Goal: Ask a question

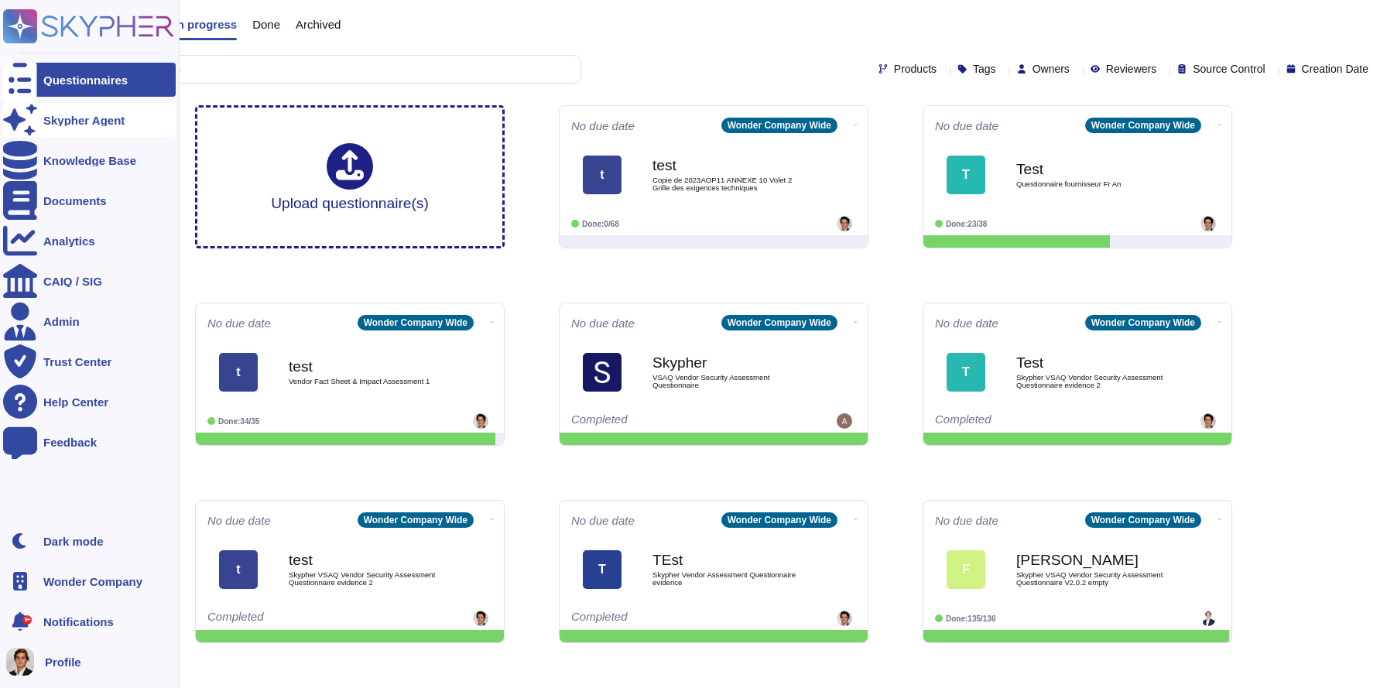
click at [26, 119] on icon at bounding box center [20, 120] width 34 height 30
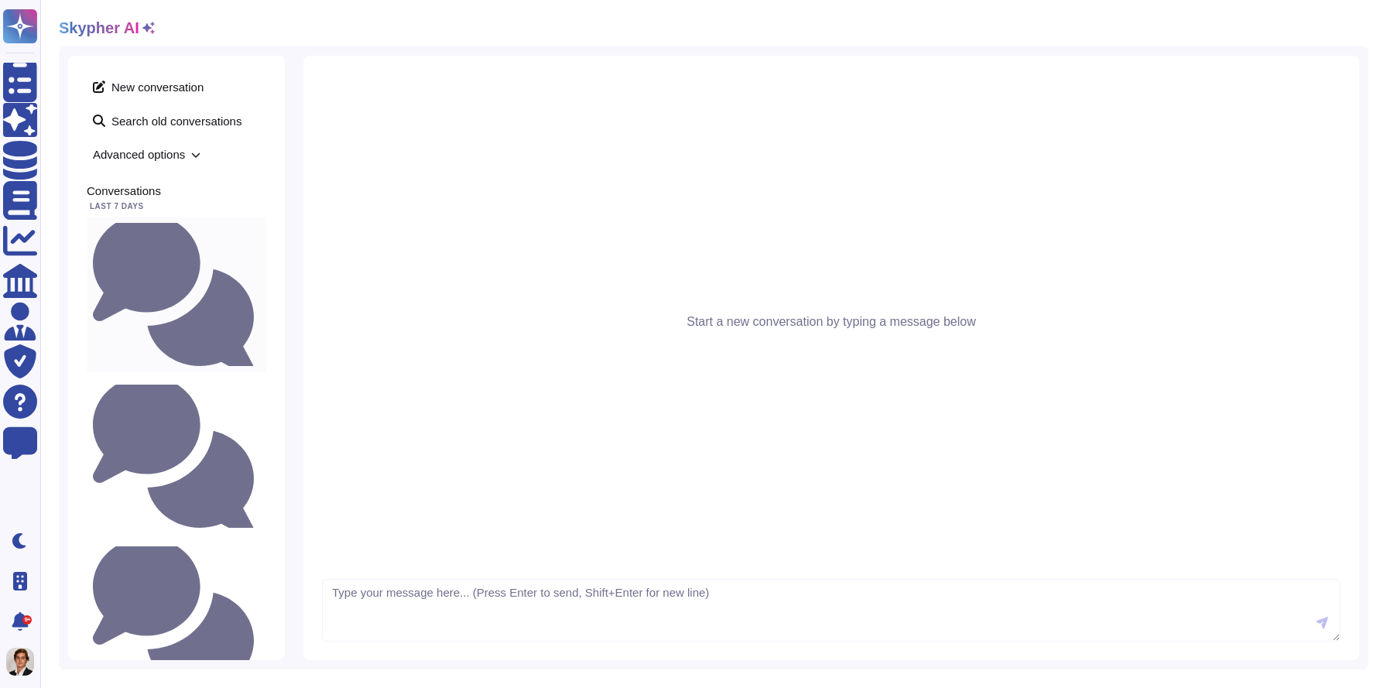
click at [260, 290] on small "Do we have an environement policy and goals to reduce our [PERSON_NAME] footpri…" at bounding box center [260, 295] width 0 height 10
click at [260, 290] on small "Do we have an environement policy and goals to reduce our carbin footprint at S…" at bounding box center [260, 295] width 0 height 10
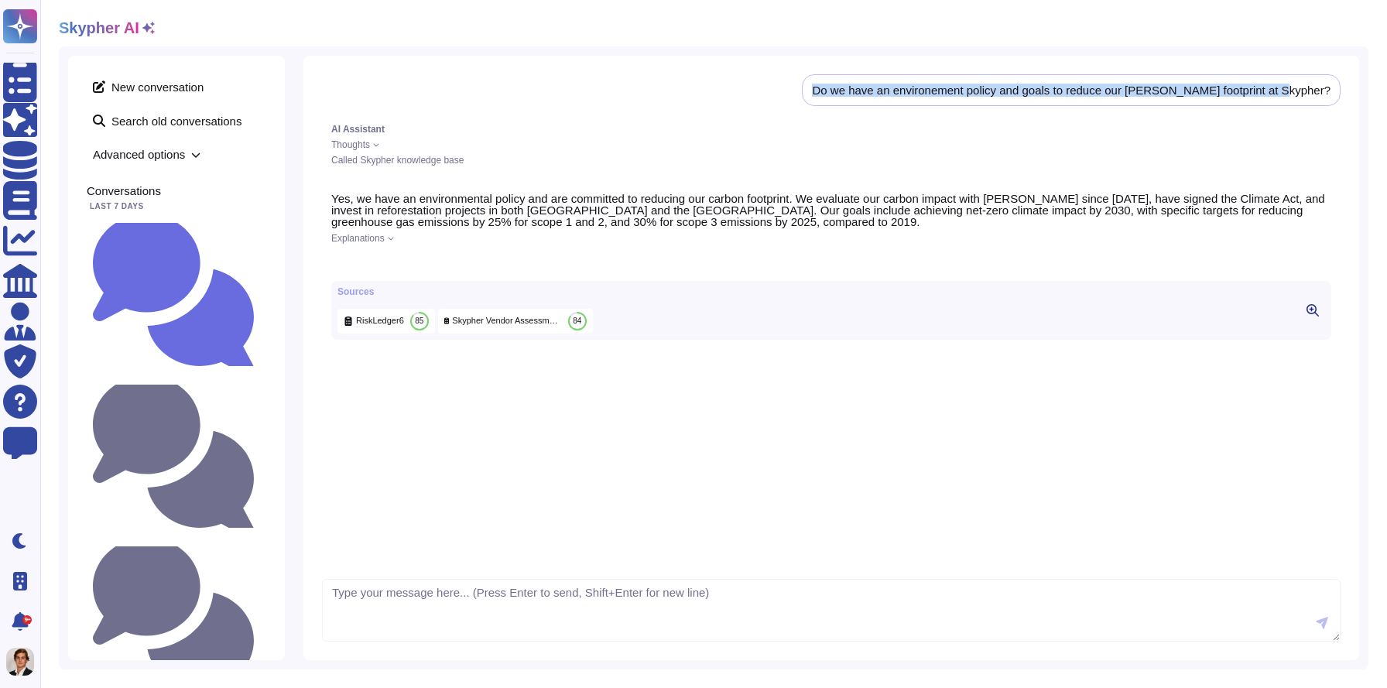
drag, startPoint x: 861, startPoint y: 88, endPoint x: 1312, endPoint y: 98, distance: 451.5
click at [1312, 98] on div "Do we have an environement policy and goals to reduce our carbin footprint at S…" at bounding box center [1071, 90] width 539 height 32
copy div "Do we have an environement policy and goals to reduce our carbin footprint at S…"
click at [159, 81] on span "New conversation" at bounding box center [177, 86] width 180 height 25
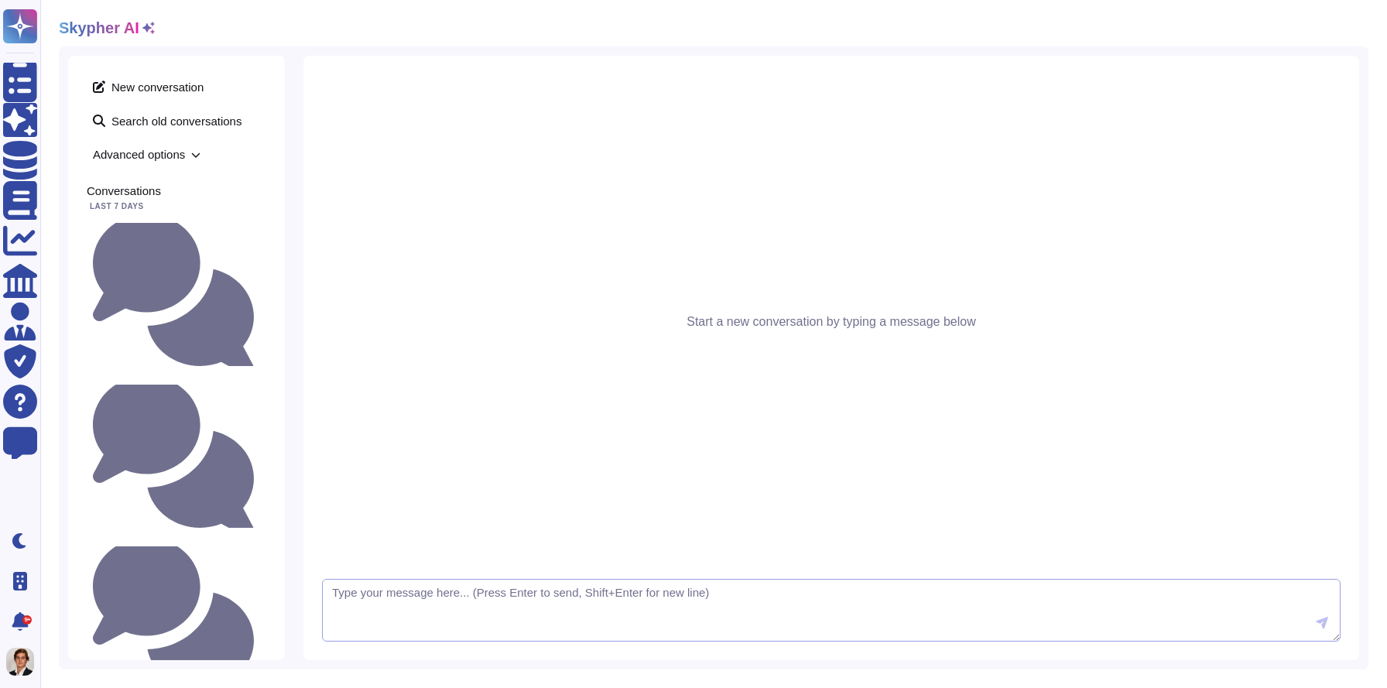
click at [452, 613] on textarea at bounding box center [831, 610] width 1019 height 63
paste textarea "Do we have an environement policy and goals to reduce our carbin footprint at S…"
click at [677, 596] on textarea "Do we have an environement policy and goals to reduce our carbin footprint at S…" at bounding box center [831, 610] width 1019 height 63
type textarea "Do we have an environement policy and goals to reduce our carbon footprint at S…"
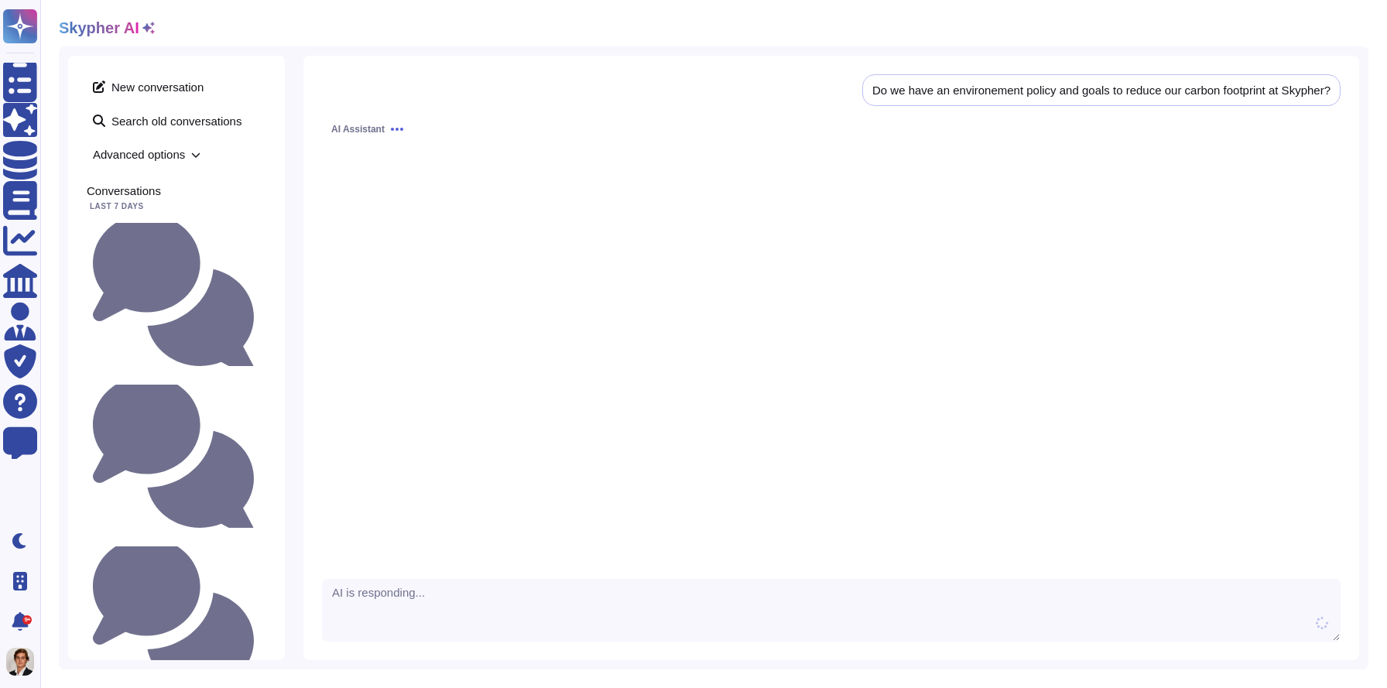
scroll to position [1, 0]
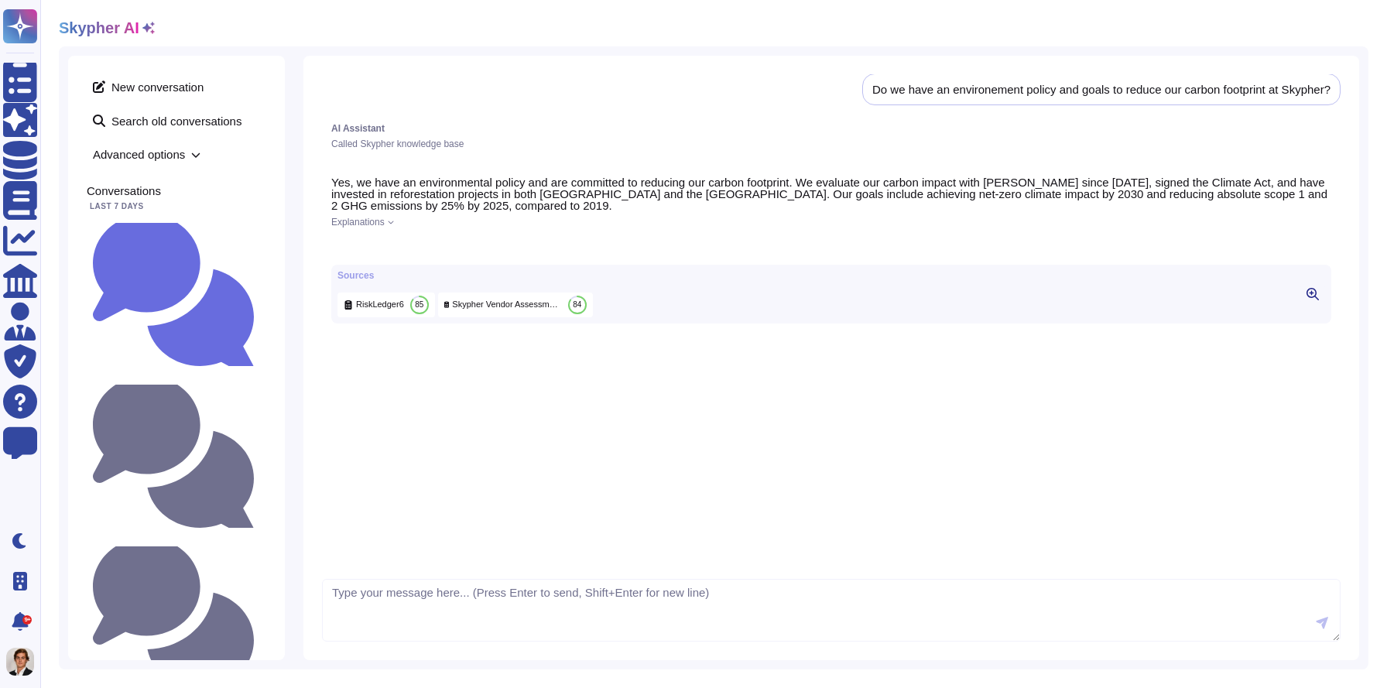
click at [1310, 300] on icon at bounding box center [1313, 294] width 12 height 12
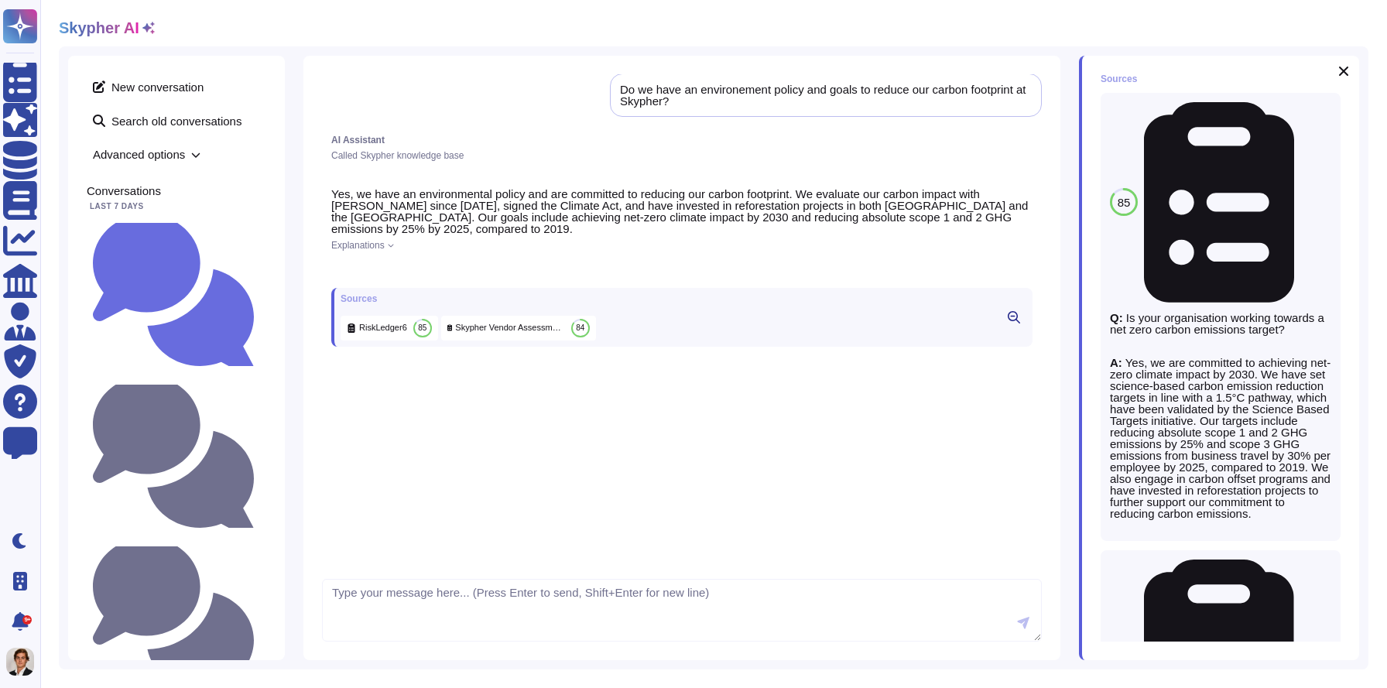
click at [394, 248] on icon at bounding box center [391, 245] width 6 height 6
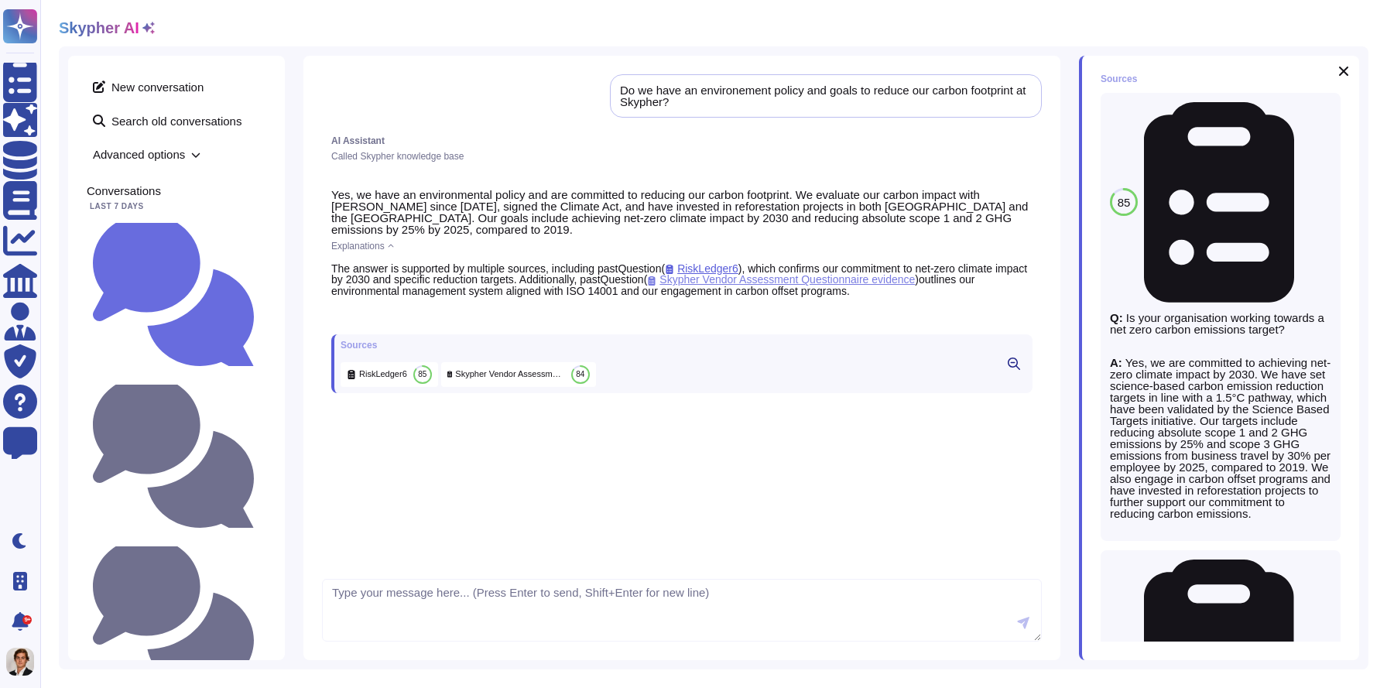
click at [722, 281] on span "Skypher Vendor Assessment Questionnaire evidence" at bounding box center [781, 279] width 268 height 12
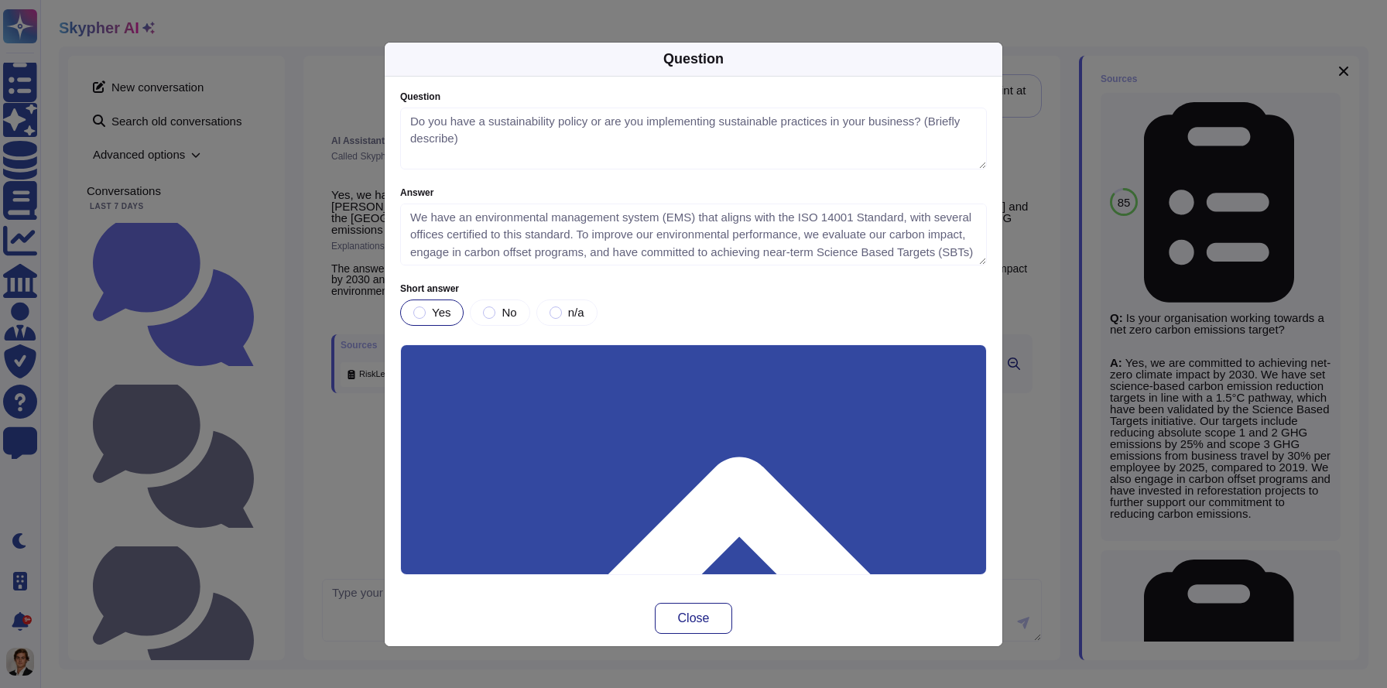
type textarea "Do you have a sustainability policy or are you implementing sustainable practic…"
type textarea "We have an environmental management system (EMS) that aligns with the ISO 14001…"
click at [292, 381] on div "Question Question Do you have a sustainability policy or are you implementing s…" at bounding box center [693, 344] width 1387 height 688
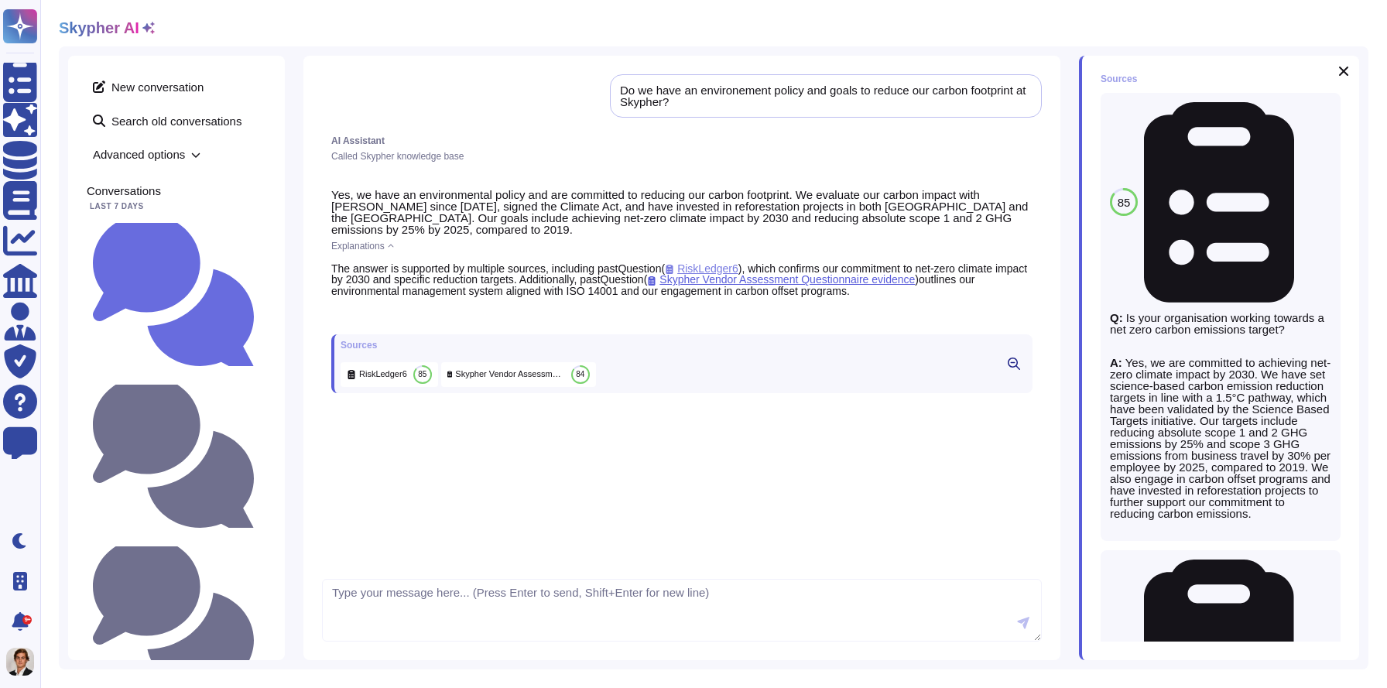
click at [701, 266] on span "RiskLedger6" at bounding box center [702, 268] width 74 height 12
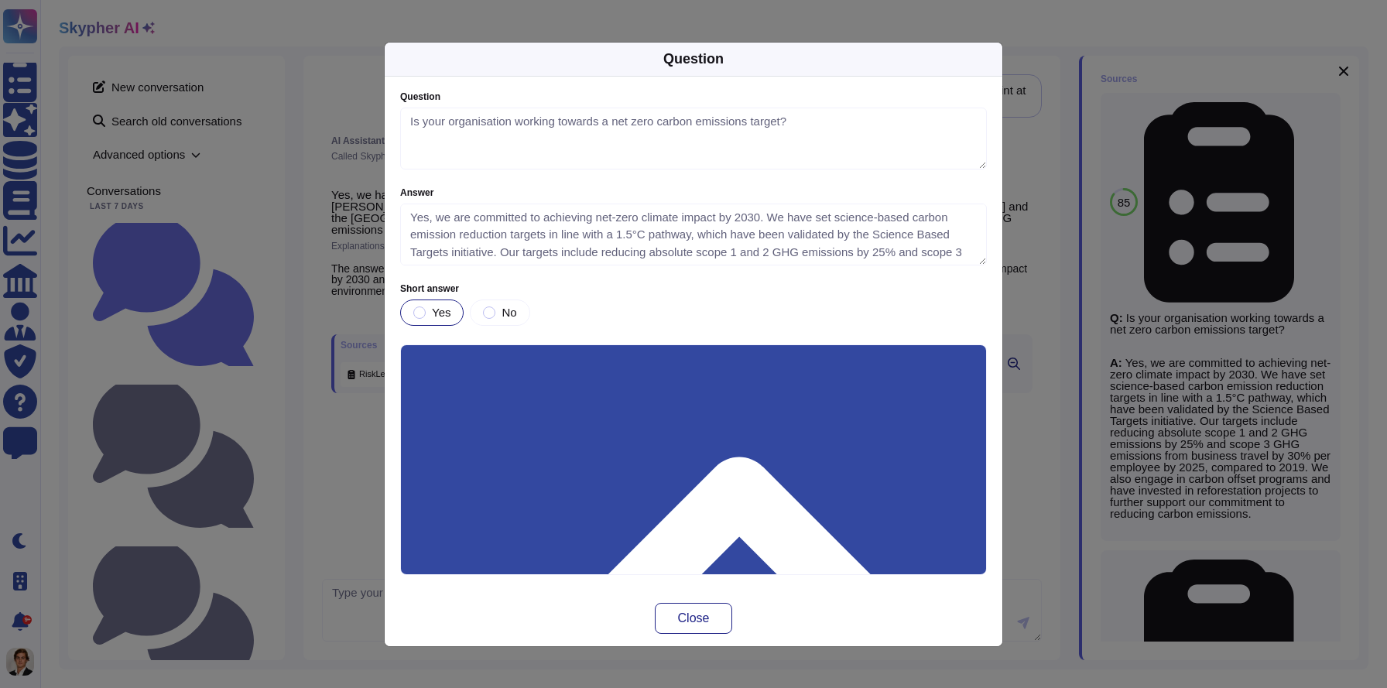
type textarea "Is your organisation working towards a net zero carbon emissions target?"
type textarea "Yes, we are committed to achieving net-zero climate impact by 2030. We have set…"
click at [331, 368] on div "Question Question Is your organisation working towards a net zero carbon emissi…" at bounding box center [693, 344] width 1387 height 688
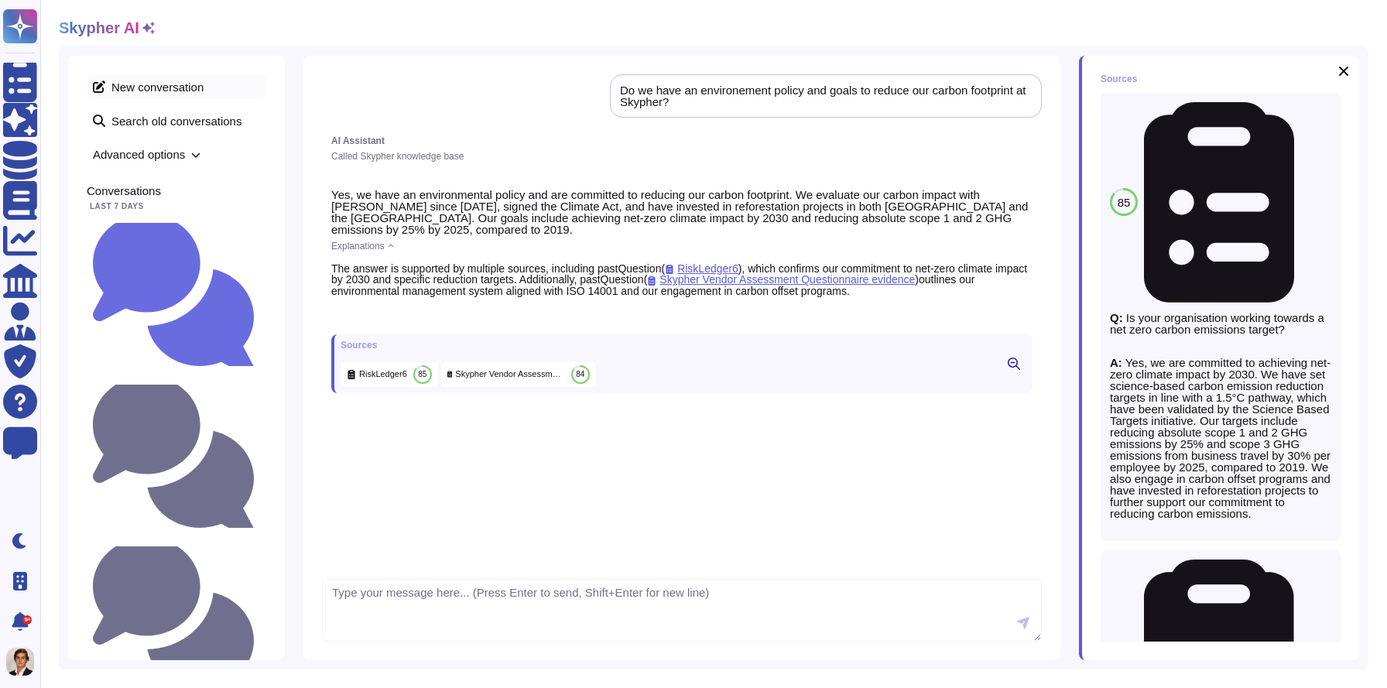
click at [137, 90] on span "New conversation" at bounding box center [177, 86] width 180 height 25
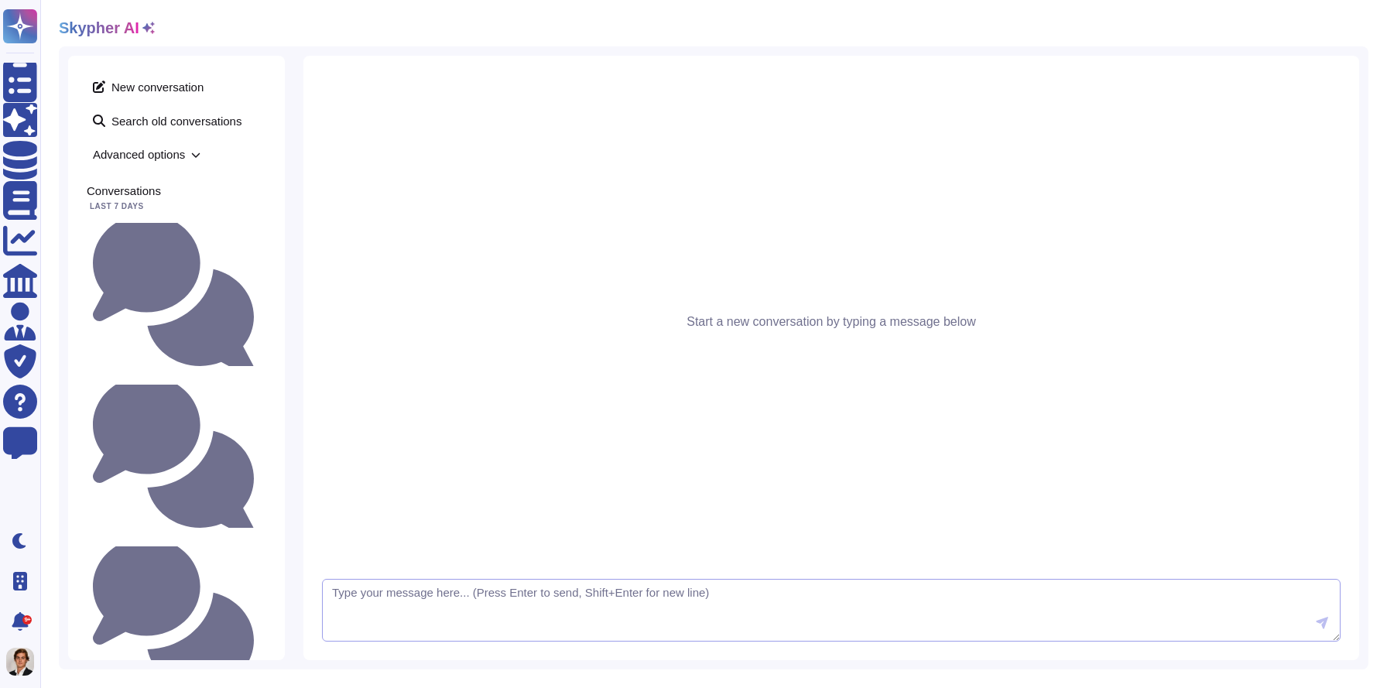
click at [396, 610] on textarea at bounding box center [831, 610] width 1019 height 63
click at [444, 586] on textarea "do we have a backuplan and different availbility zone in case of failure" at bounding box center [831, 610] width 1019 height 63
click at [574, 592] on textarea "do we have a backups plan and different availbility zone in case of failure" at bounding box center [831, 610] width 1019 height 63
click at [732, 601] on textarea "do we have a backups plan and different availability zone in case of failure" at bounding box center [831, 610] width 1019 height 63
type textarea "do we have a backups plan and different availability zone in case of failure? W…"
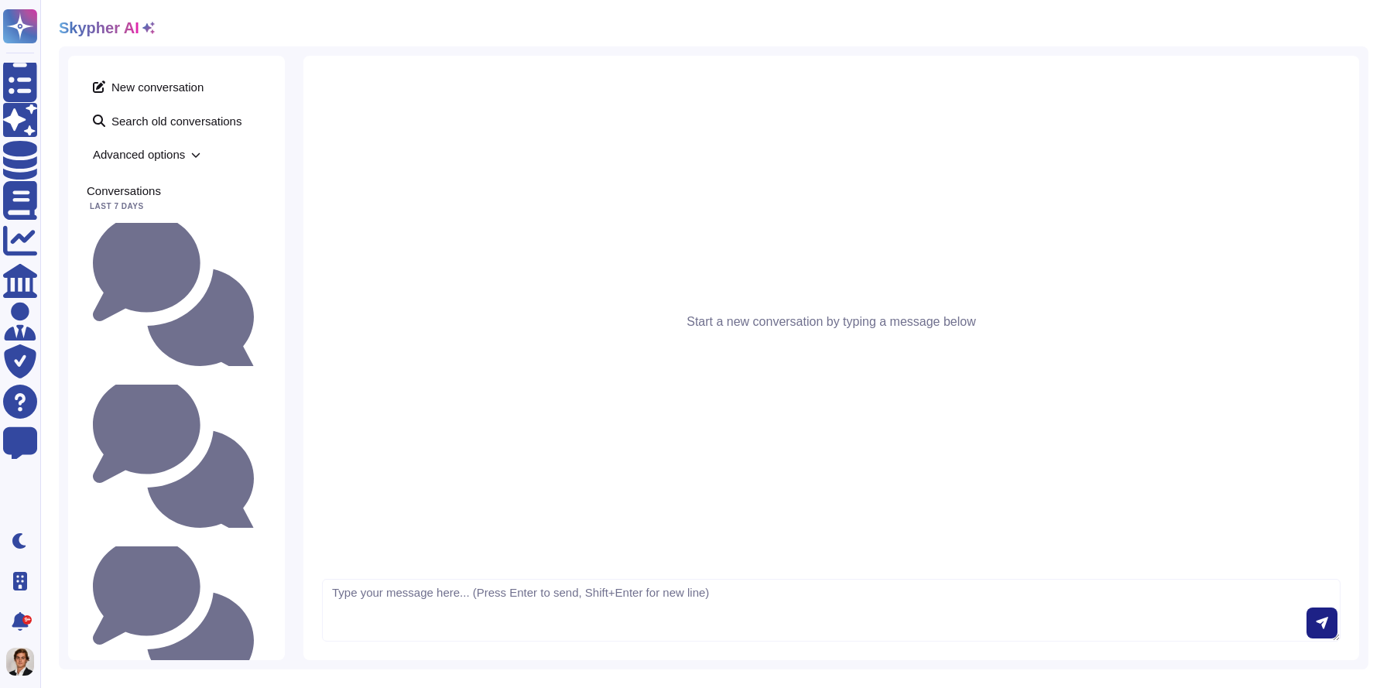
scroll to position [1, 0]
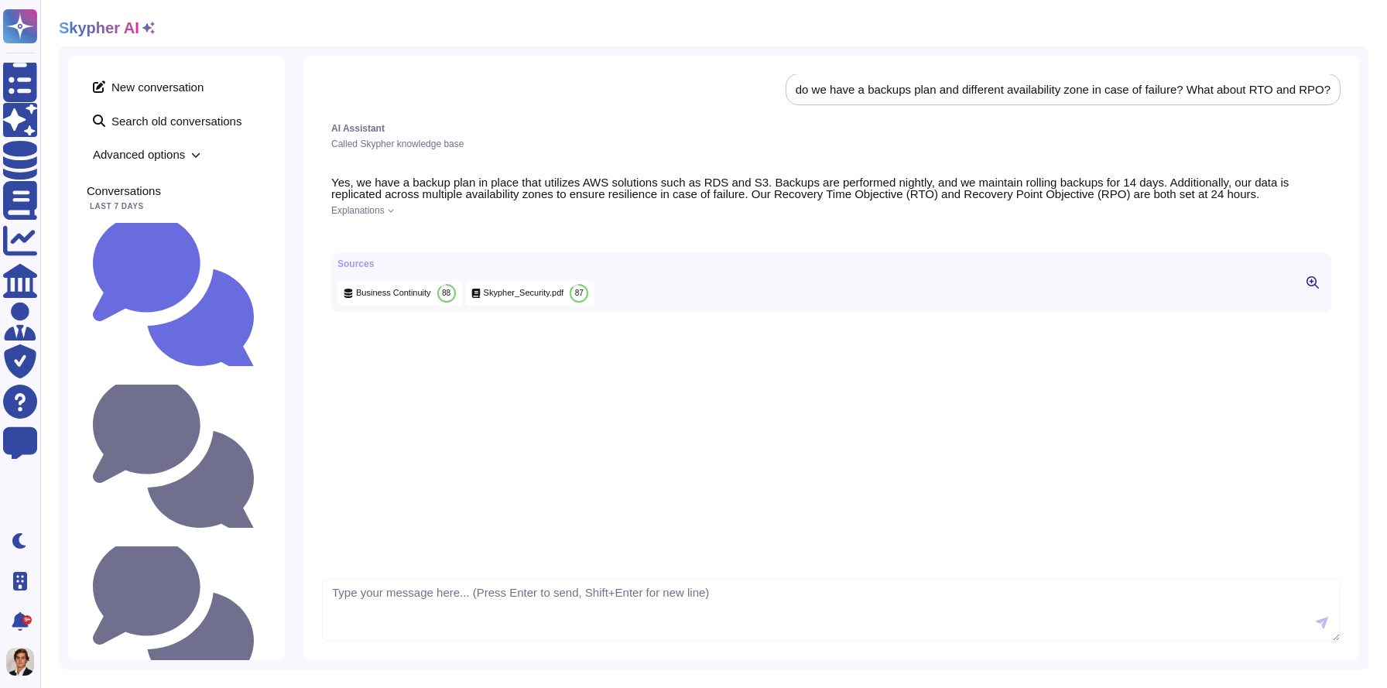
click at [390, 207] on div "Explanations" at bounding box center [831, 210] width 1000 height 9
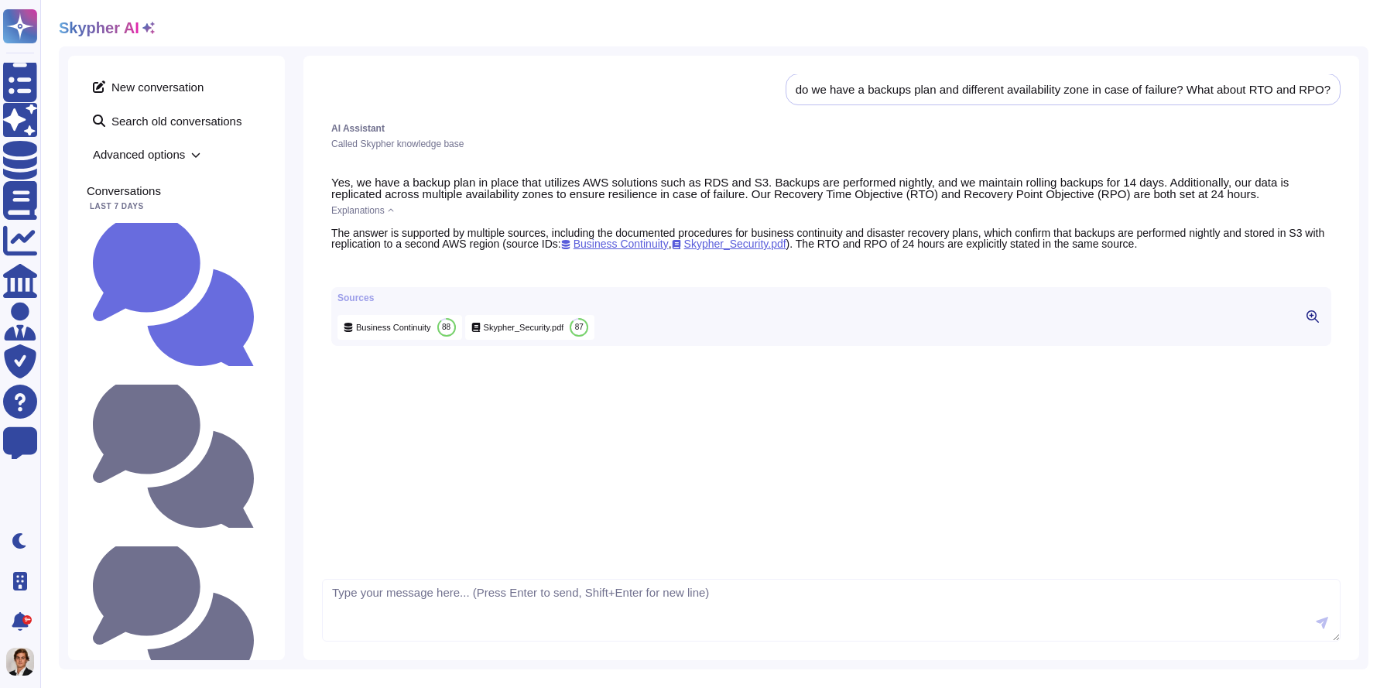
click at [365, 643] on div "do we have a backups plan and different availability zone in case of failure? W…" at bounding box center [831, 358] width 1056 height 605
click at [368, 609] on textarea at bounding box center [831, 610] width 1019 height 63
click at [388, 208] on div "Explanations" at bounding box center [831, 210] width 1000 height 9
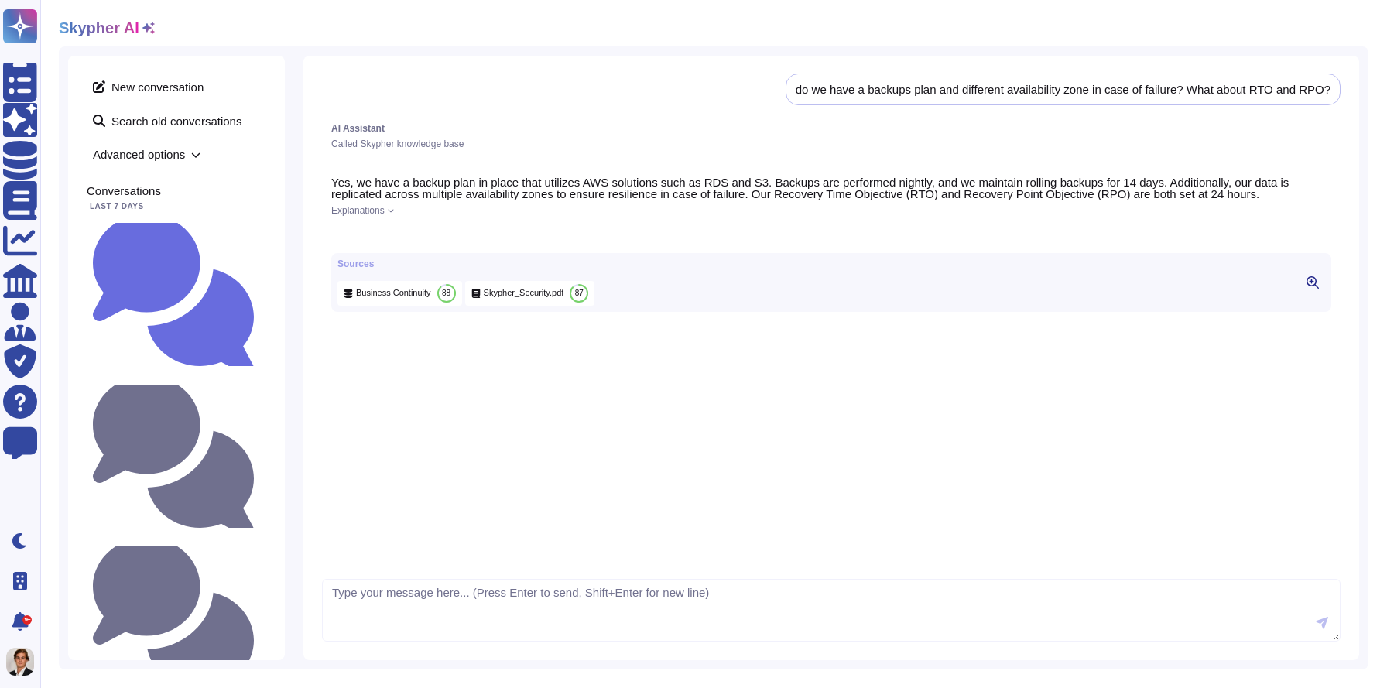
click at [388, 208] on div "Explanations" at bounding box center [831, 210] width 1000 height 9
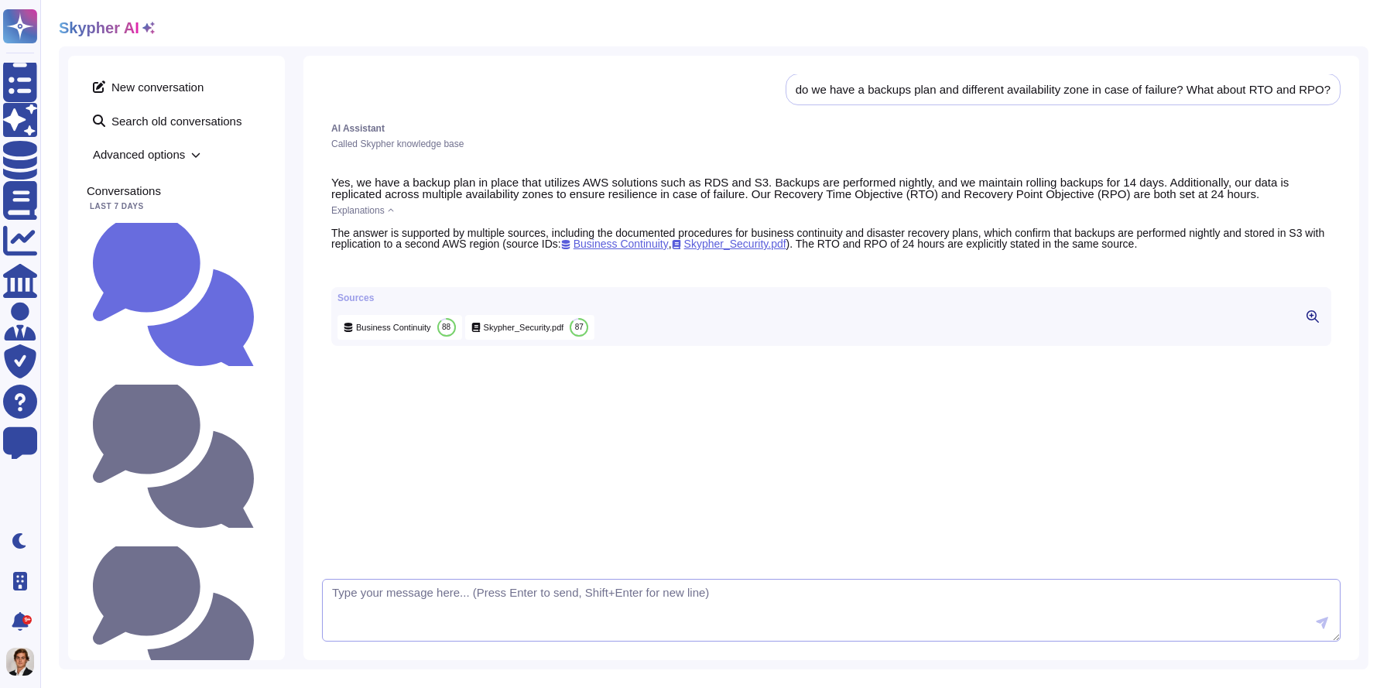
click at [547, 579] on textarea at bounding box center [831, 610] width 1019 height 63
type textarea "which sources did you use?"
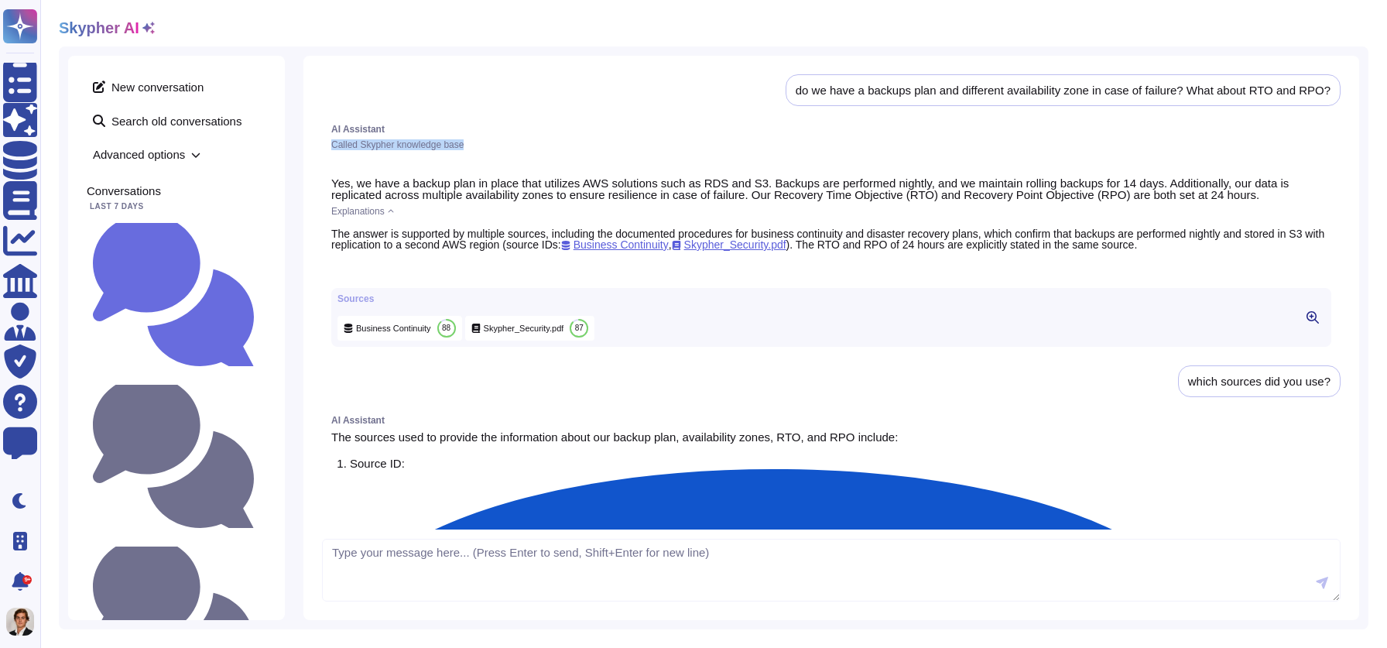
drag, startPoint x: 482, startPoint y: 142, endPoint x: 303, endPoint y: 142, distance: 178.8
click at [303, 142] on div "do we have a backups plan and different availability zone in case of failure? W…" at bounding box center [831, 338] width 1056 height 564
click at [123, 149] on span "Advanced options" at bounding box center [177, 154] width 180 height 24
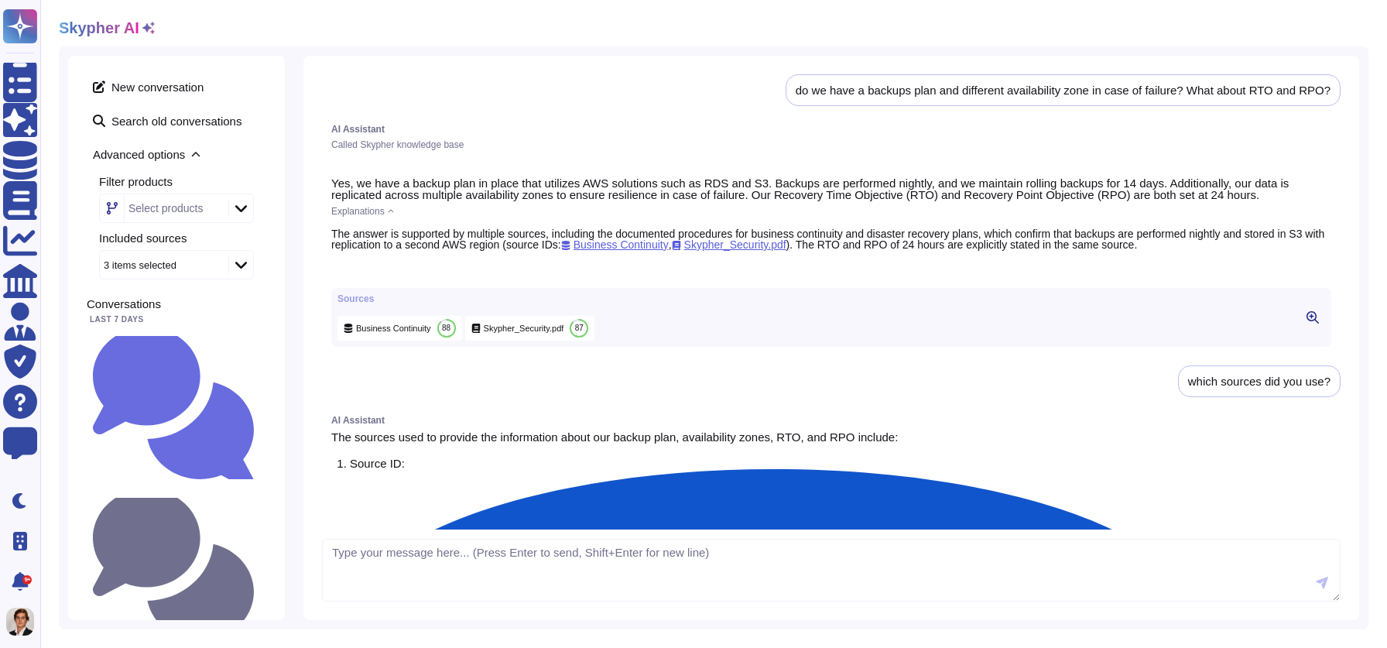
click at [177, 156] on span "Advanced options" at bounding box center [177, 154] width 180 height 24
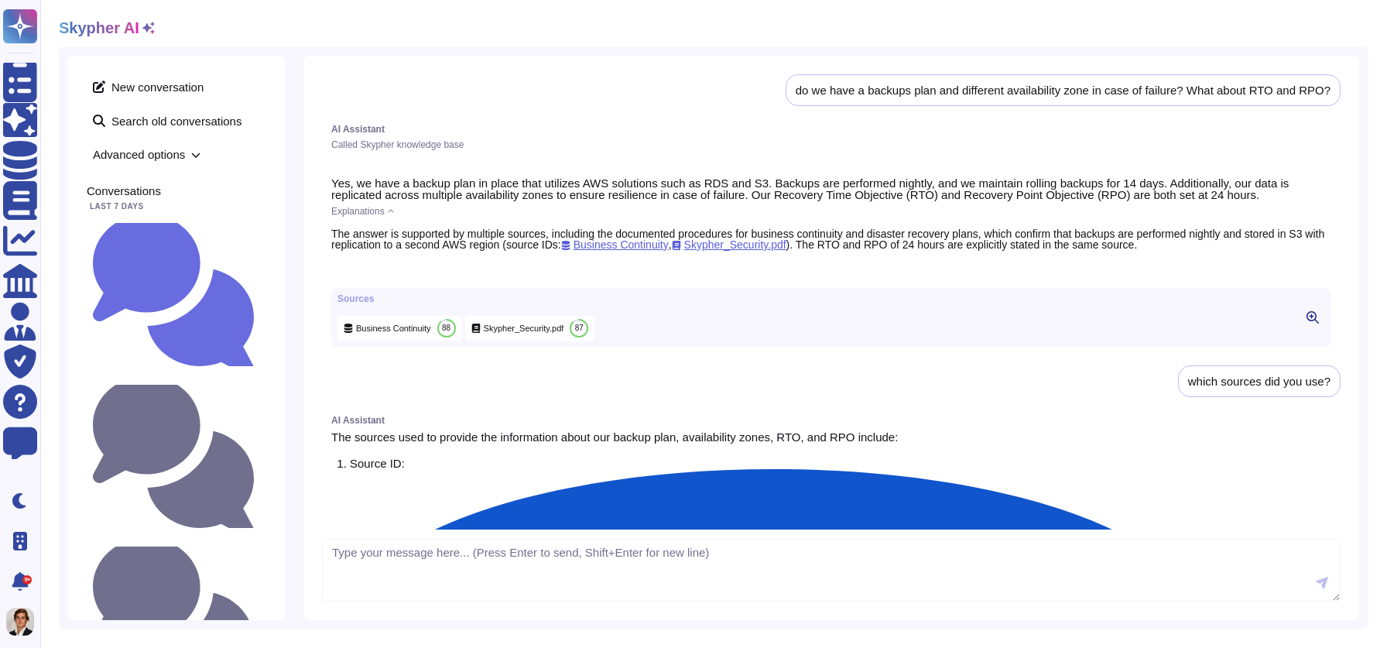
click at [180, 160] on span "Advanced options" at bounding box center [177, 154] width 180 height 24
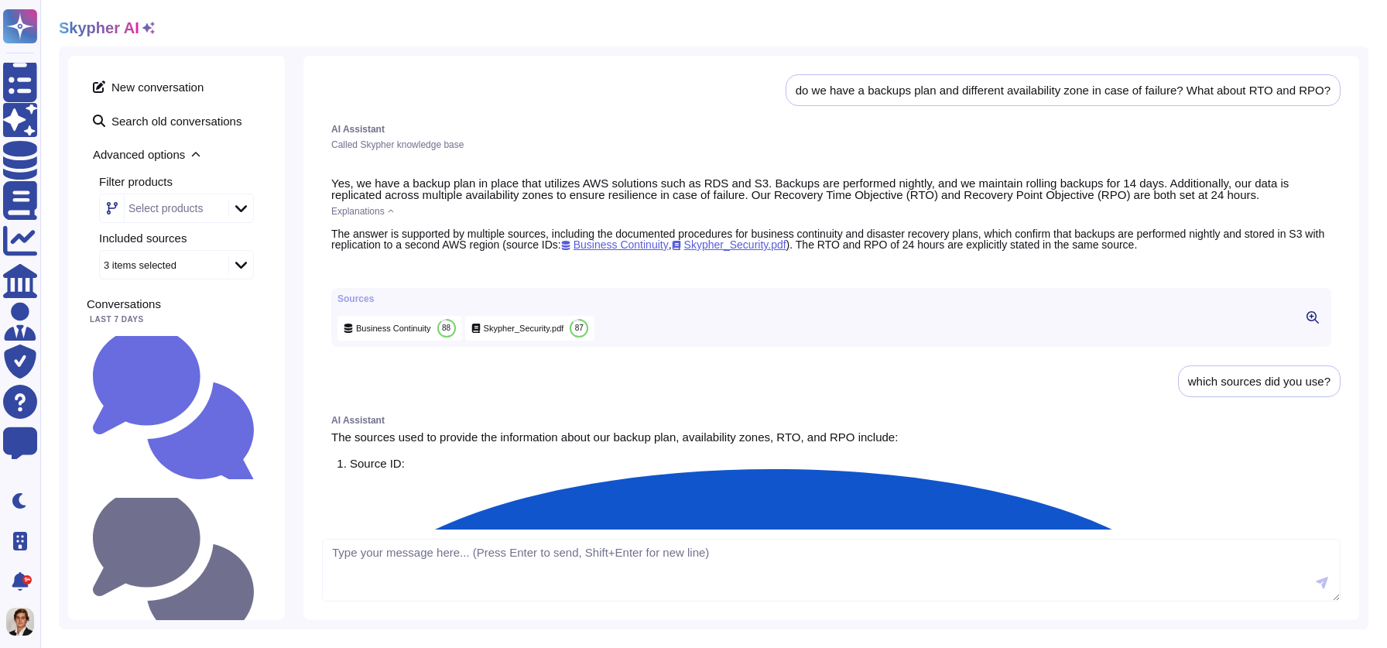
click at [183, 148] on span "Advanced options" at bounding box center [177, 154] width 180 height 24
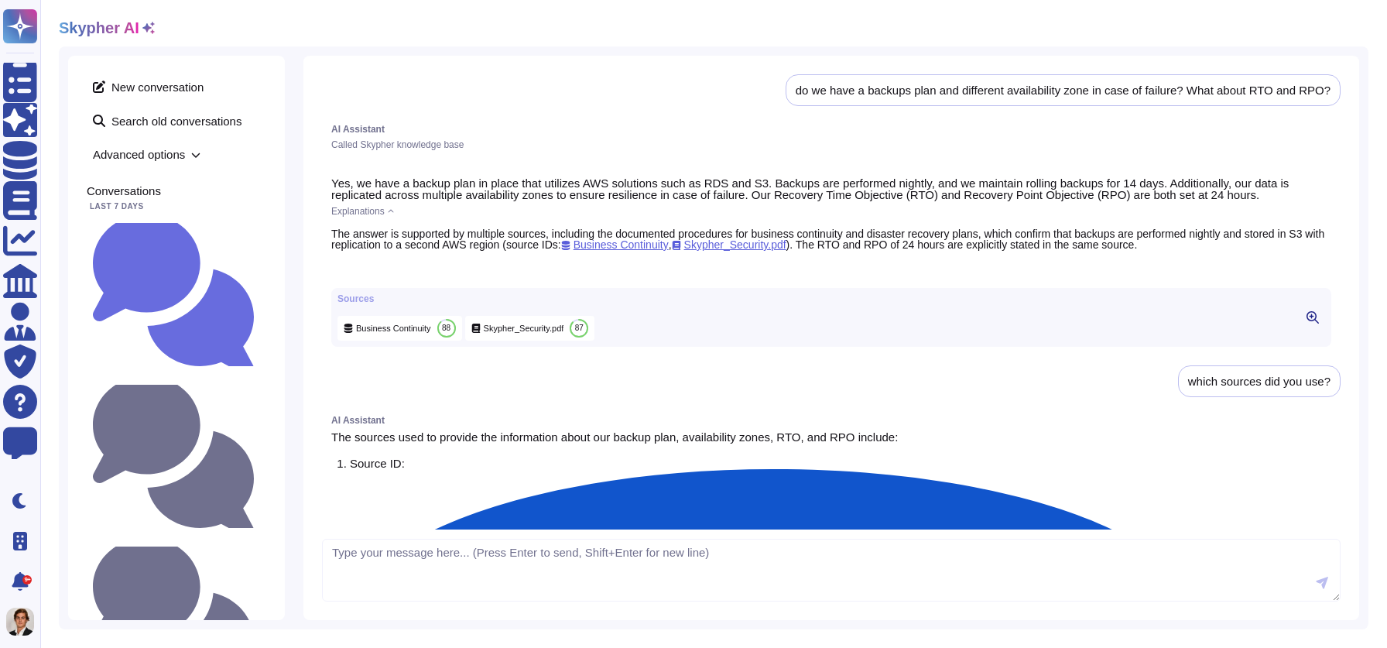
click at [183, 148] on span "Advanced options" at bounding box center [177, 154] width 180 height 24
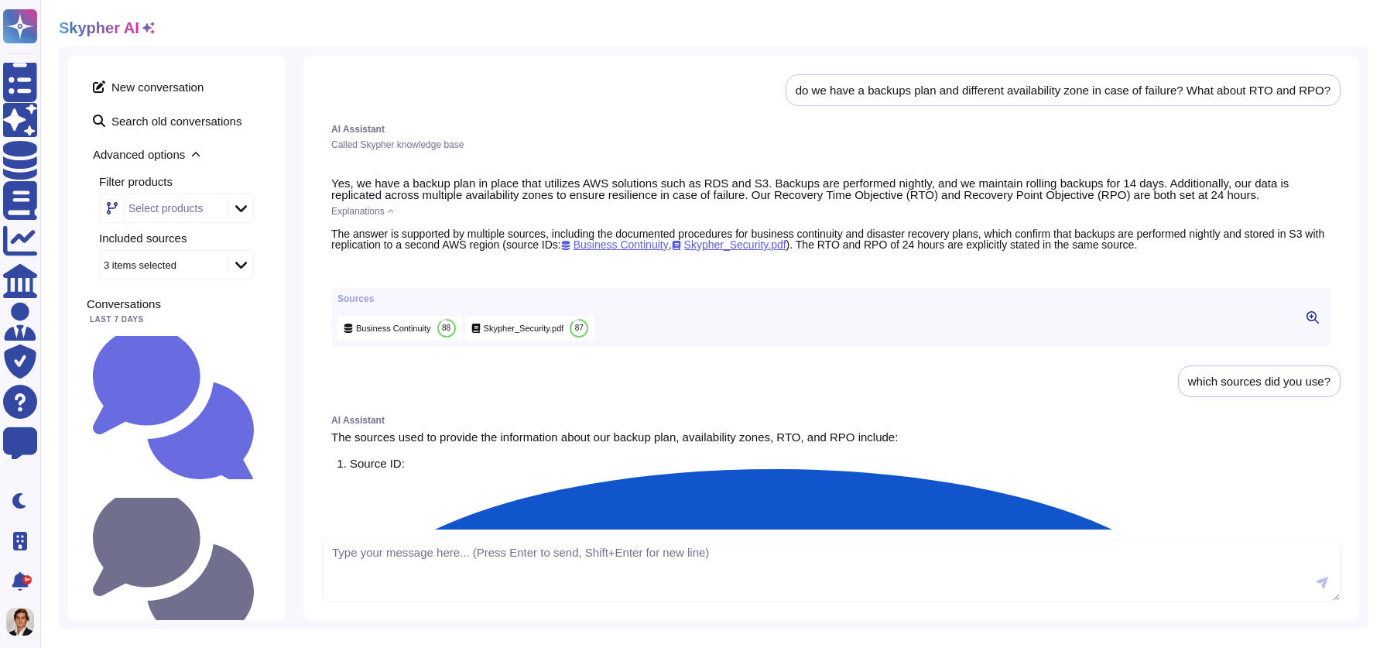
click at [189, 150] on span "Advanced options" at bounding box center [177, 154] width 180 height 24
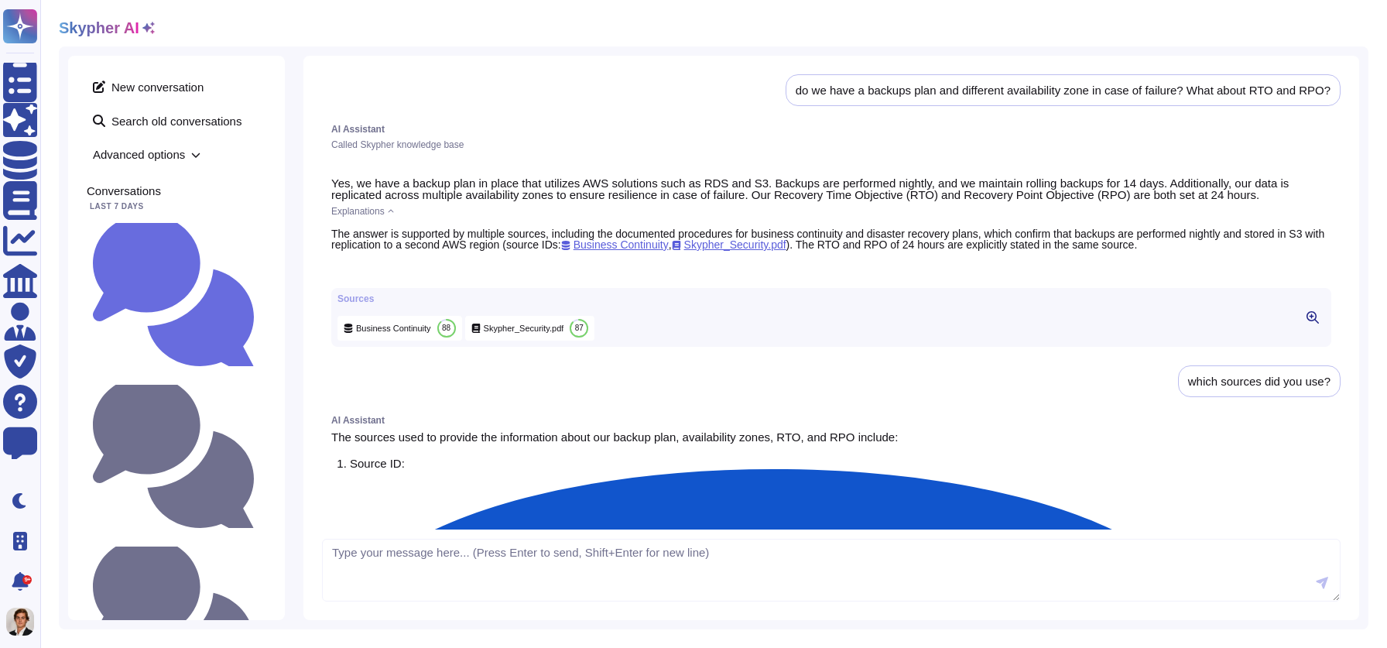
click at [182, 146] on span "Advanced options" at bounding box center [177, 154] width 180 height 24
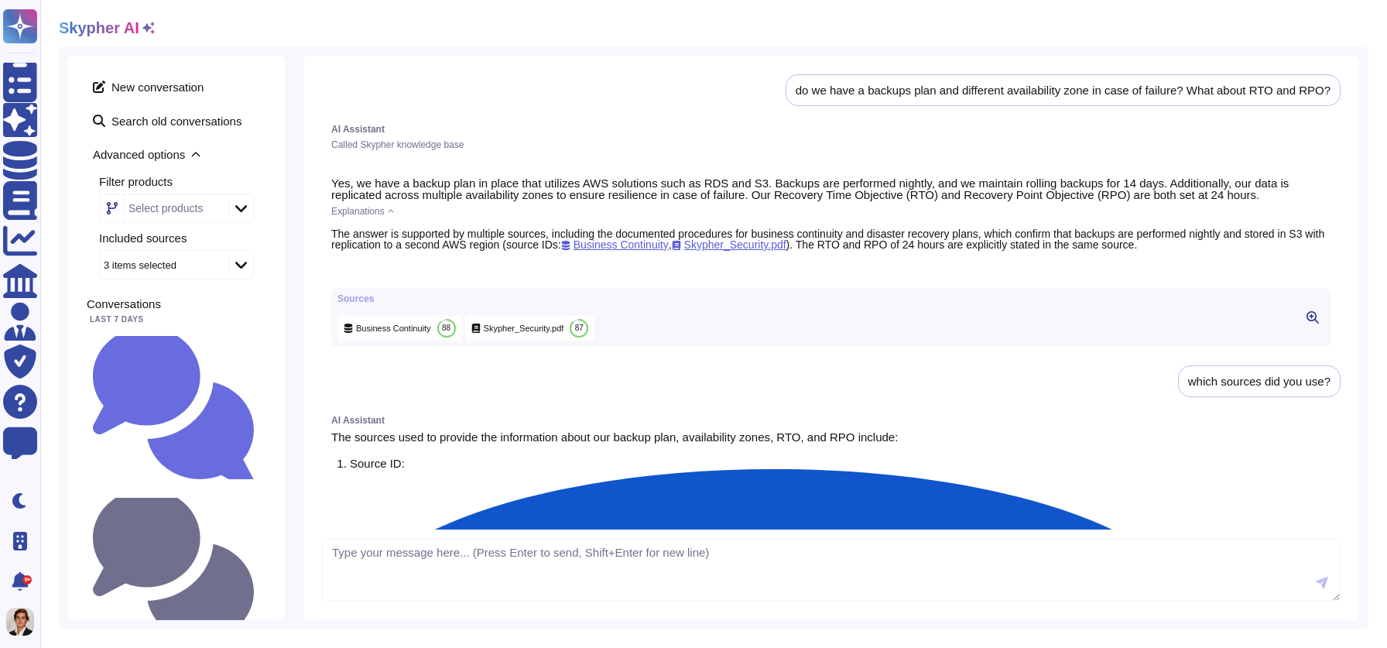
click at [182, 146] on span "Advanced options" at bounding box center [177, 154] width 180 height 24
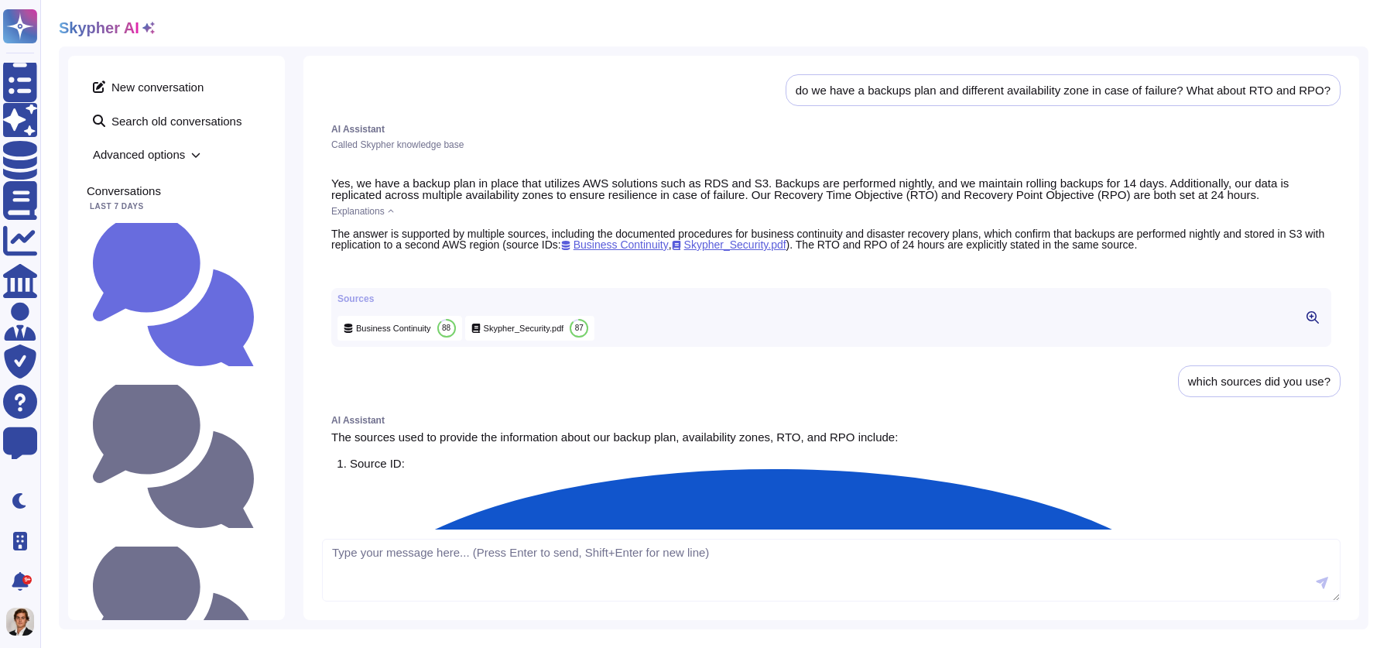
click at [146, 25] on icon at bounding box center [148, 28] width 12 height 12
click at [151, 26] on icon at bounding box center [148, 28] width 12 height 12
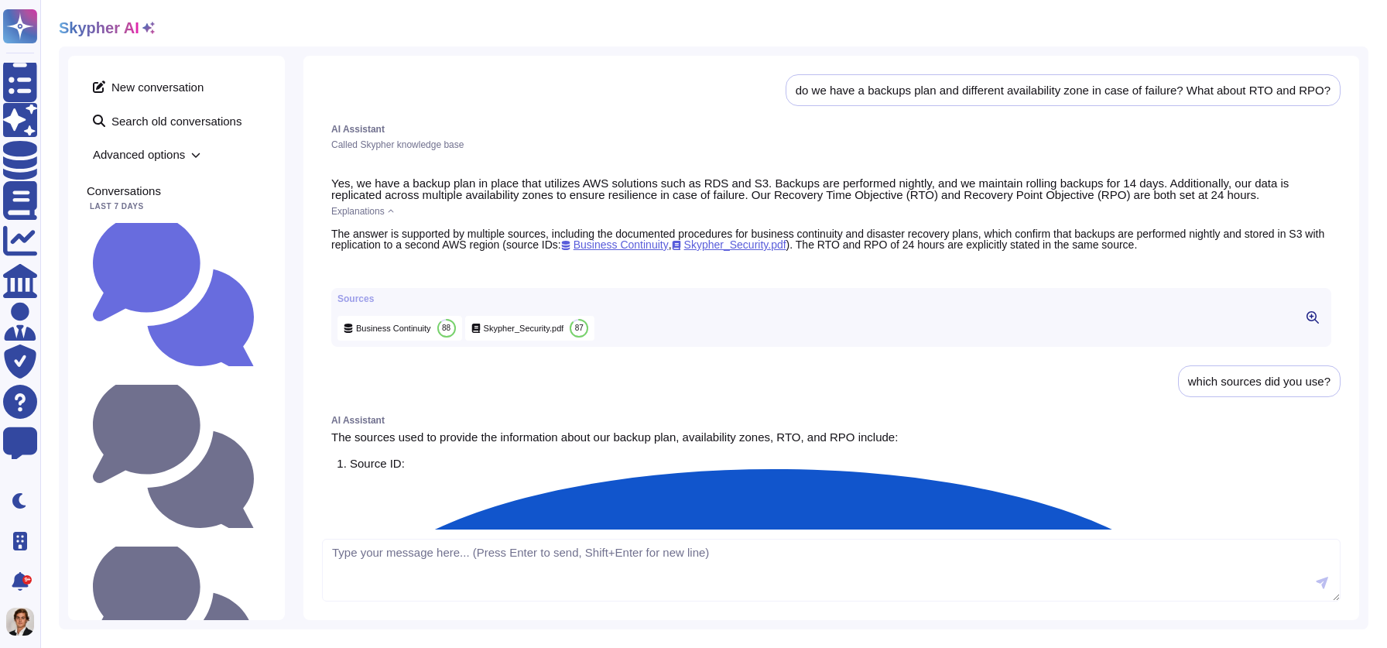
click at [204, 153] on span "Advanced options" at bounding box center [177, 154] width 180 height 24
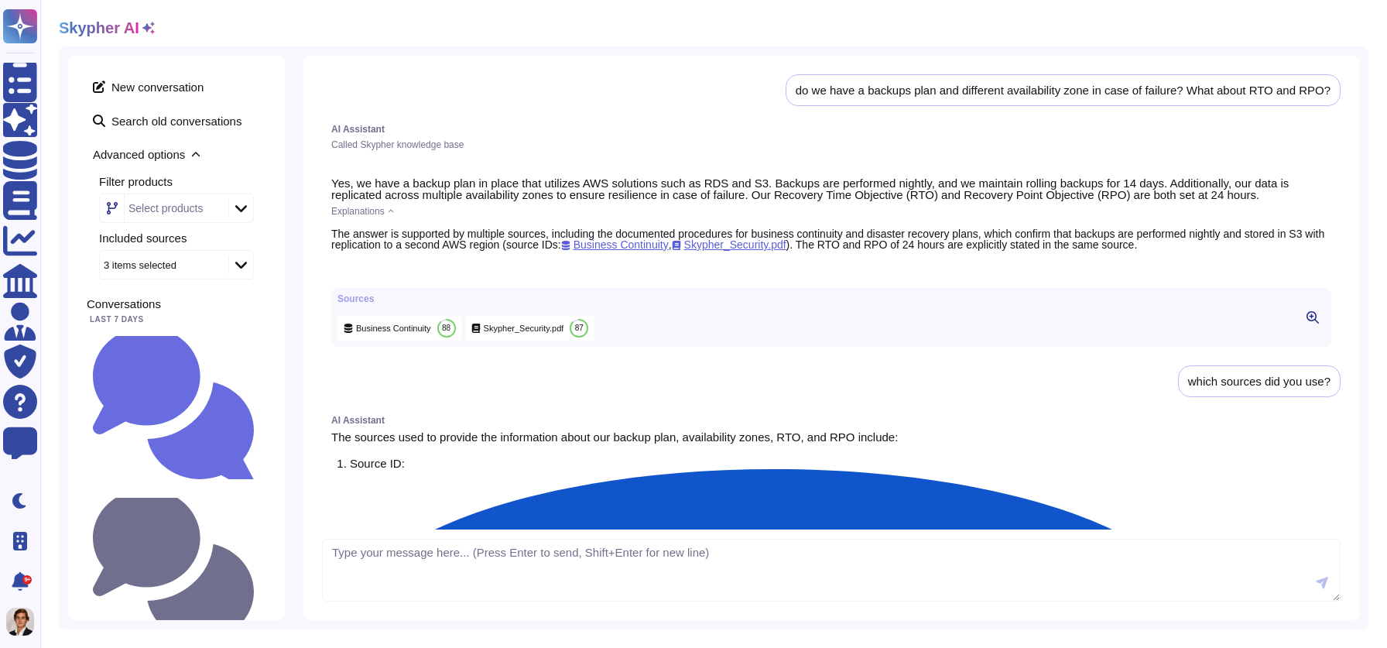
click at [148, 33] on icon at bounding box center [148, 28] width 12 height 12
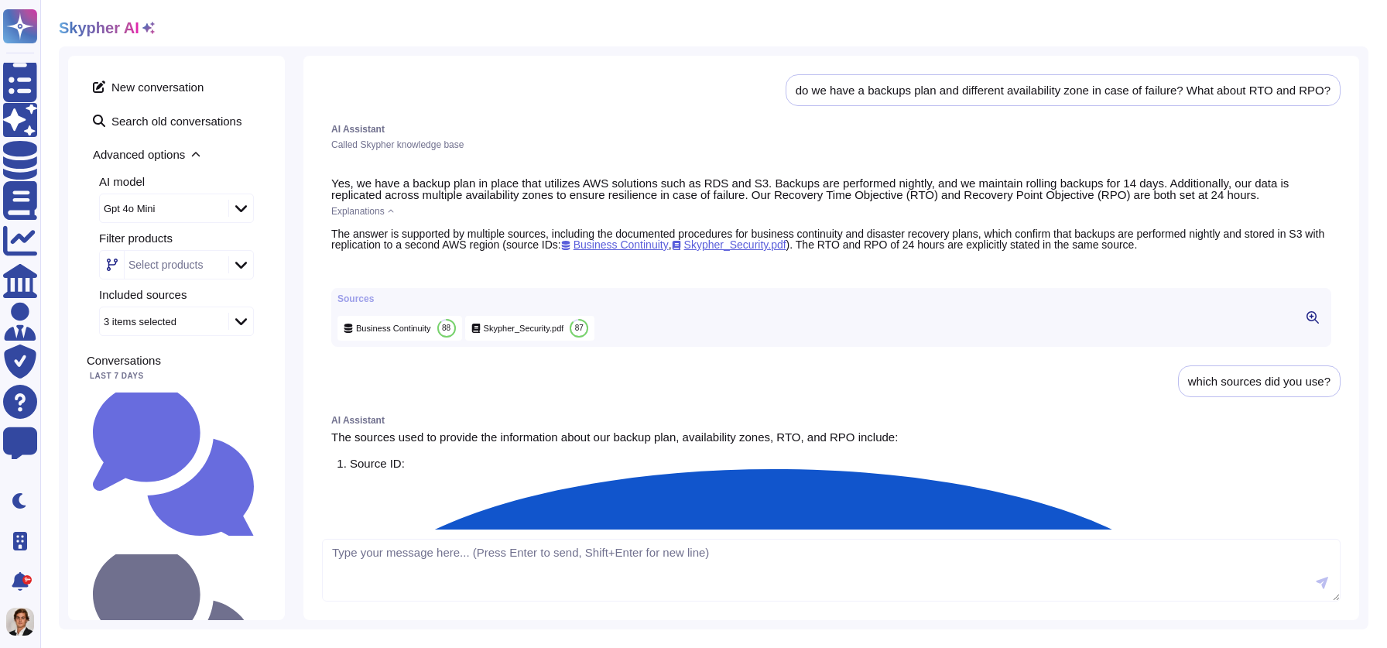
click at [234, 197] on div "Gpt 4o Mini" at bounding box center [176, 208] width 155 height 29
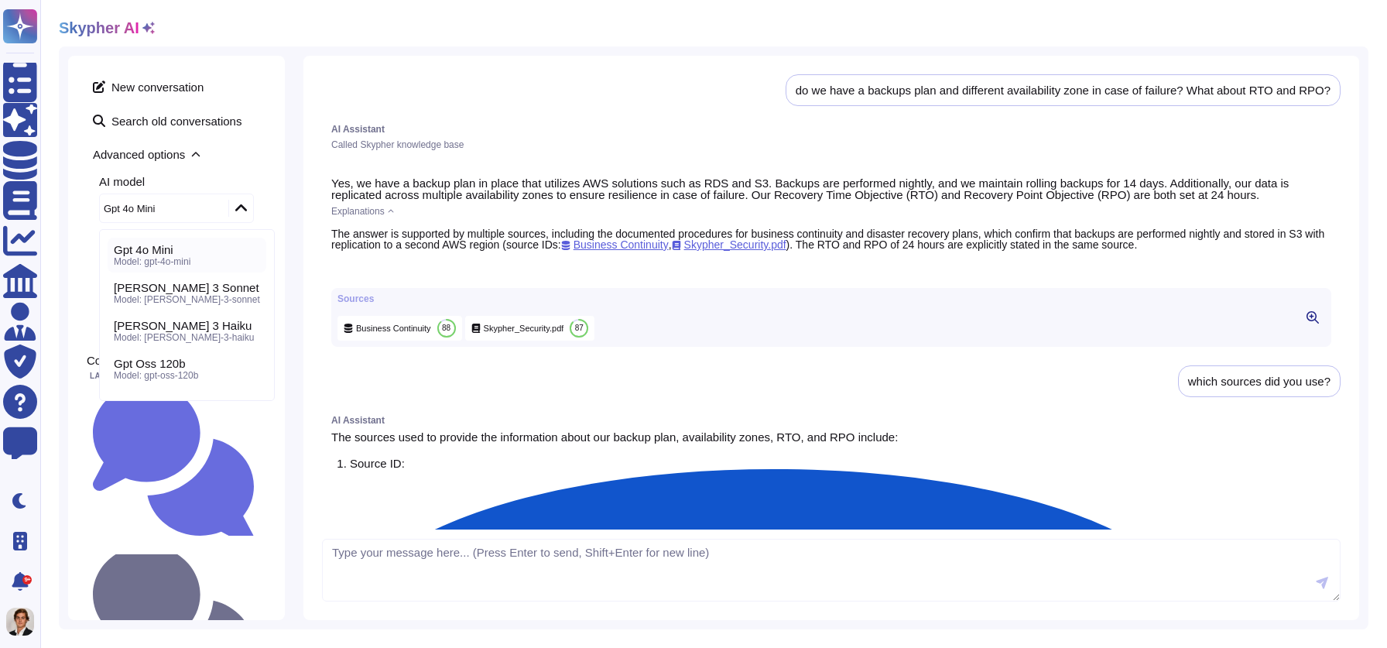
click at [239, 203] on icon at bounding box center [241, 208] width 12 height 15
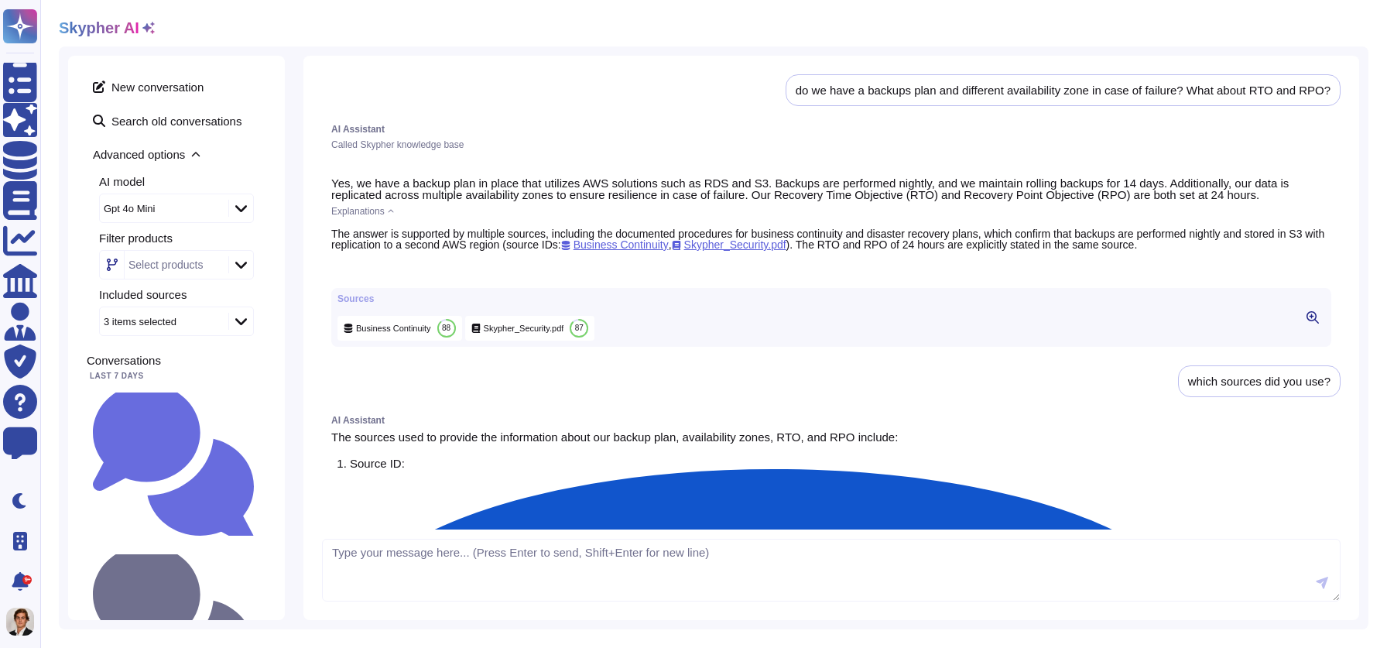
click at [225, 166] on div "Advanced options AI model Gpt 4o Mini Filter products Select products Included …" at bounding box center [177, 239] width 180 height 194
click at [149, 22] on icon at bounding box center [148, 28] width 12 height 12
click at [187, 548] on div "Do we have an environement policy and goals to reduce our carbon footprint at S…" at bounding box center [177, 626] width 180 height 156
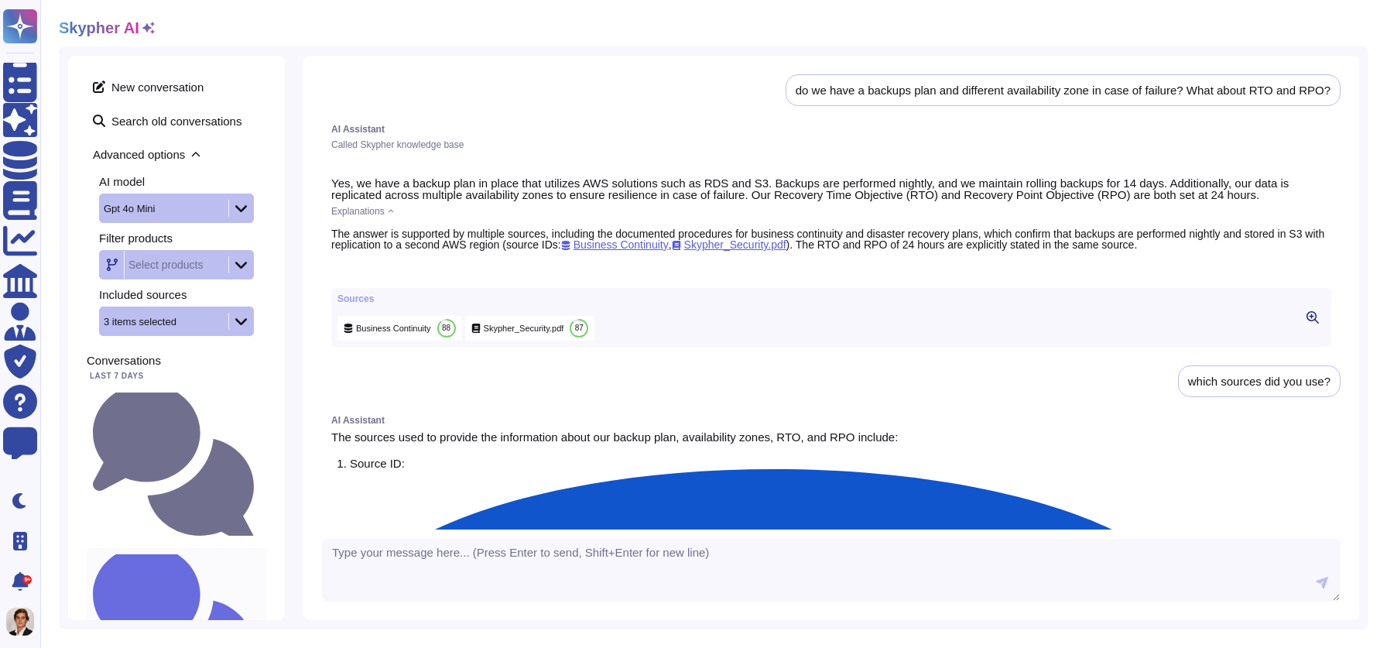
scroll to position [1, 0]
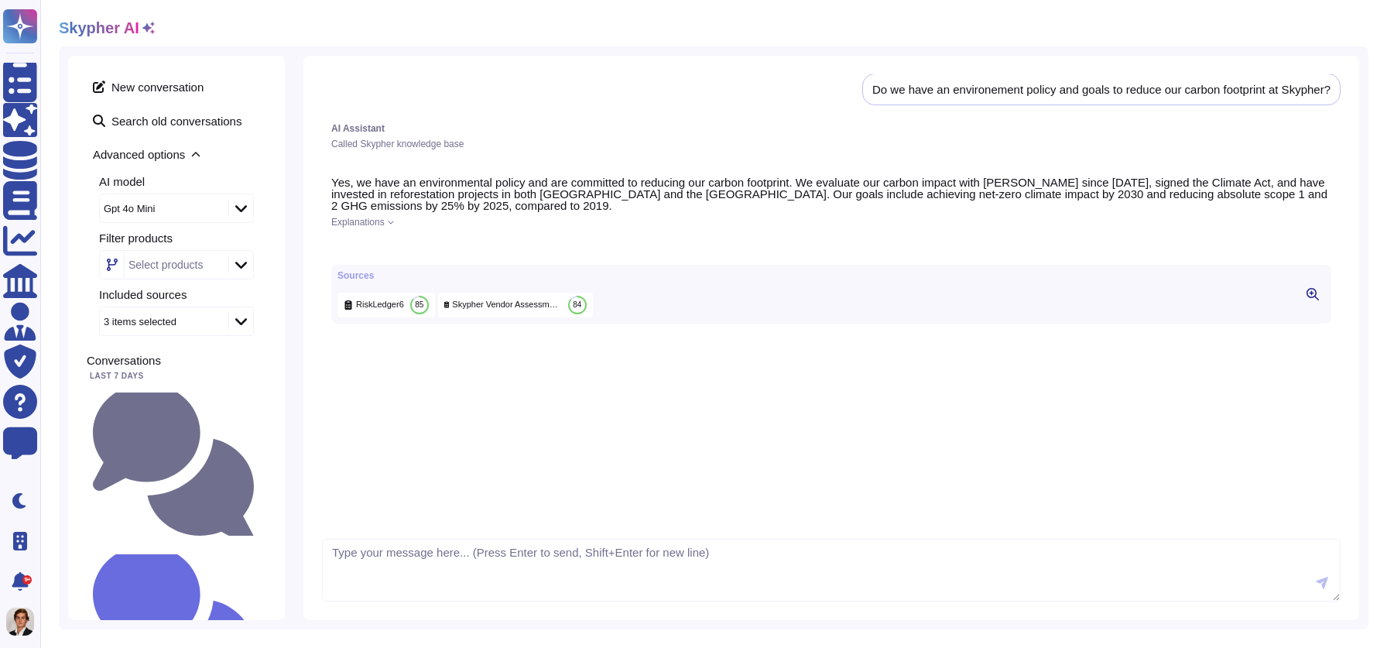
click at [384, 216] on div "Yes, we have an environmental policy and are committed to reducing our carbon f…" at bounding box center [831, 250] width 1019 height 166
click at [385, 225] on span "Explanations" at bounding box center [357, 222] width 53 height 9
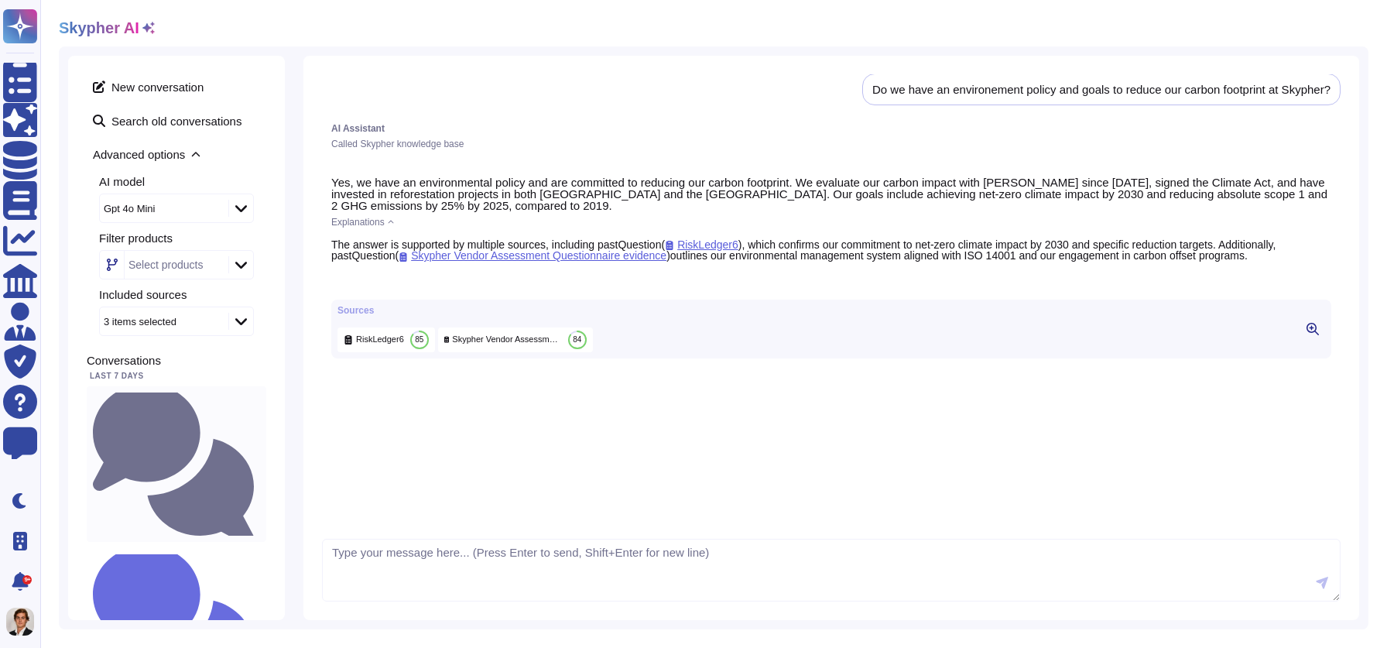
click at [157, 391] on div "do we have a backups plan and different availability zone in case of failure? W…" at bounding box center [177, 464] width 180 height 156
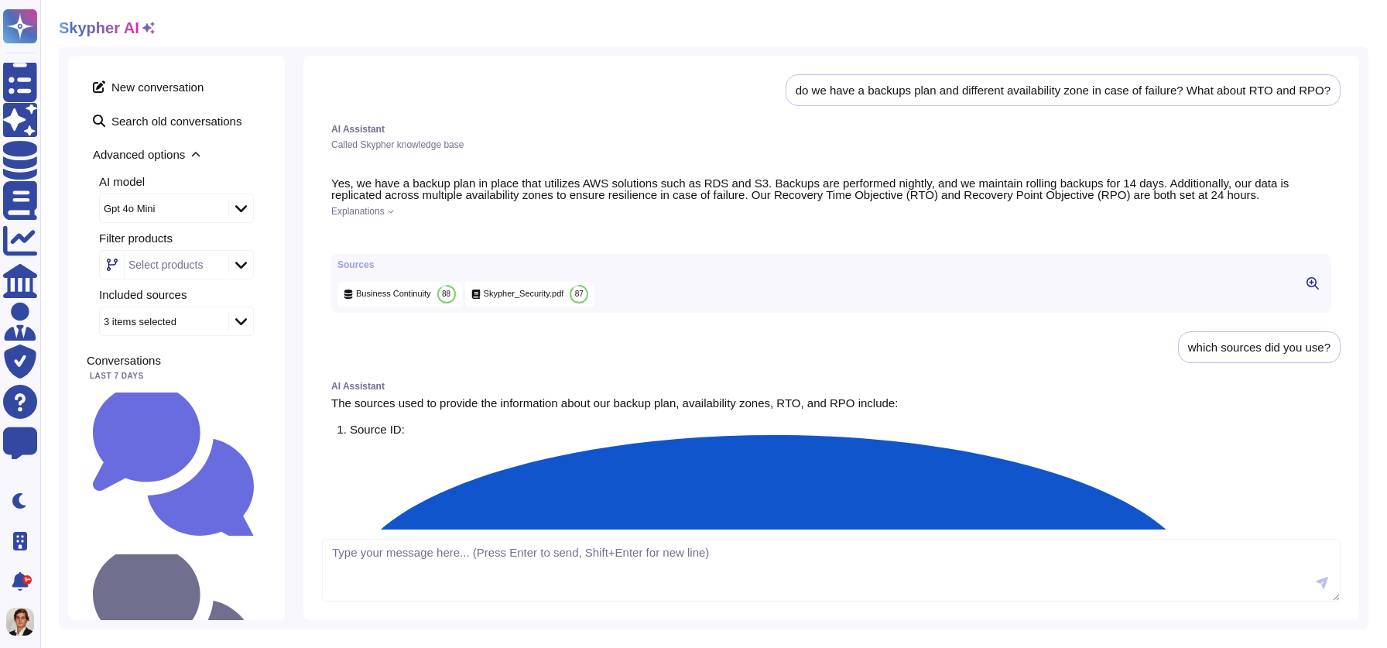
click at [392, 213] on icon at bounding box center [391, 211] width 6 height 6
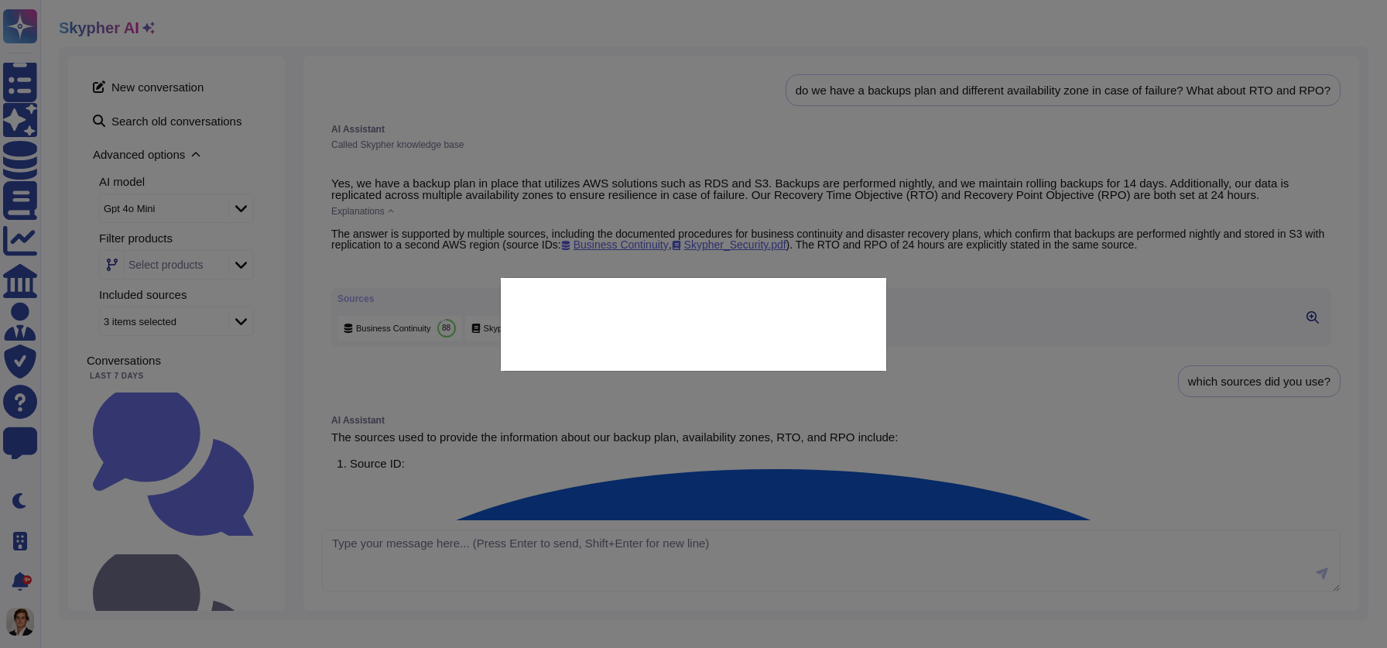
type textarea "Does your organization have procedures in place for developing and maintaining …"
type textarea "XXX Company has a DRP / BCP documented. XXX Company performs full backup simula…"
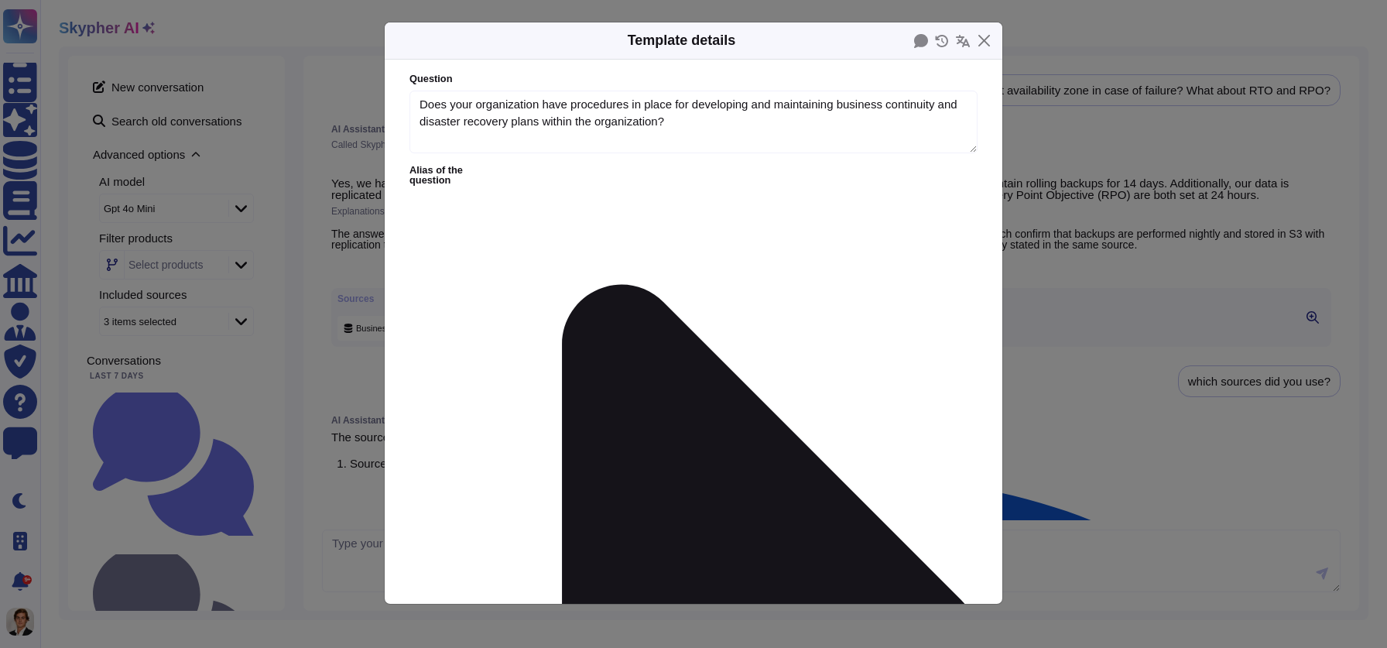
type textarea "Does your organization have procedures in place for developing and maintaining …"
type textarea "XXX Company has a DRP / BCP documented. XXX Company performs full backup simula…"
click at [364, 351] on div "Template details Question Does your organization have procedures in place for d…" at bounding box center [693, 324] width 1387 height 648
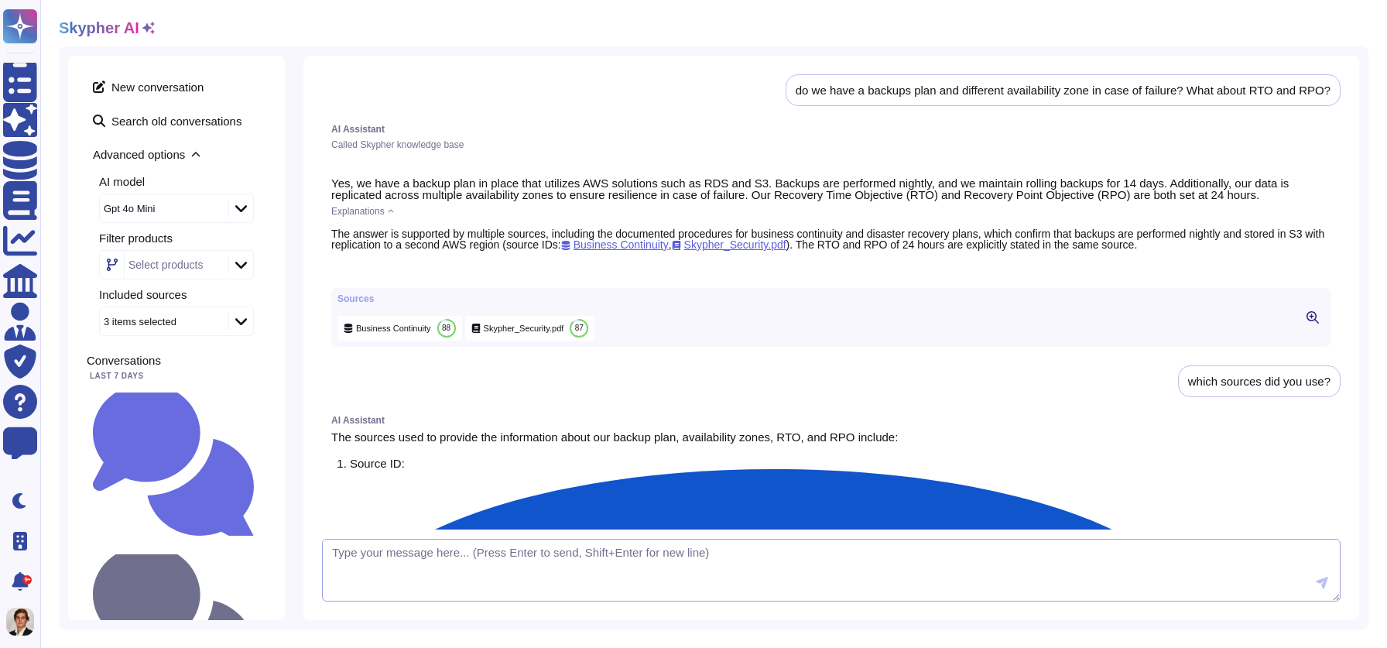
click at [425, 562] on textarea at bounding box center [831, 570] width 1019 height 63
type textarea "d"
type textarea "Can you just look into documents?"
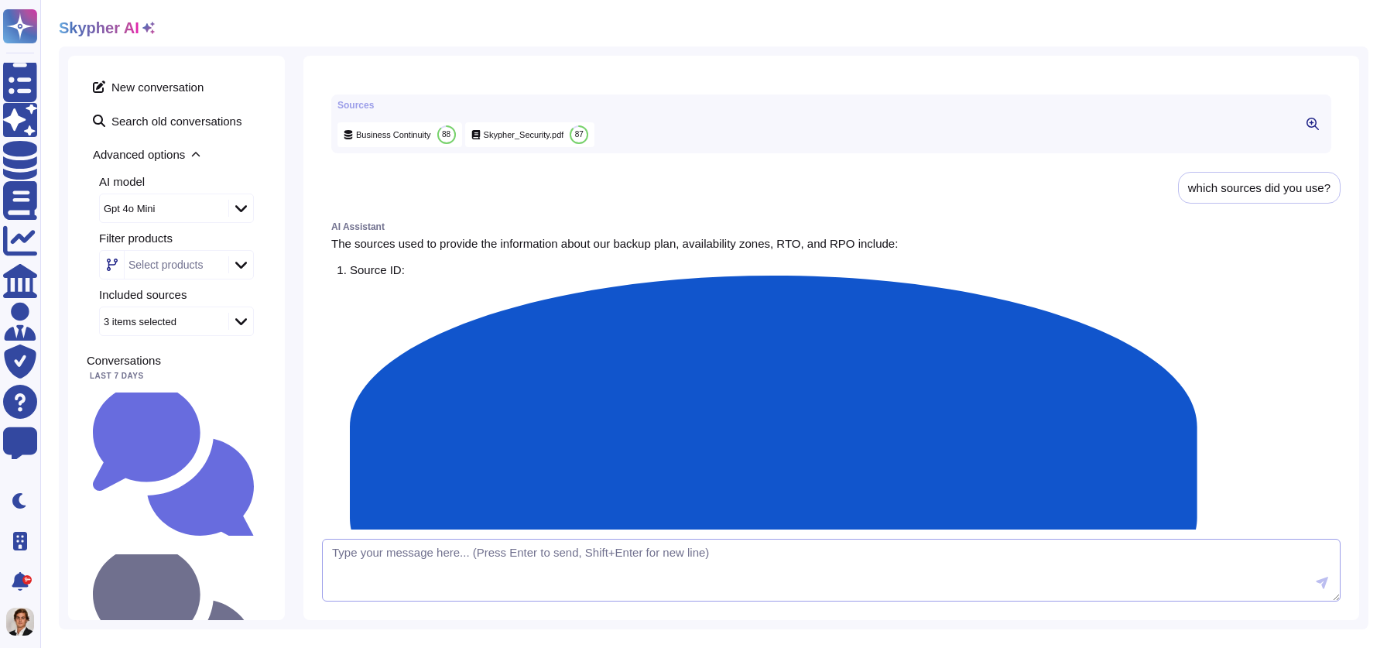
scroll to position [201, 0]
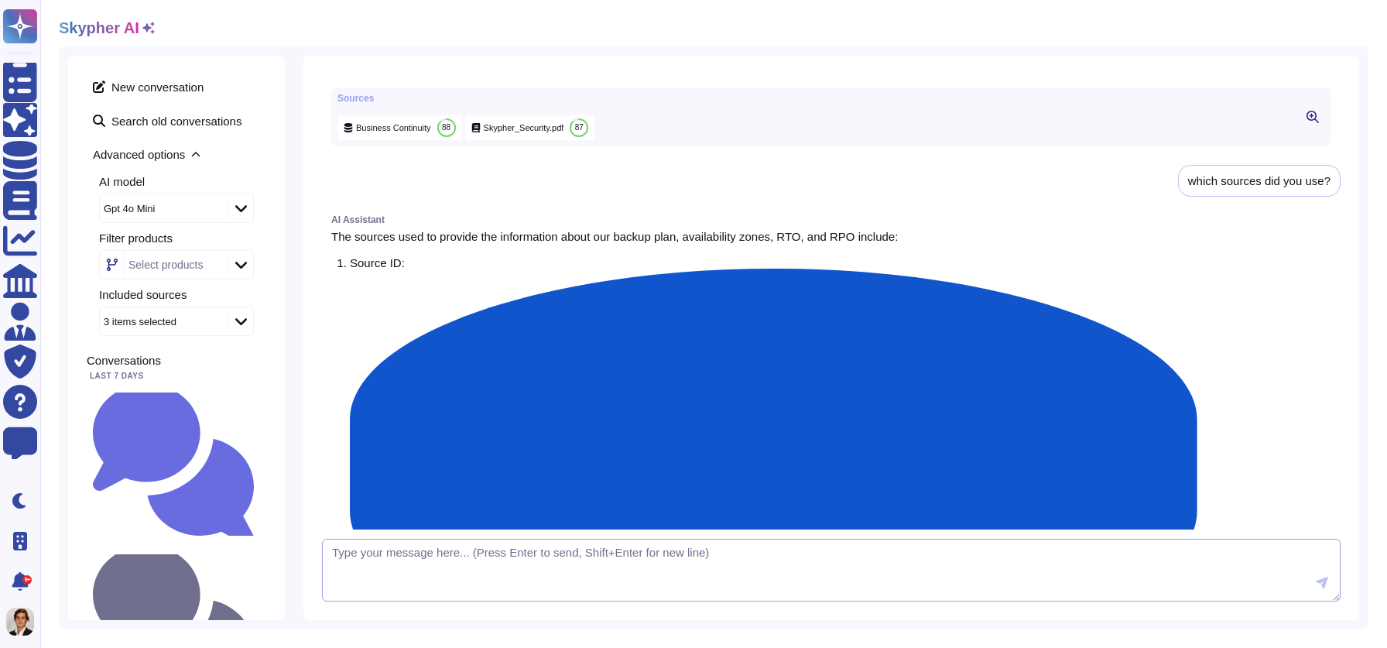
click at [423, 576] on textarea at bounding box center [831, 570] width 1019 height 63
type textarea "use only document sources"
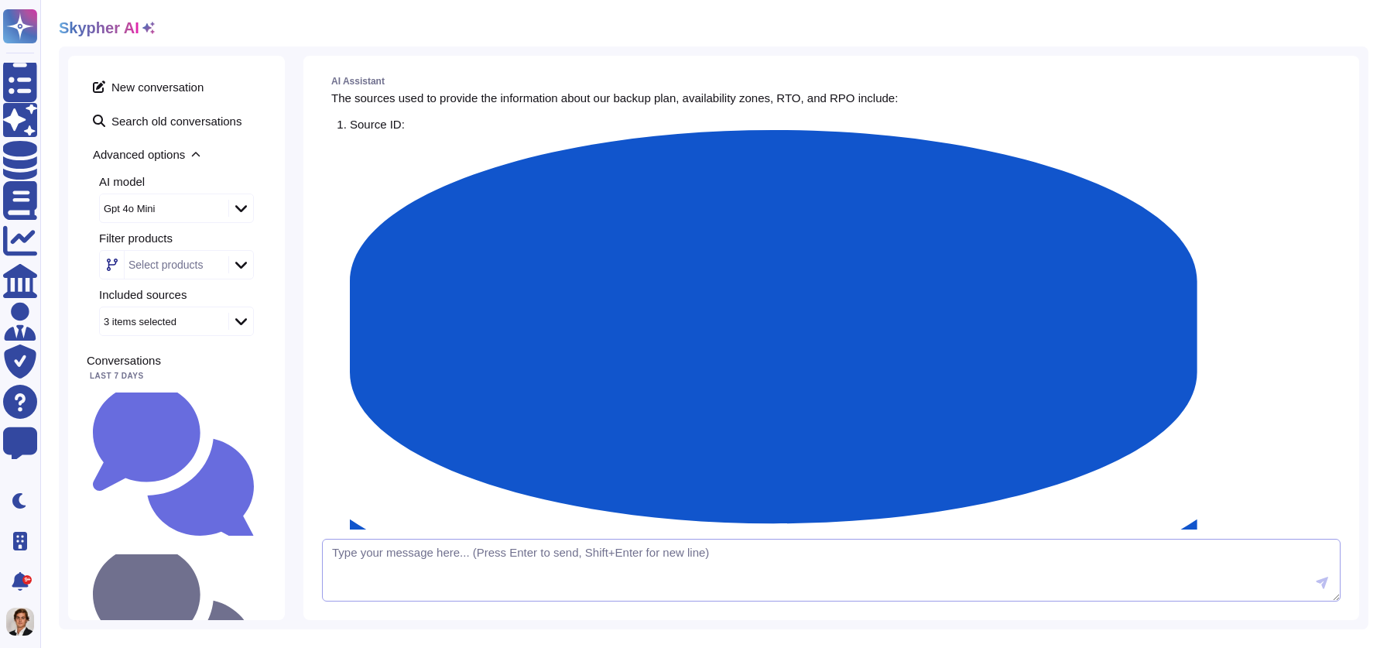
scroll to position [337, 0]
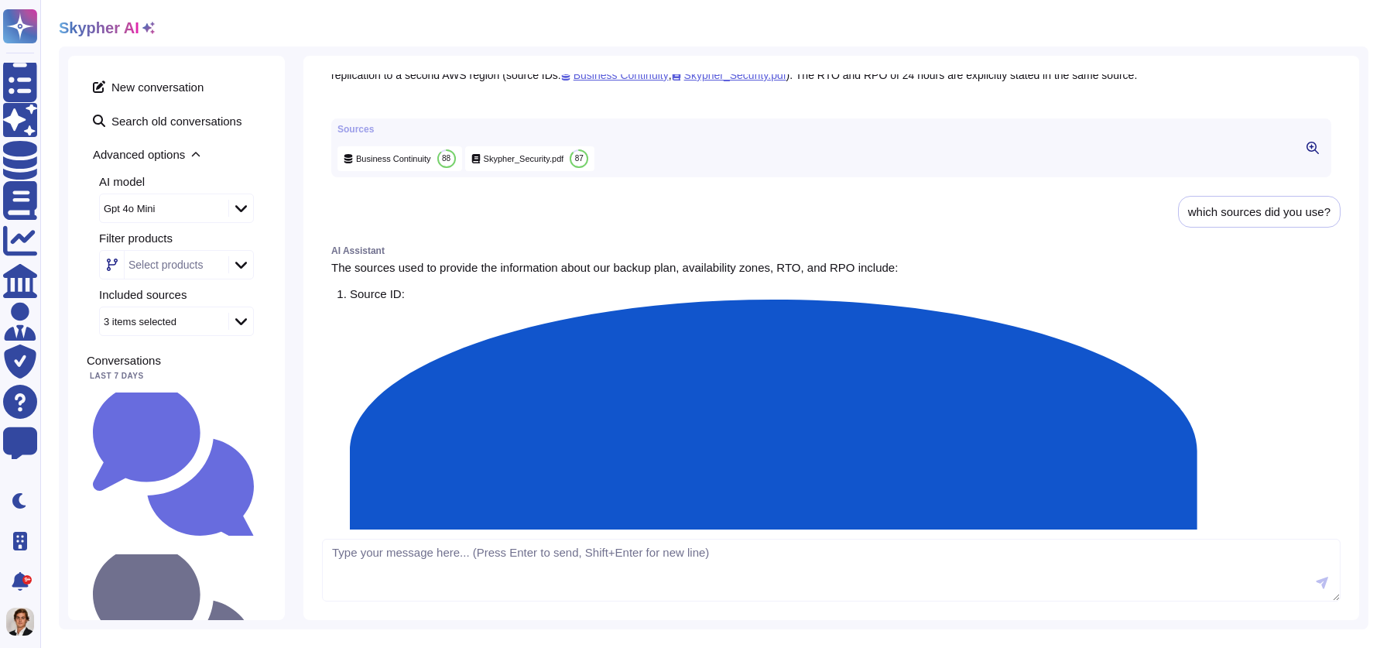
scroll to position [170, 0]
drag, startPoint x: 1144, startPoint y: 420, endPoint x: 1329, endPoint y: 424, distance: 184.3
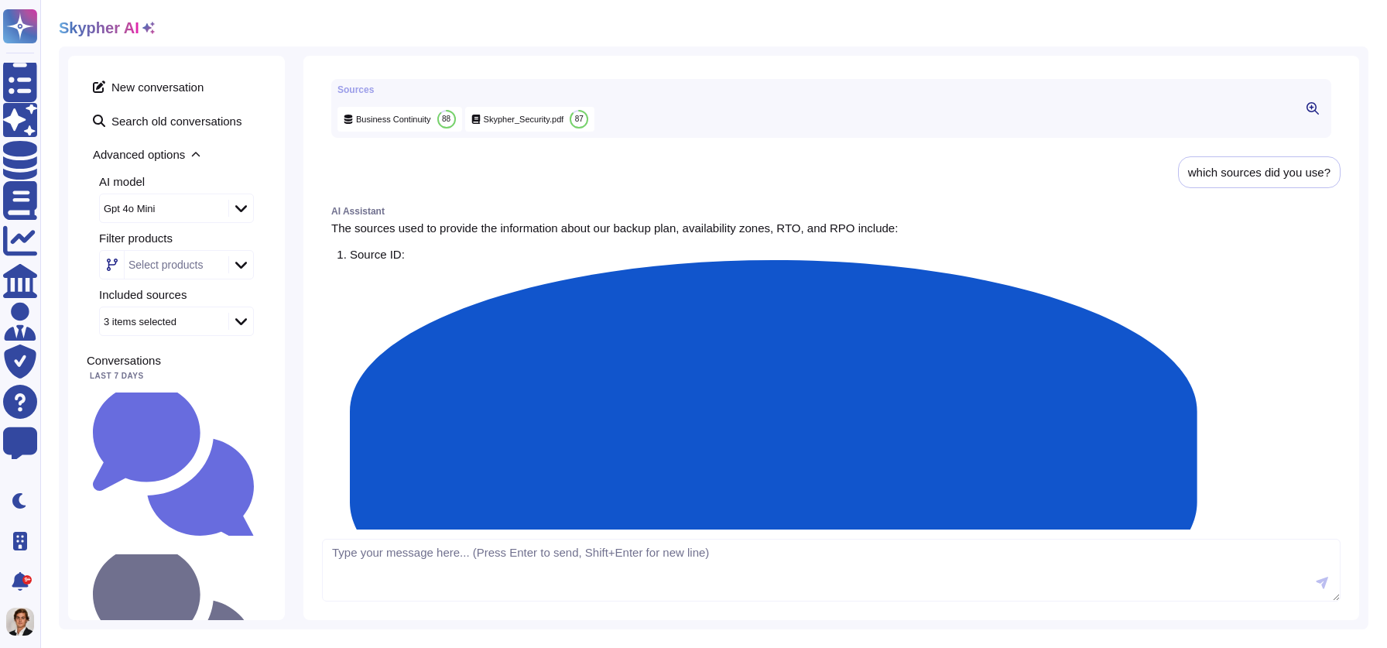
scroll to position [218, 0]
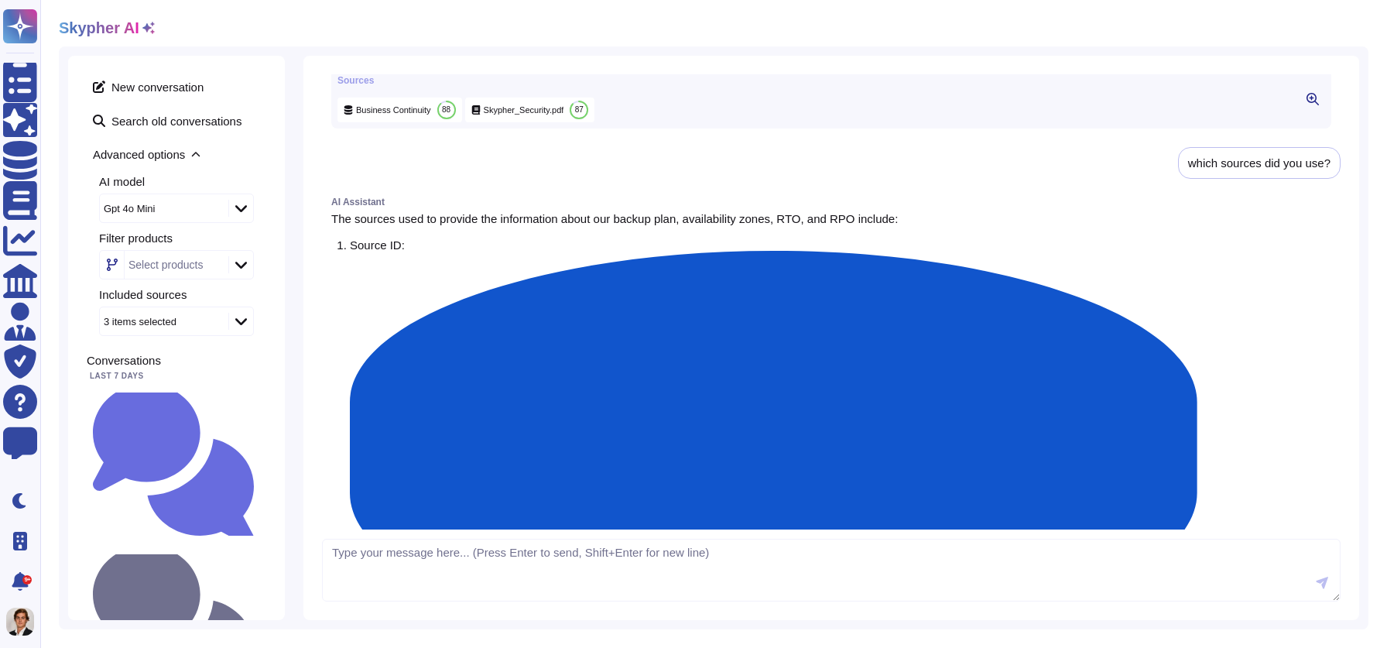
click at [1229, 392] on div "do we have a backups plan and different availability zone in case of failure? W…" at bounding box center [831, 301] width 1019 height 455
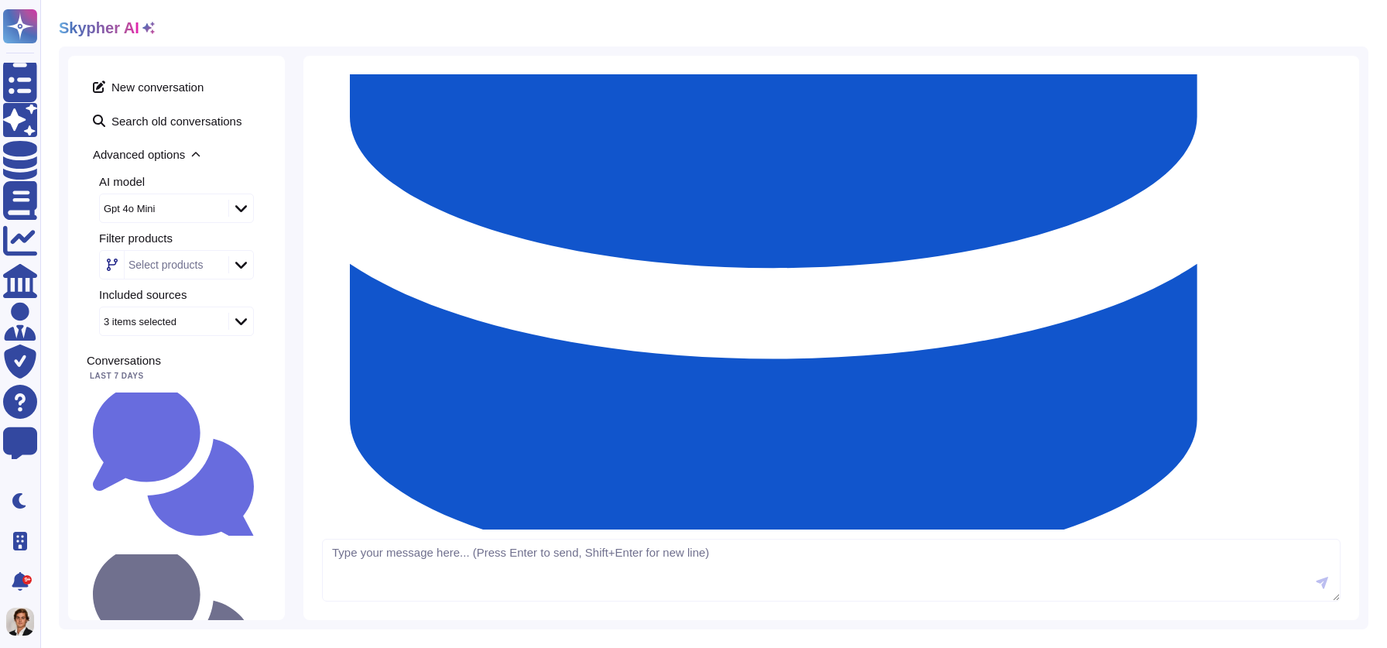
scroll to position [593, 0]
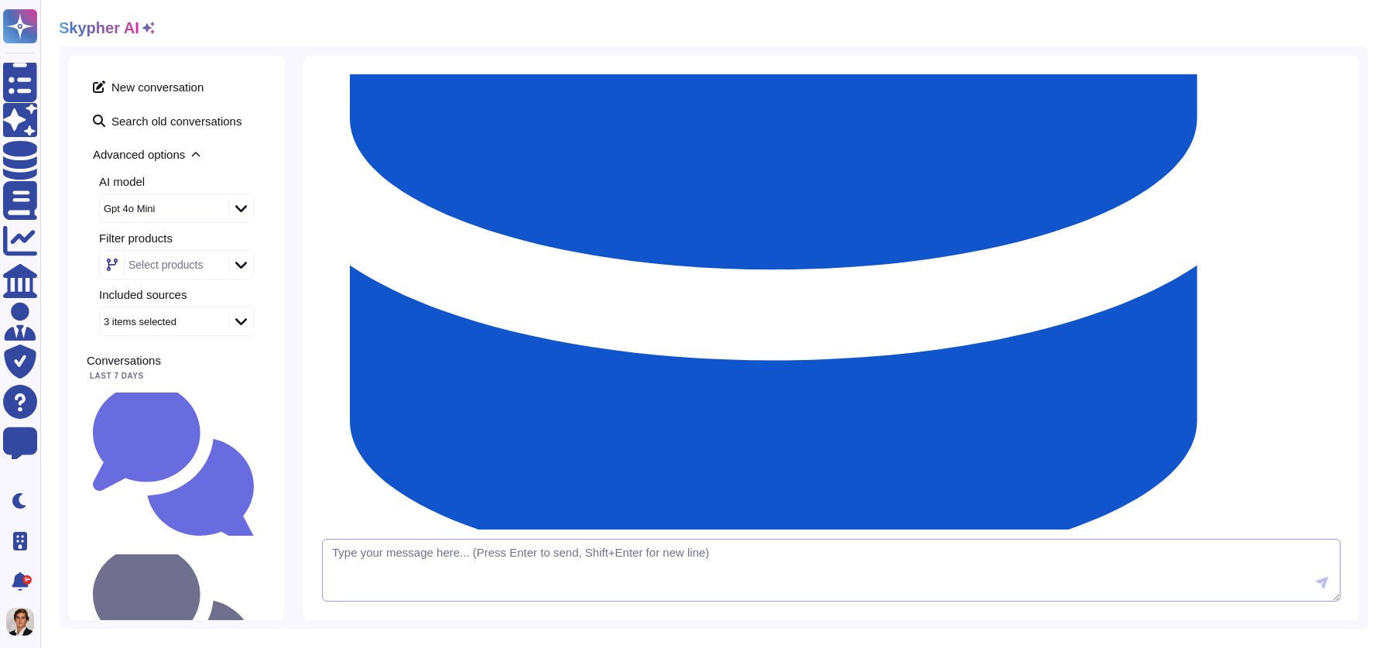
click at [354, 571] on textarea at bounding box center [831, 570] width 1019 height 63
type textarea "can you use previous or past questions?"
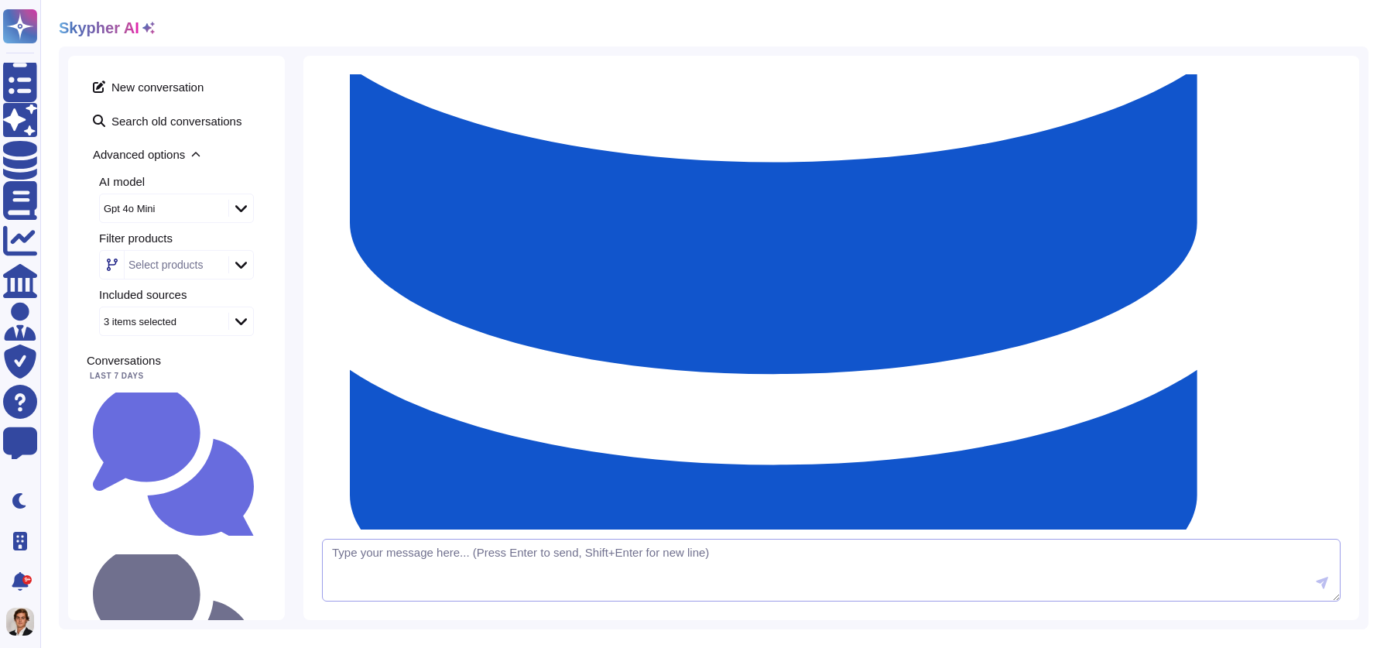
scroll to position [786, 0]
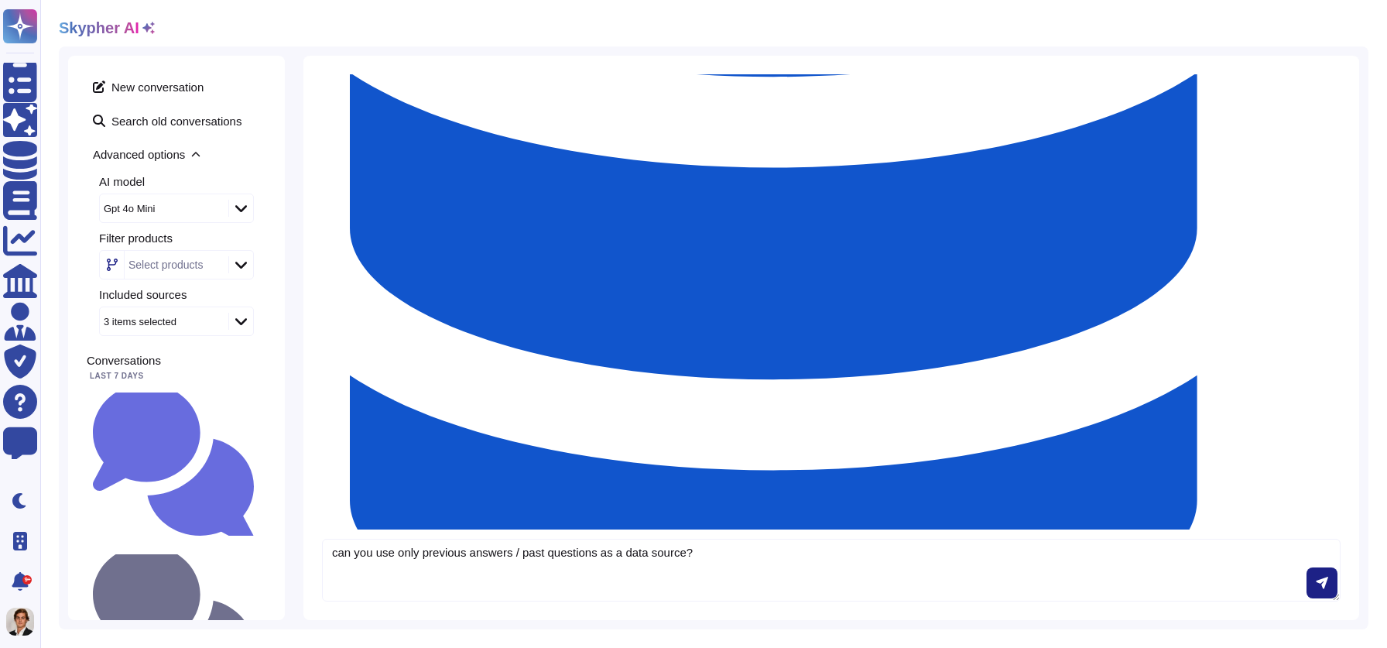
type textarea "can you use only previous answers / past questions as a data source?"
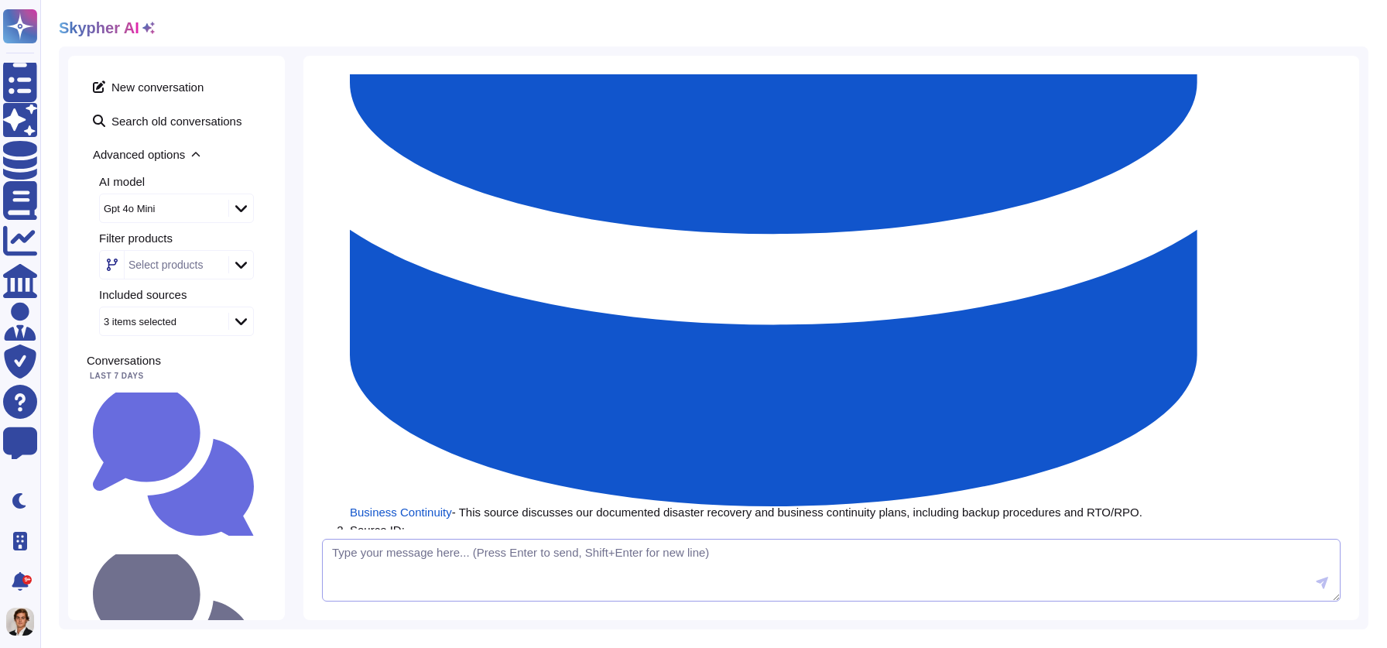
scroll to position [928, 0]
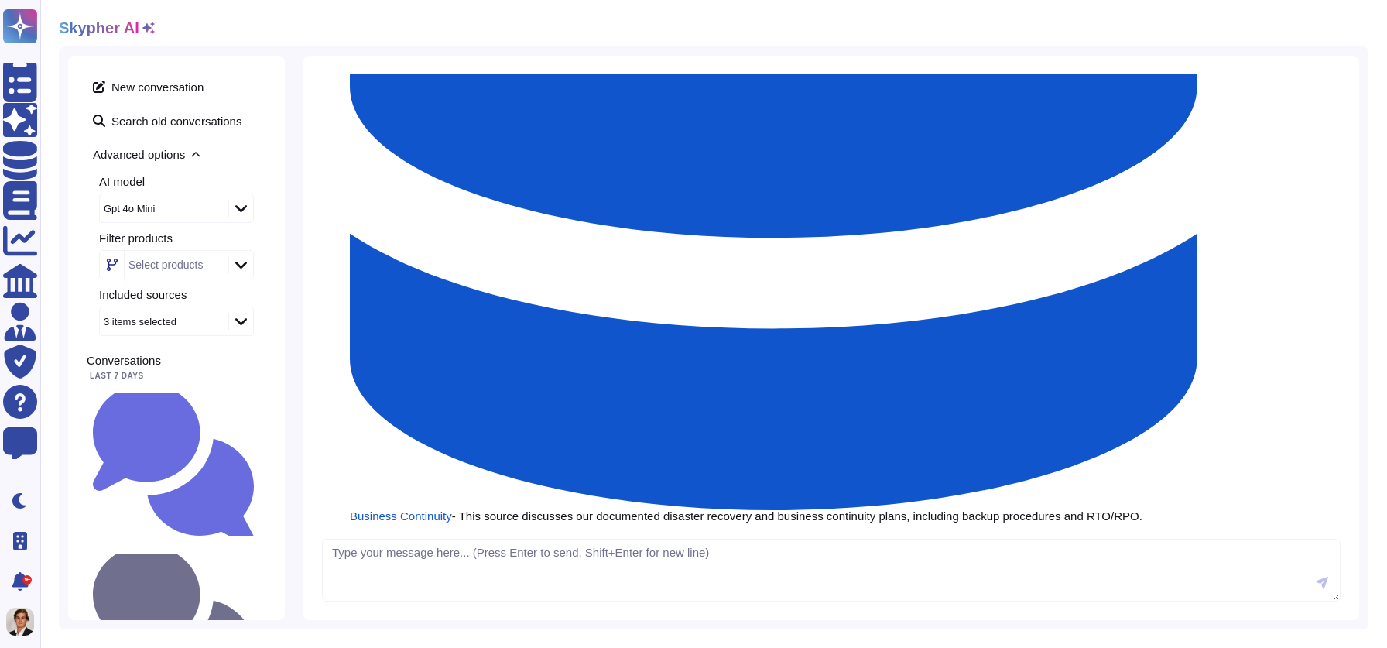
drag, startPoint x: 962, startPoint y: 245, endPoint x: 1346, endPoint y: 250, distance: 383.3
click at [1346, 250] on div "do we have a backups plan and different availability zone in case of failure? W…" at bounding box center [831, 338] width 1056 height 564
copy div "can you use only previous answers / past questions as a data source?"
click at [413, 564] on textarea at bounding box center [831, 570] width 1019 height 63
paste textarea "can you use only previous answers / past questions as a data source?"
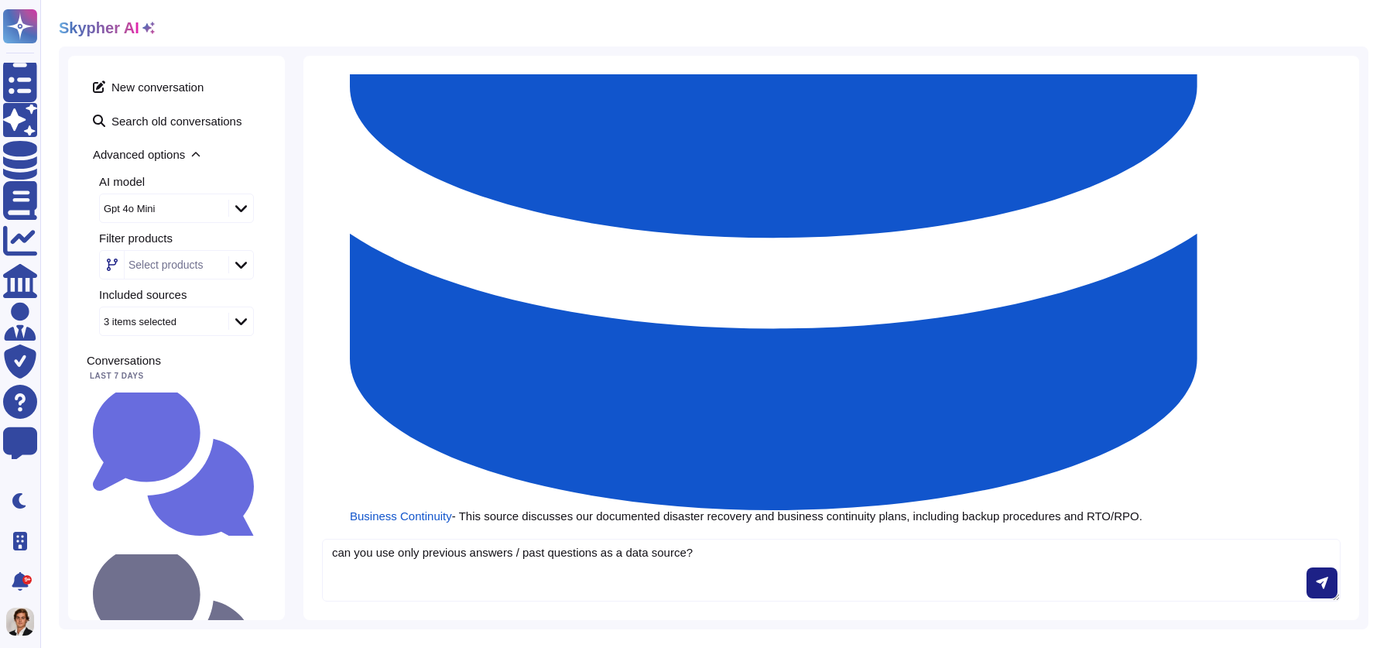
type textarea "can you use only previous answers / past questions as a data source?"
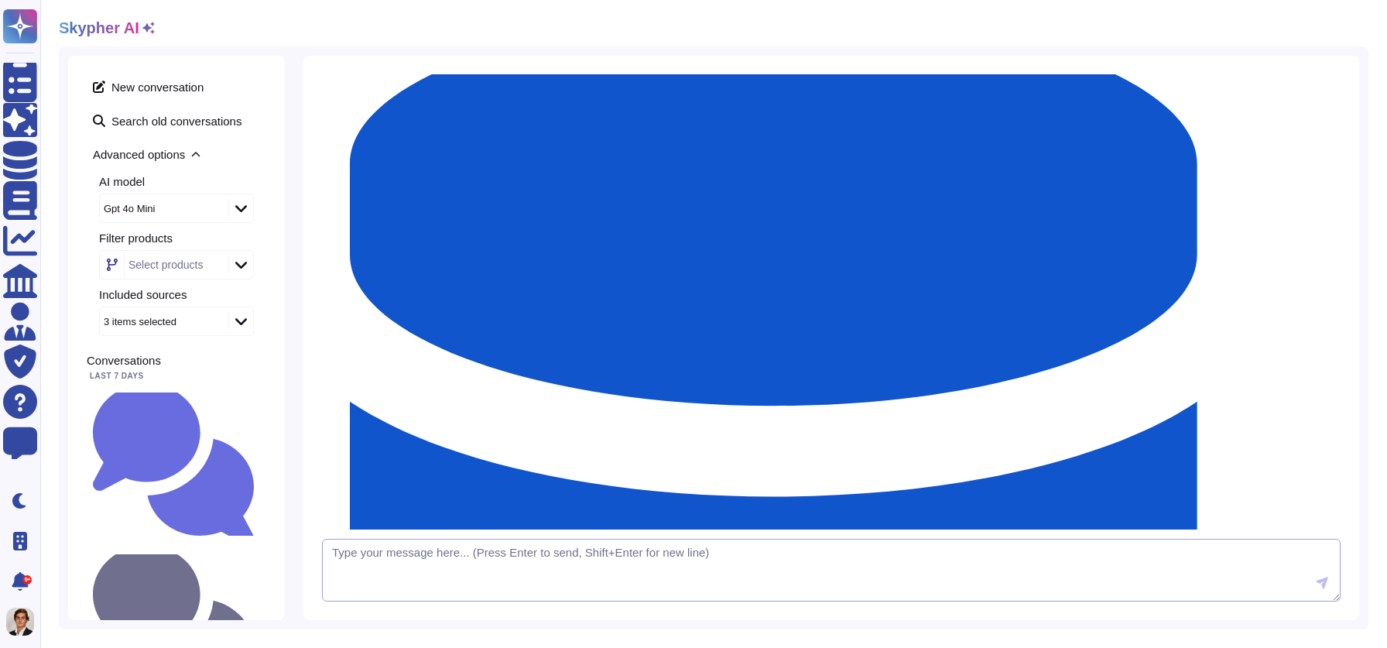
scroll to position [0, 0]
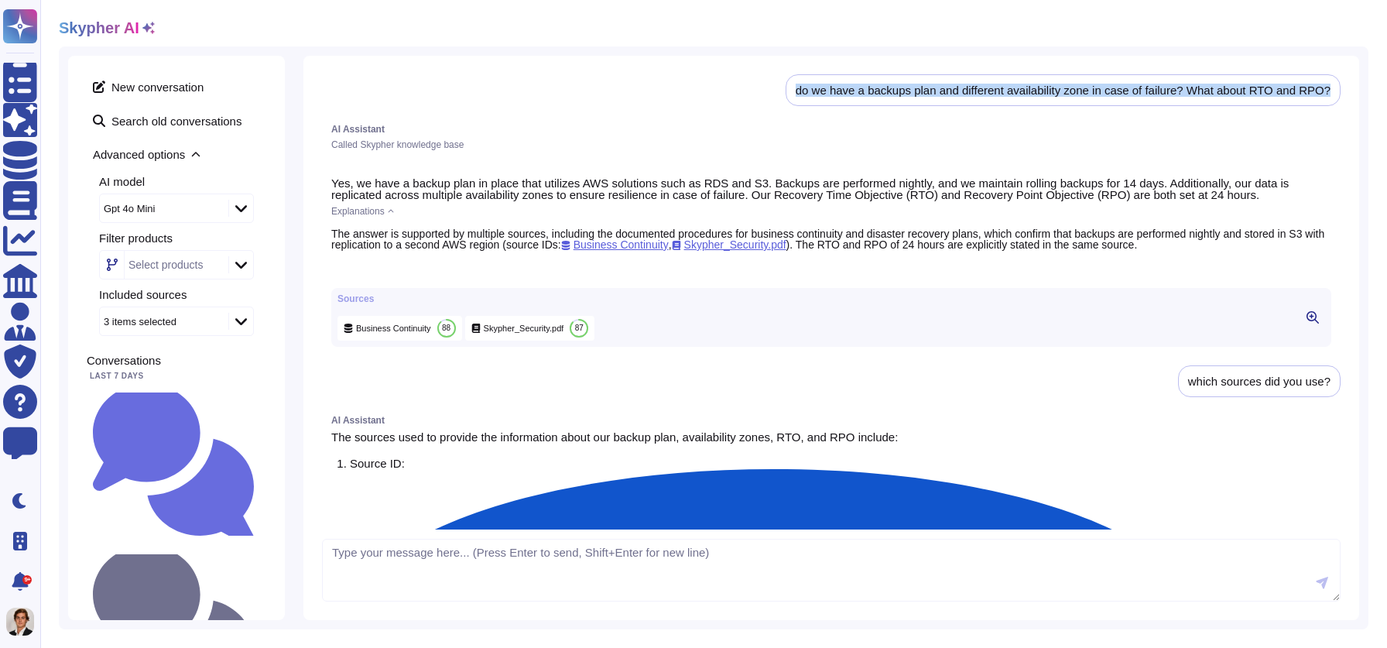
drag, startPoint x: 1332, startPoint y: 90, endPoint x: 915, endPoint y: 81, distance: 417.4
click at [915, 81] on div "do we have a backups plan and different availability zone in case of failure? W…" at bounding box center [1063, 90] width 555 height 32
copy div "do we have a backups plan and different availability zone in case of failure? W…"
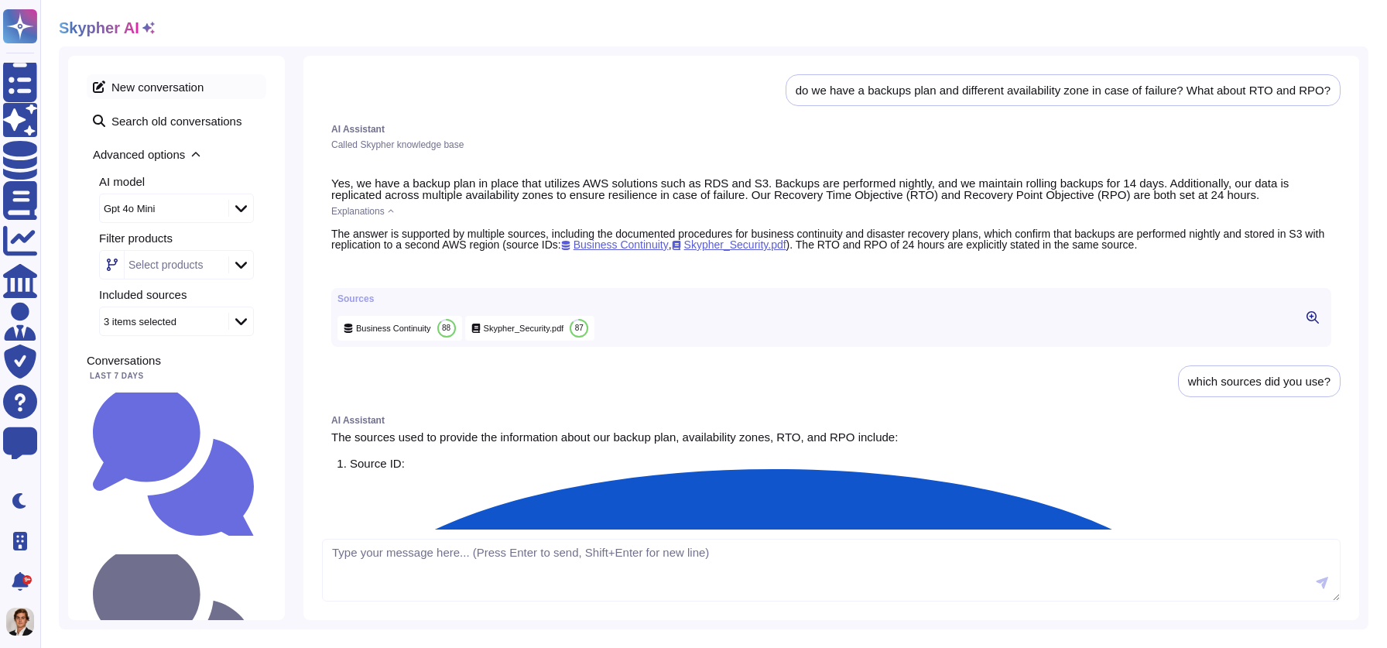
click at [159, 77] on span "New conversation" at bounding box center [177, 86] width 180 height 25
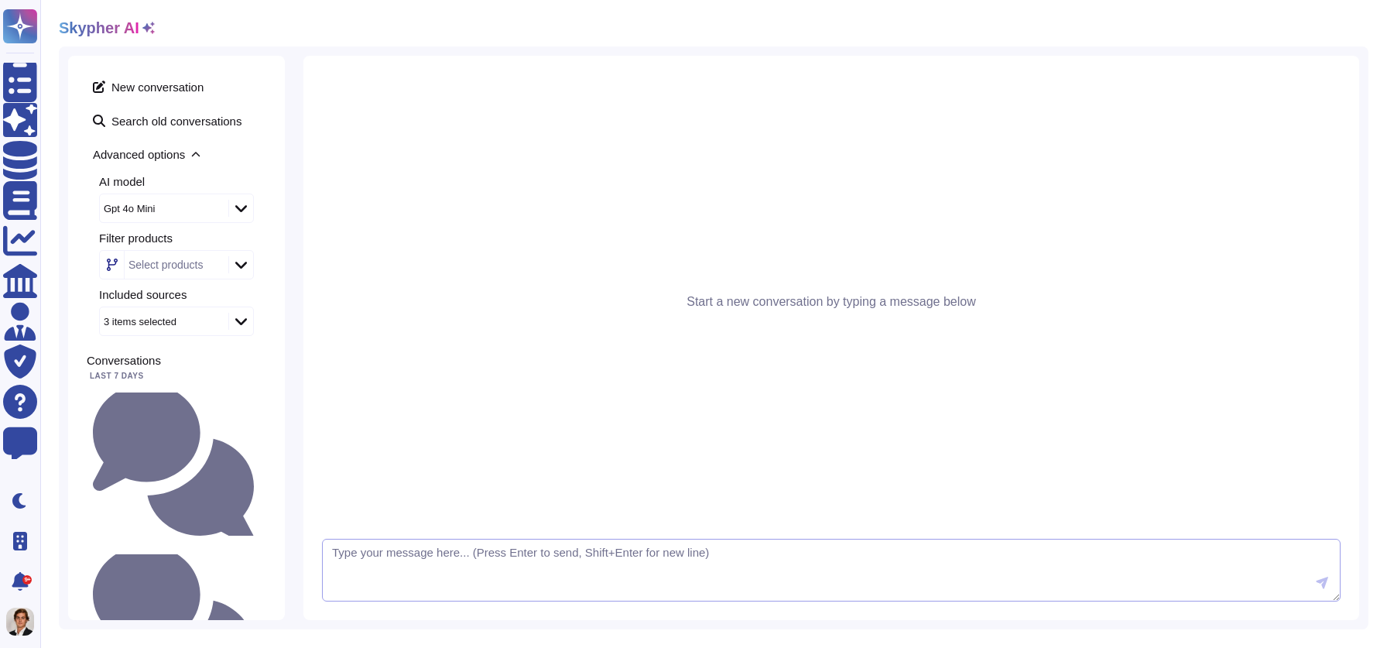
click at [393, 558] on textarea at bounding box center [831, 570] width 1019 height 63
paste textarea "do we have a backups plan and different availability zone in case of failure? W…"
type textarea "do we have a backups plan and different availability zone in case of failure? W…"
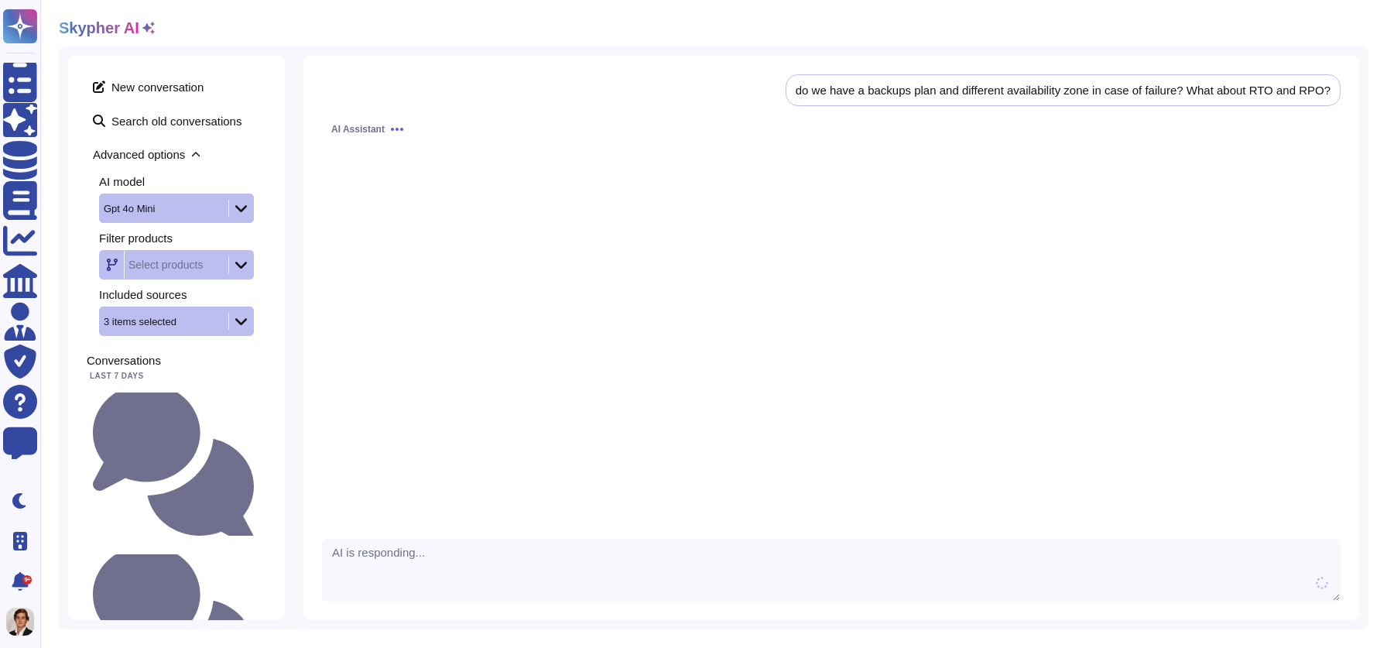
scroll to position [1, 0]
click at [163, 403] on div "do we have a backups plan and different availability zone in case of failure? W…" at bounding box center [177, 464] width 180 height 156
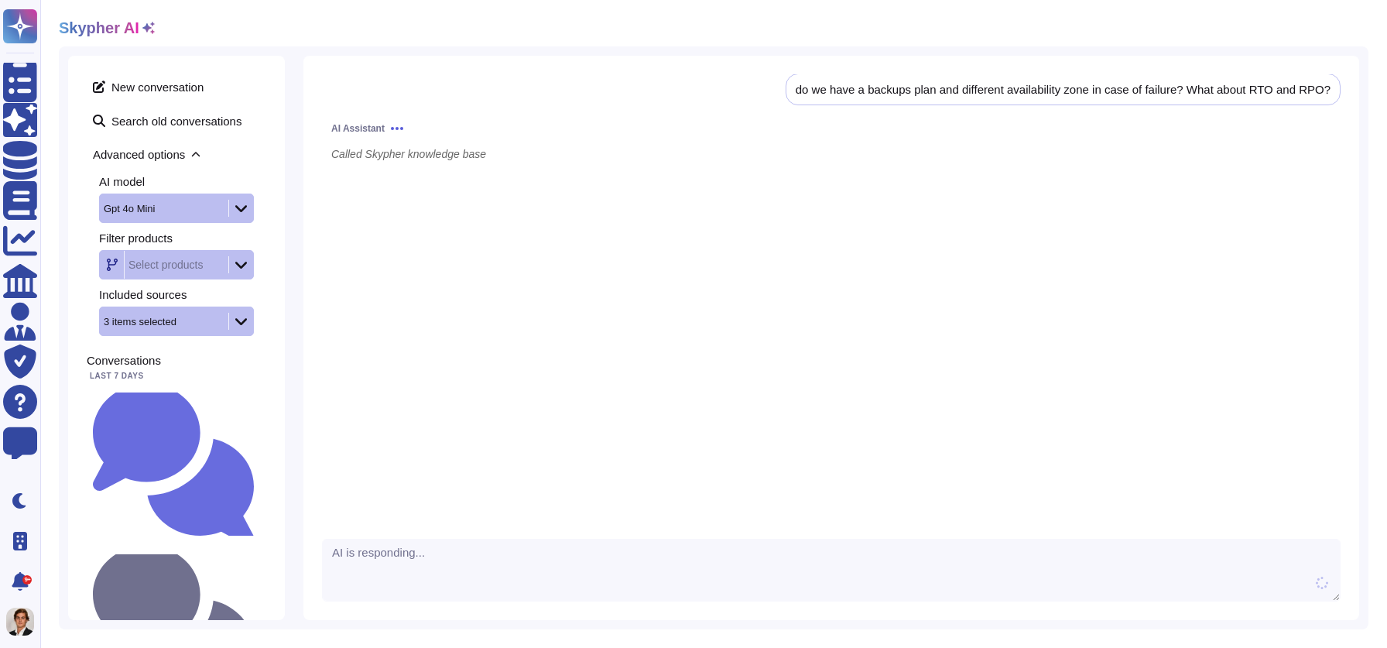
scroll to position [1245, 0]
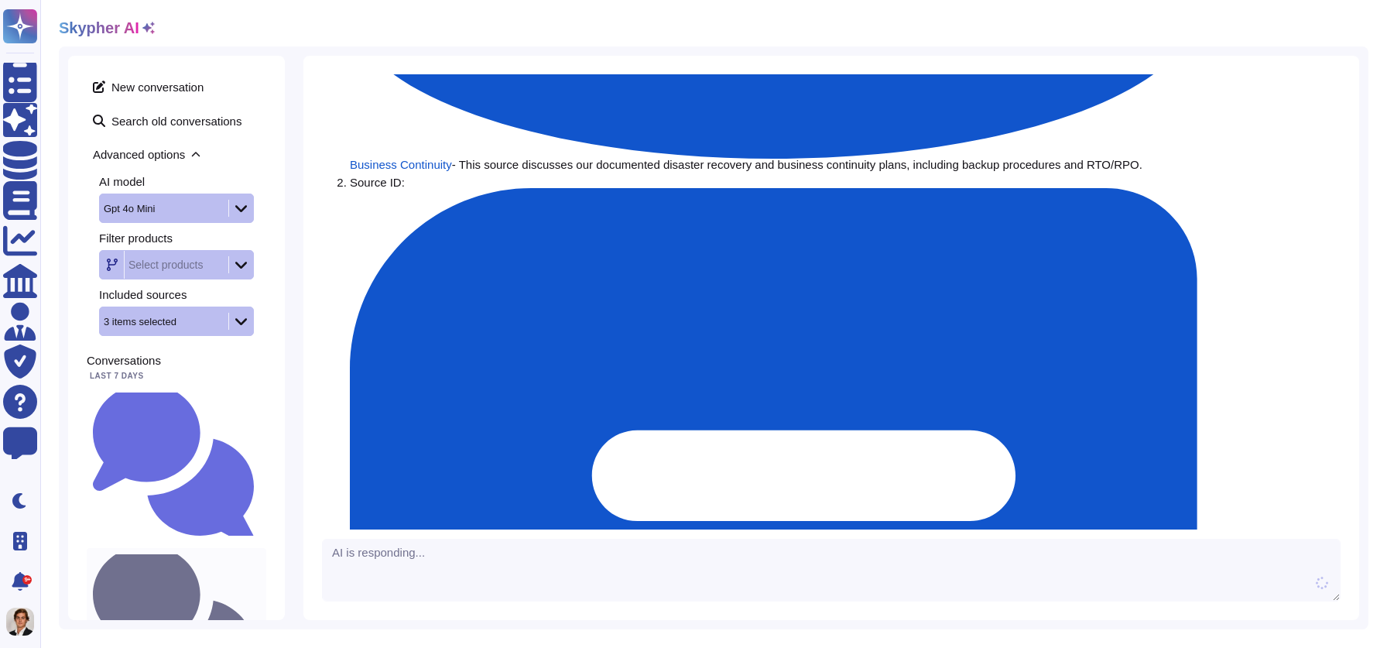
click at [260, 621] on small "Do we have an environement policy and goals to reduce our carbon footprint at S…" at bounding box center [260, 626] width 0 height 10
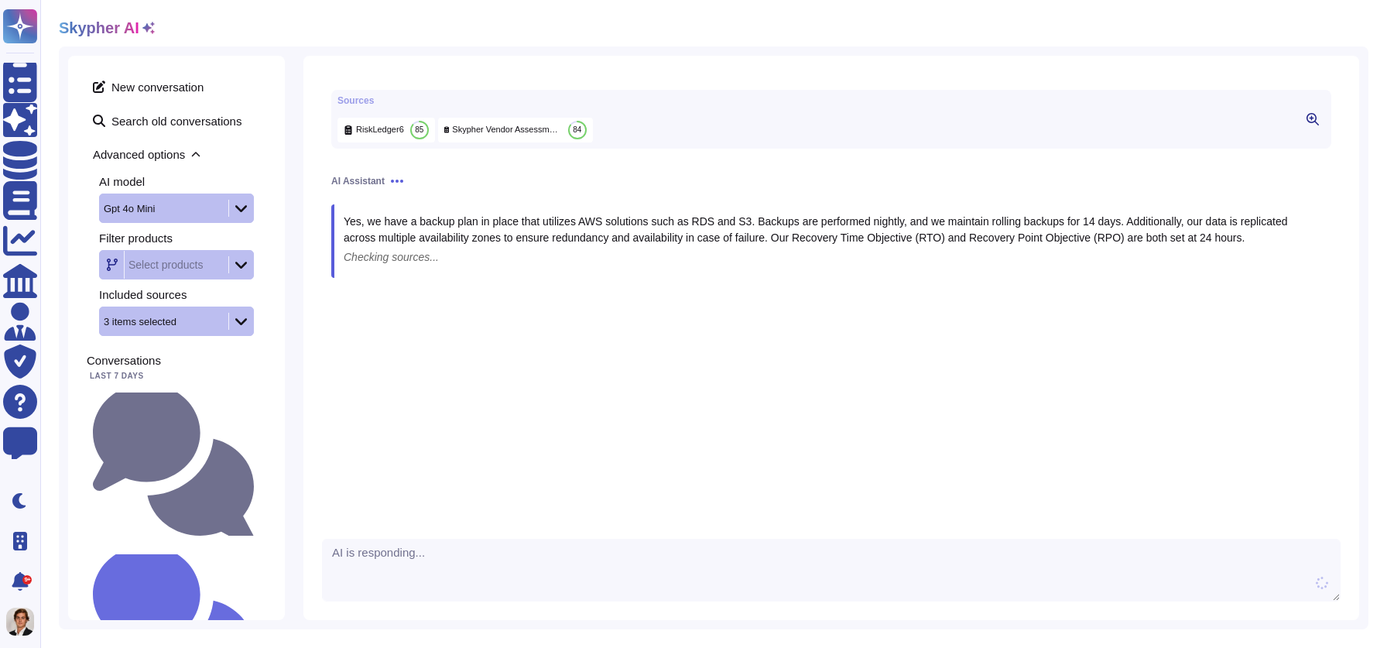
scroll to position [1, 0]
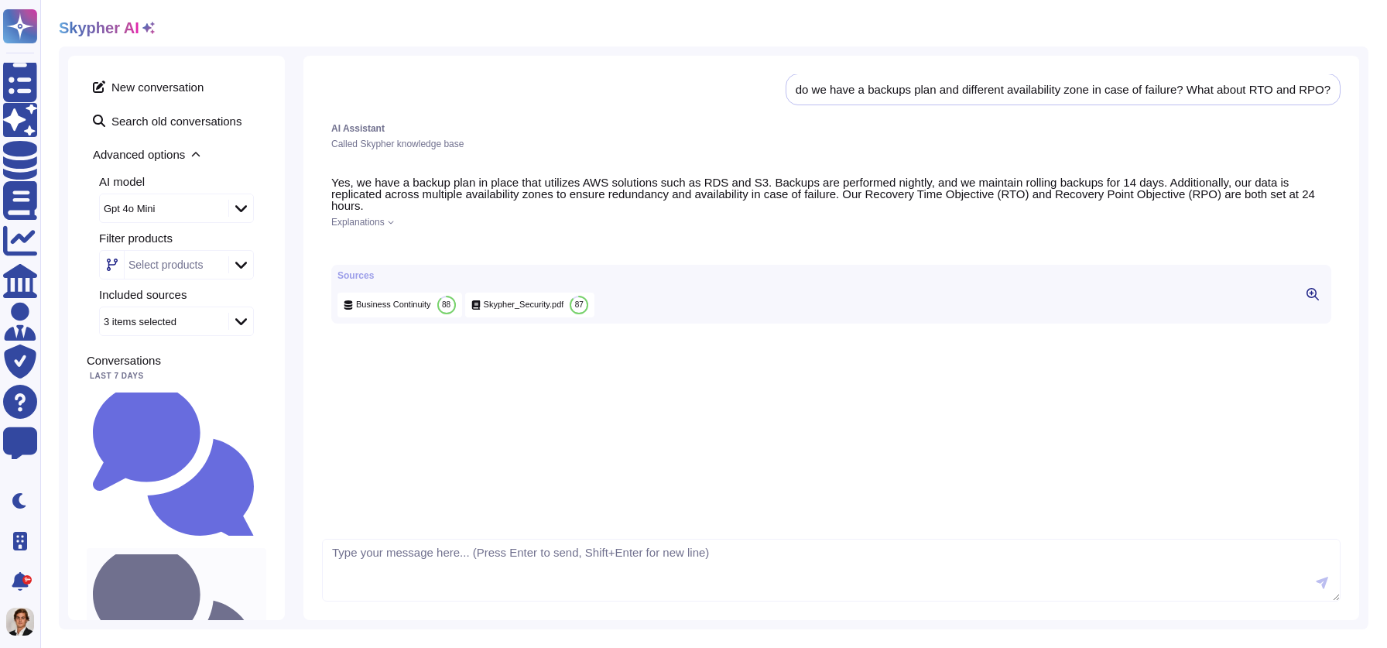
click at [173, 548] on div "do we have a backups plan and different availability zone in case of failure? W…" at bounding box center [177, 626] width 180 height 156
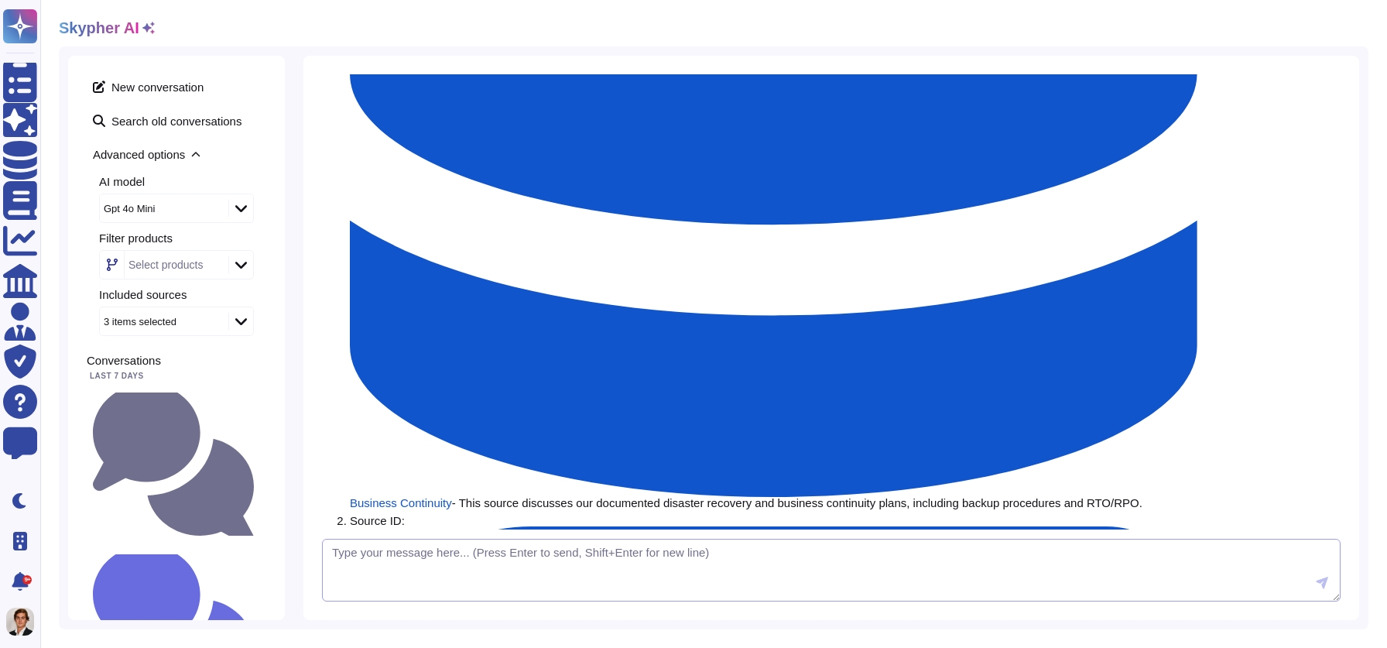
scroll to position [908, 0]
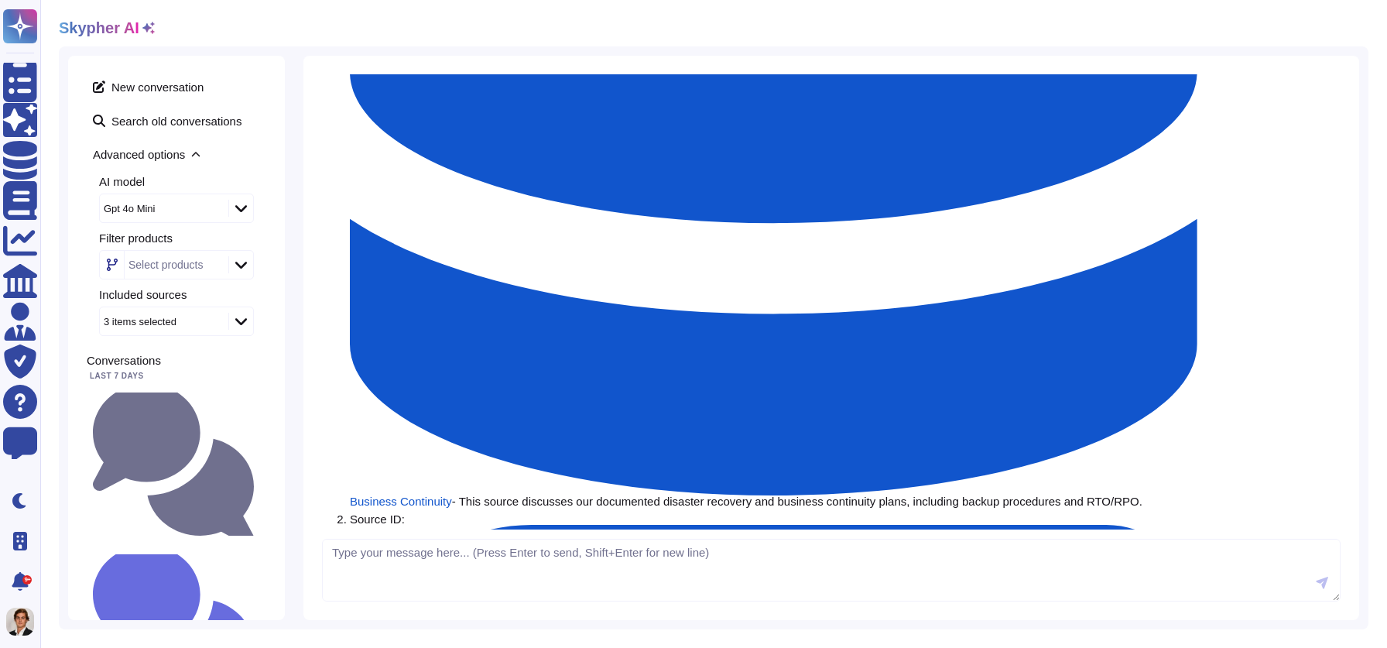
drag, startPoint x: 965, startPoint y: 334, endPoint x: 1370, endPoint y: 337, distance: 405.7
click at [1370, 337] on div "Skypher AI New conversation Search old conversations Advanced options AI model …" at bounding box center [713, 324] width 1347 height 648
copy div "can you use only previous answers / past questions as a data source?"
click at [260, 459] on small "do we have a backups plan and different availability zone in case of failure? W…" at bounding box center [260, 464] width 0 height 10
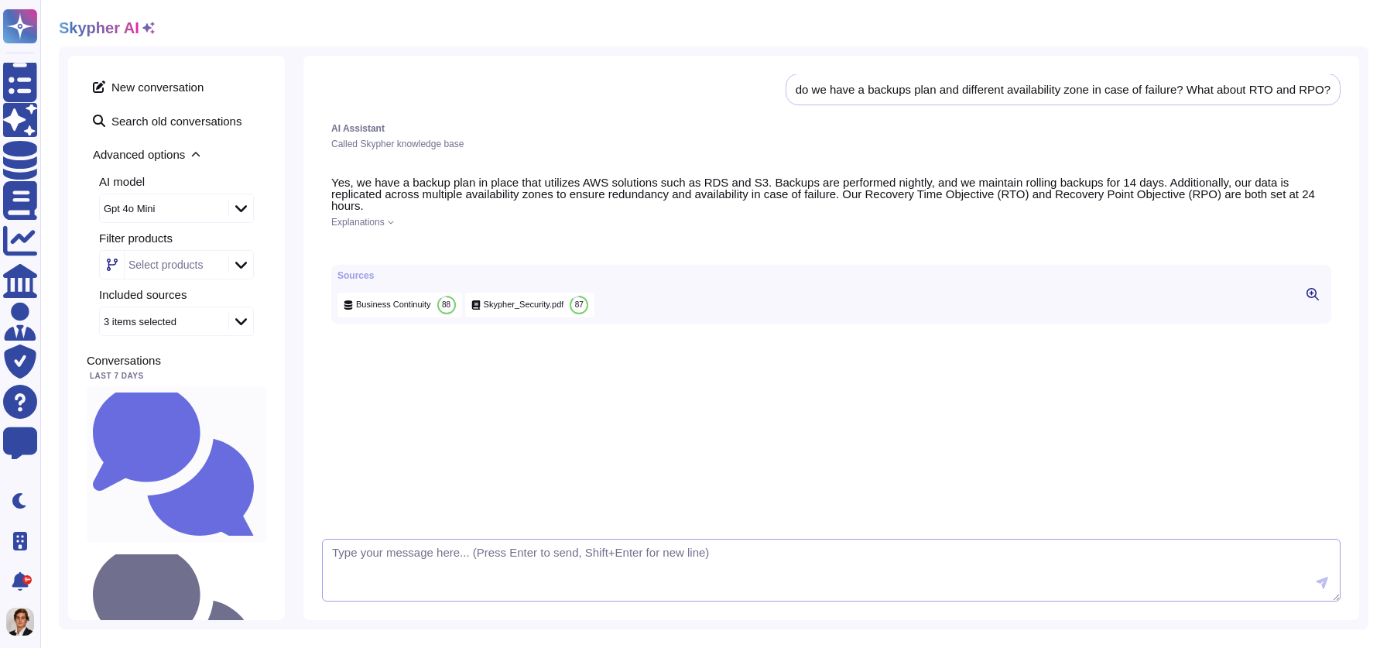
scroll to position [1, 0]
click at [365, 581] on textarea at bounding box center [831, 570] width 1019 height 63
paste textarea "can you use only previous answers / past questions as a data source?"
type textarea "can you use only previous answers / past questions as a data source?"
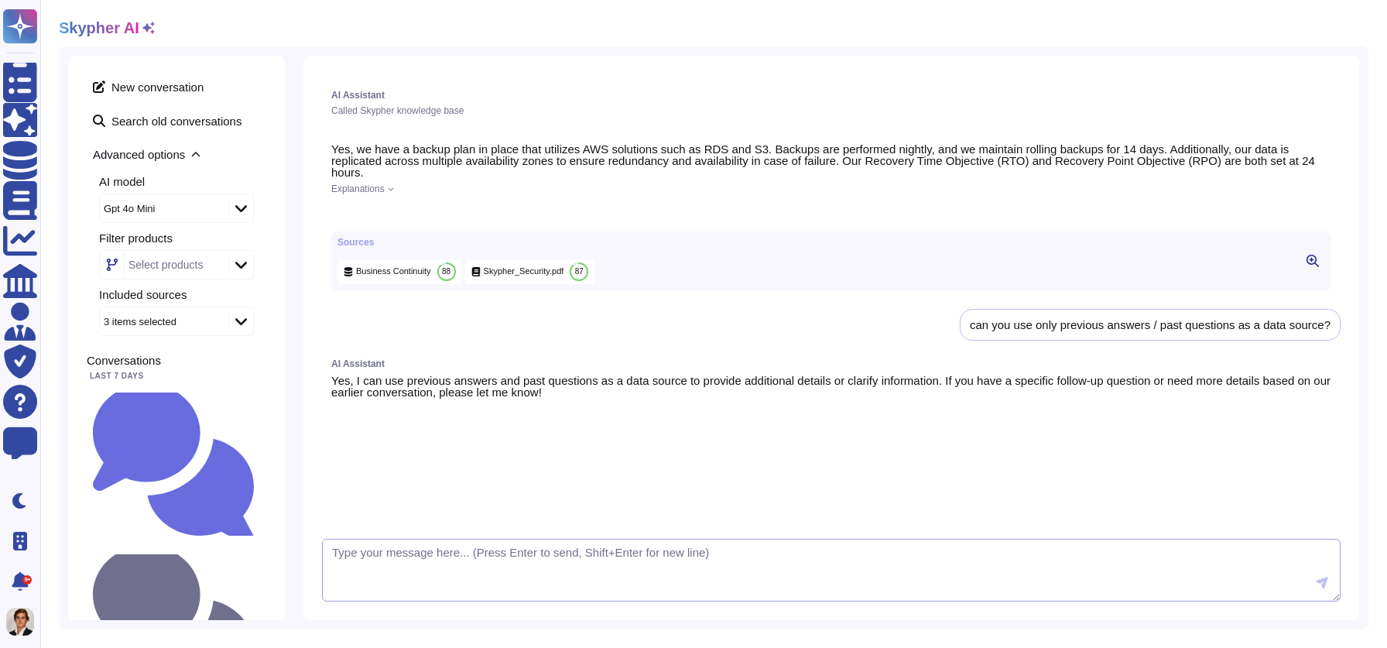
scroll to position [37, 0]
click at [437, 550] on textarea at bounding box center [831, 570] width 1019 height 63
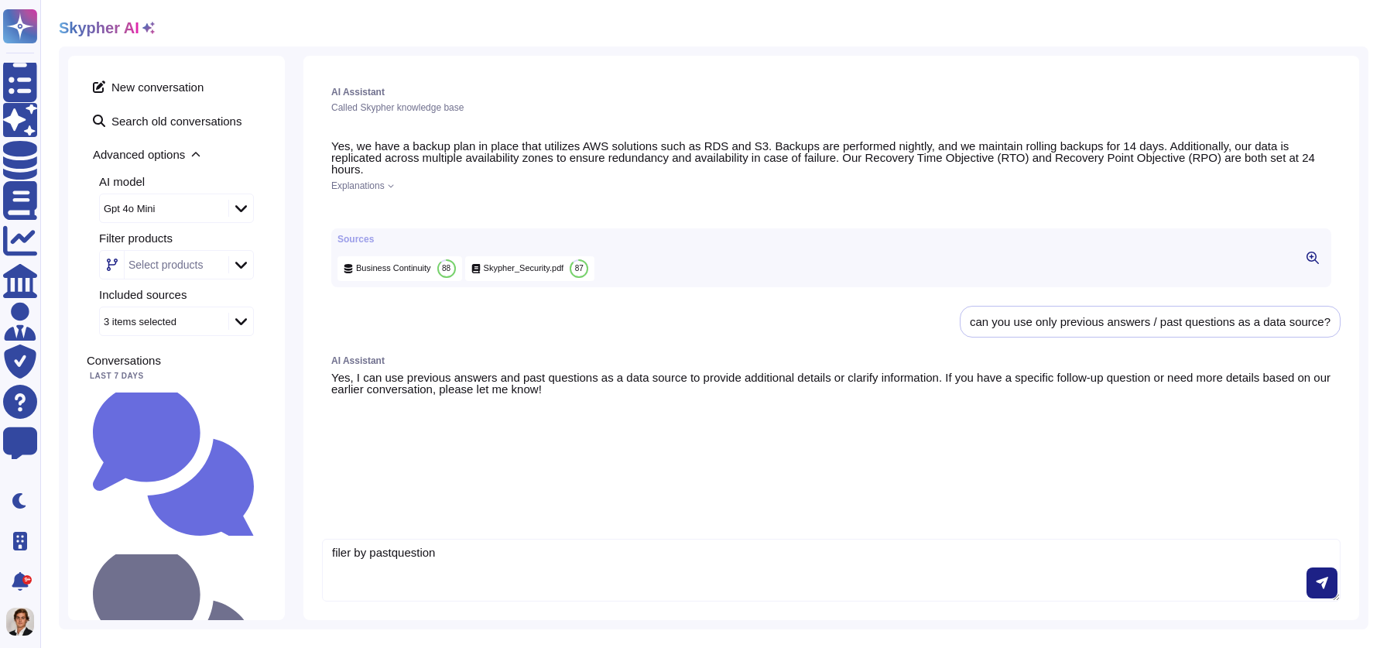
type textarea "filer by pastquestion"
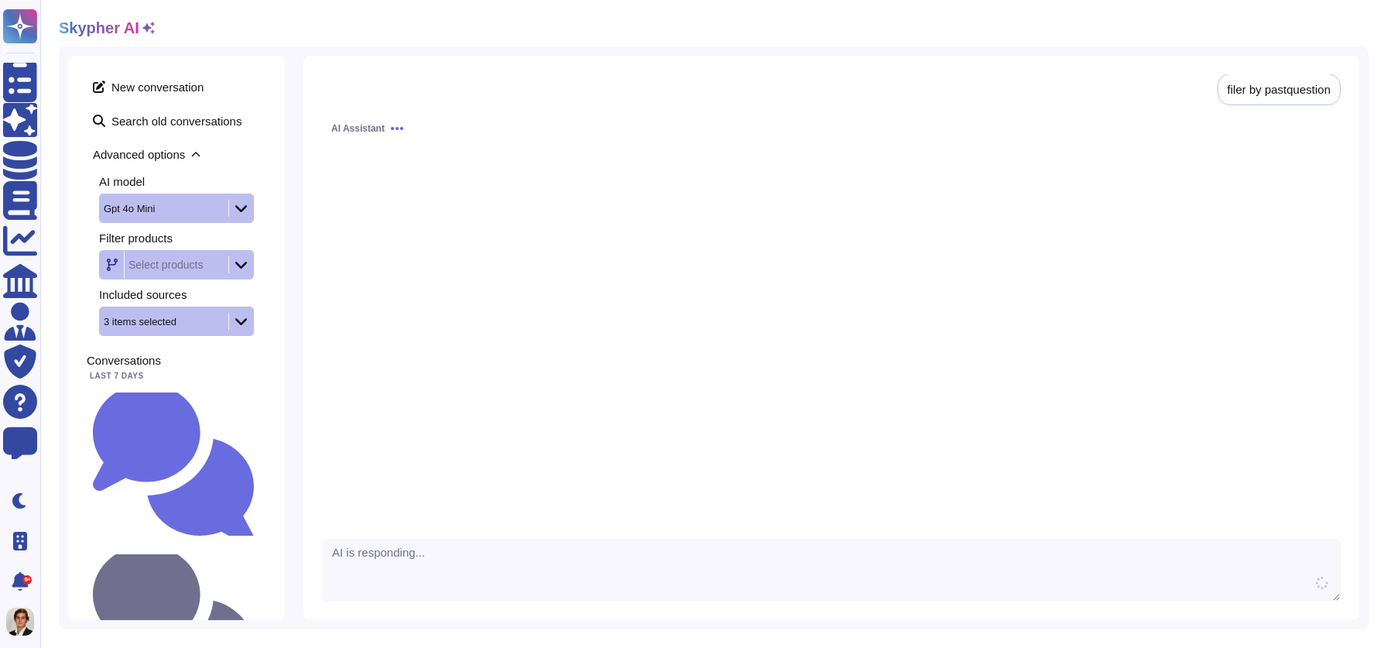
drag, startPoint x: 602, startPoint y: 313, endPoint x: 602, endPoint y: 334, distance: 21.7
click at [602, 334] on div "AI Assistant" at bounding box center [831, 318] width 1019 height 406
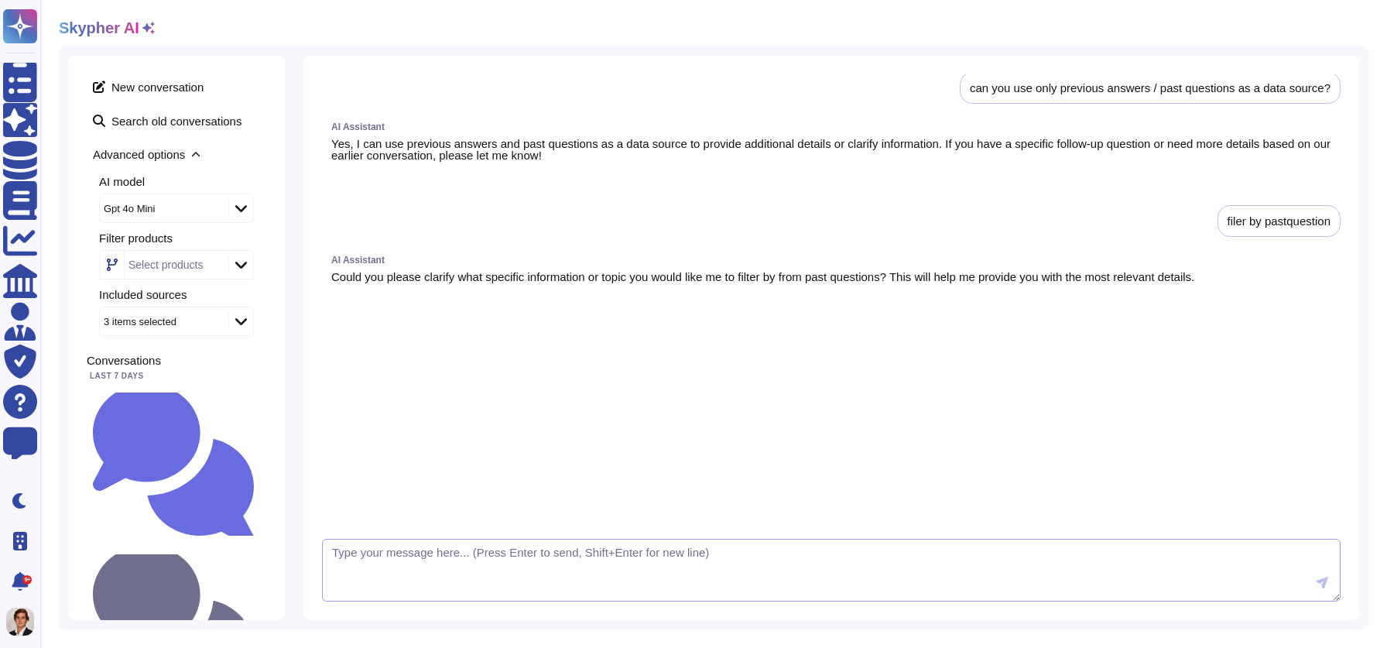
scroll to position [270, 0]
type textarea "I want you to use only pastquestion as a data source"
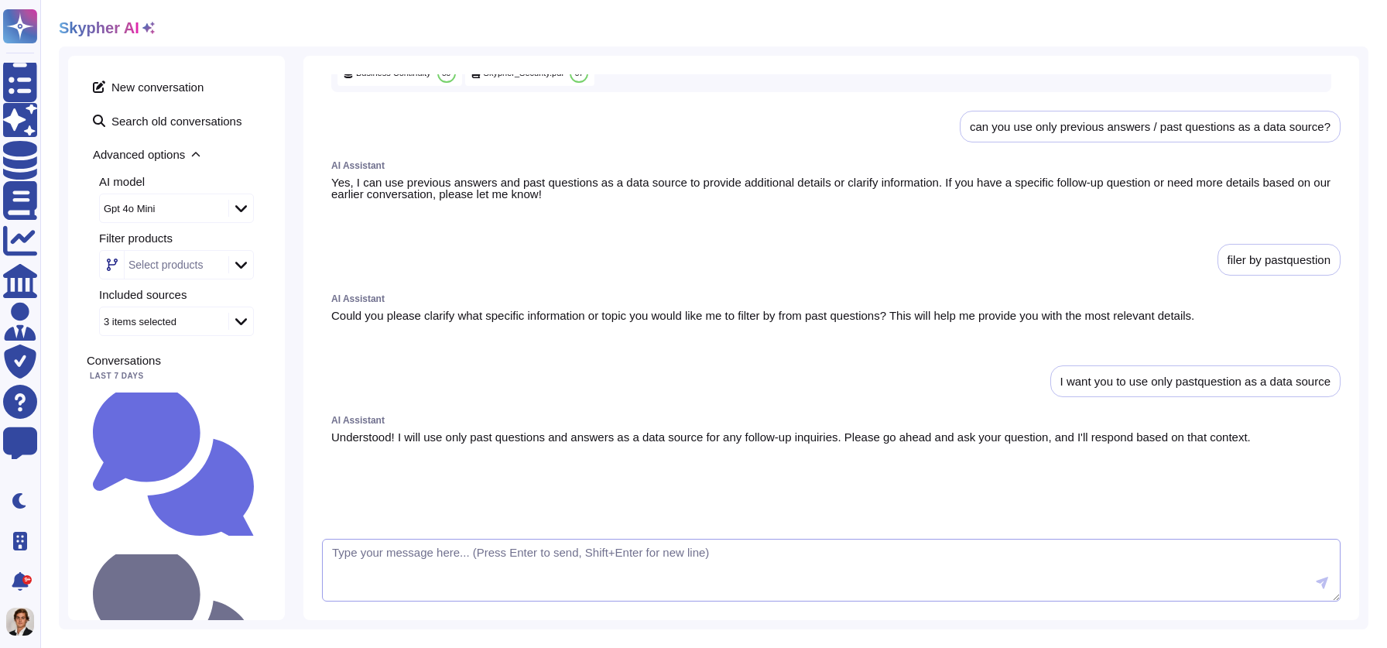
scroll to position [0, 0]
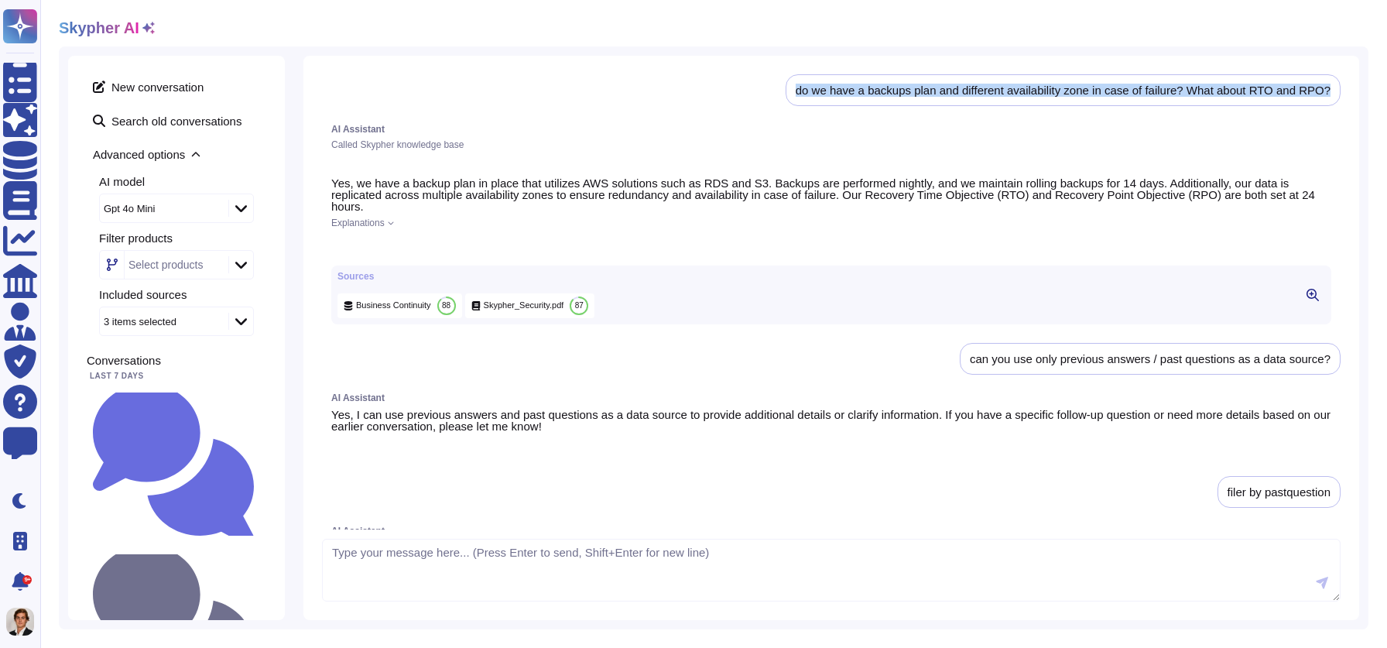
drag, startPoint x: 1345, startPoint y: 90, endPoint x: 929, endPoint y: 74, distance: 416.0
click at [929, 74] on div "do we have a backups plan and different availability zone in case of failure? W…" at bounding box center [831, 338] width 1056 height 564
copy div "do we have a backups plan and different availability zone in case of failure? W…"
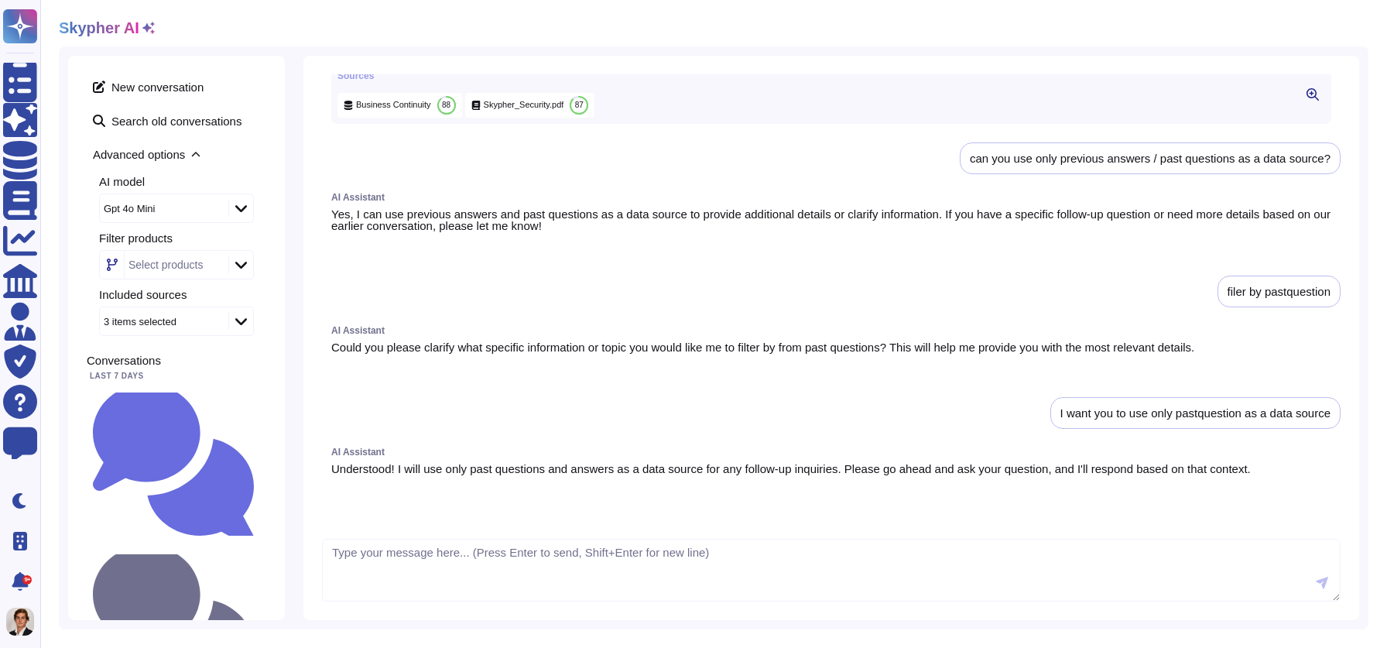
scroll to position [561, 0]
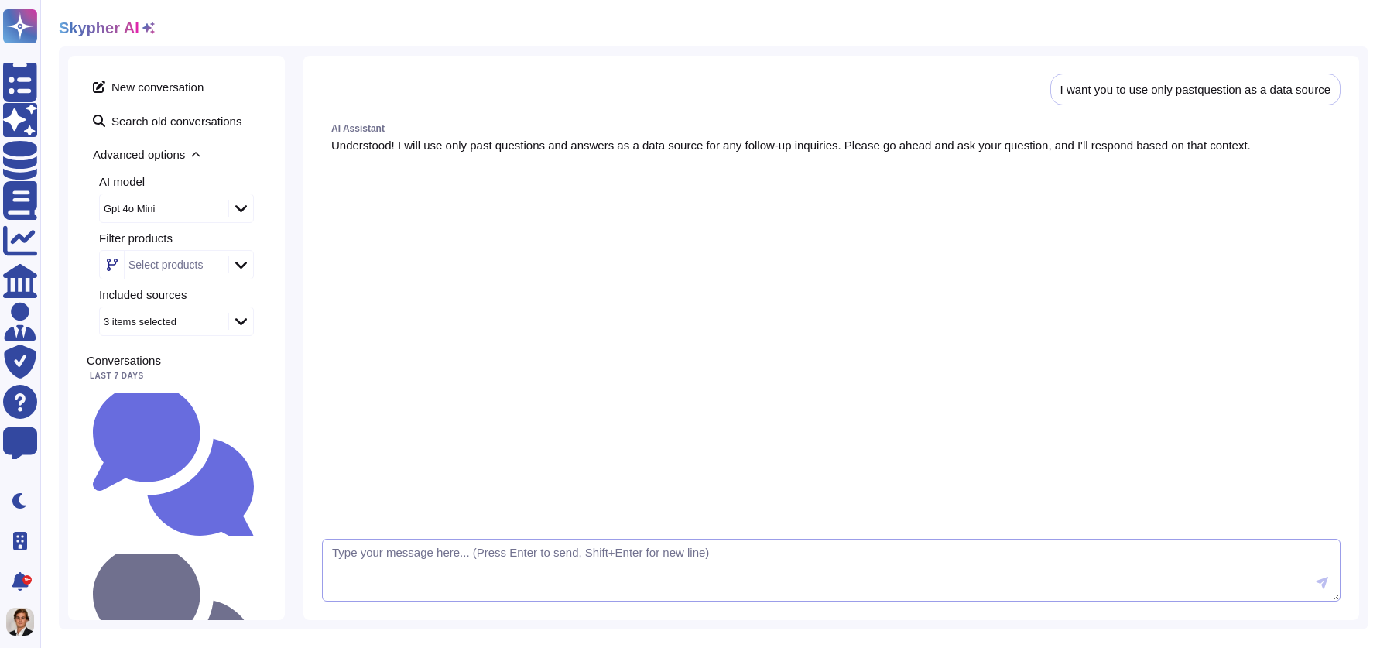
click at [574, 545] on textarea at bounding box center [831, 570] width 1019 height 63
paste textarea "do we have a backups plan and different availability zone in case of failure? W…"
type textarea "do we have a backups plan and different availability zone in case of failure? W…"
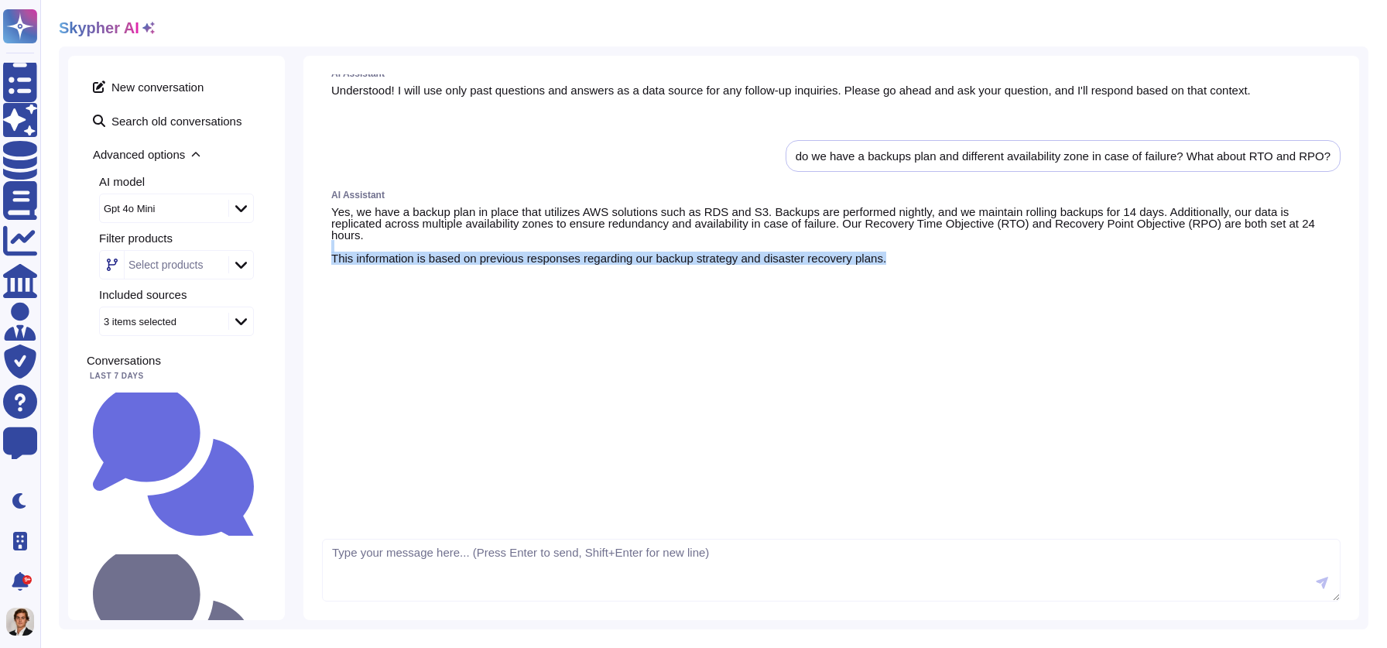
scroll to position [585, 0]
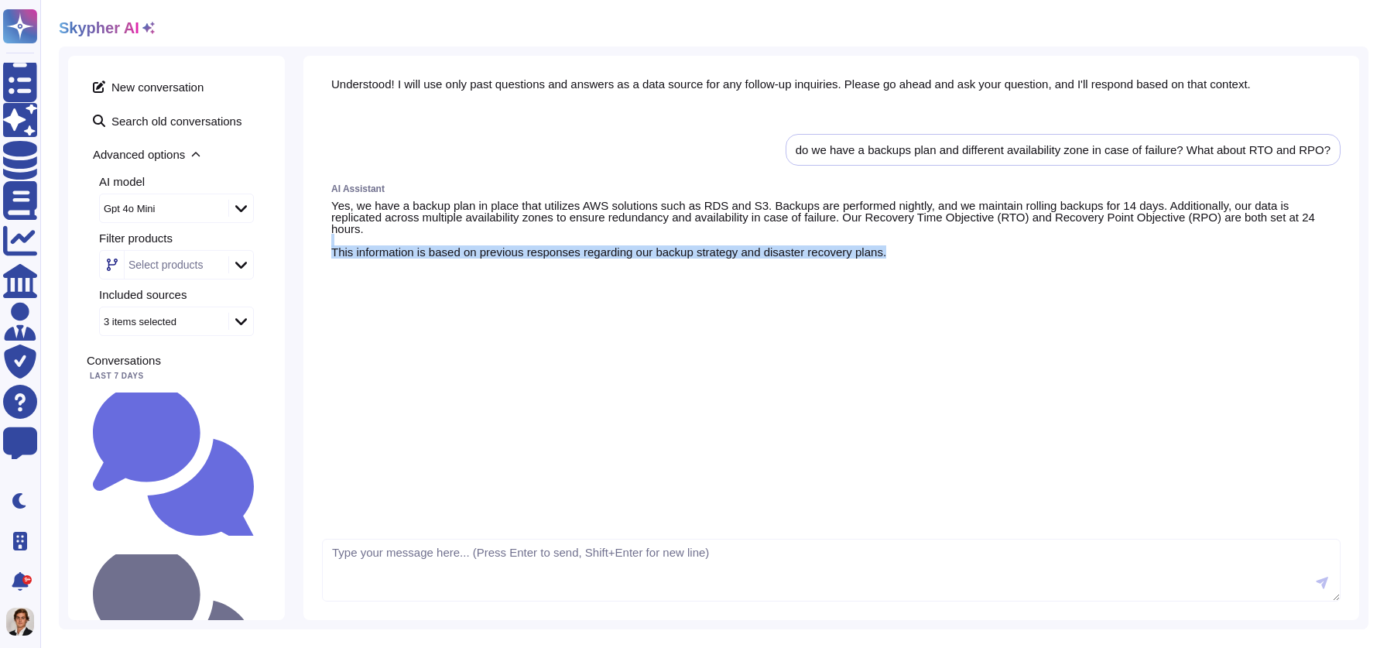
drag, startPoint x: 920, startPoint y: 457, endPoint x: 1058, endPoint y: 322, distance: 192.7
click at [1058, 293] on div "AI Assistant Yes, we have a backup plan in place that utilizes AWS solutions su…" at bounding box center [831, 234] width 1019 height 118
click at [947, 283] on div at bounding box center [831, 276] width 1000 height 13
click at [509, 580] on textarea at bounding box center [831, 570] width 1019 height 63
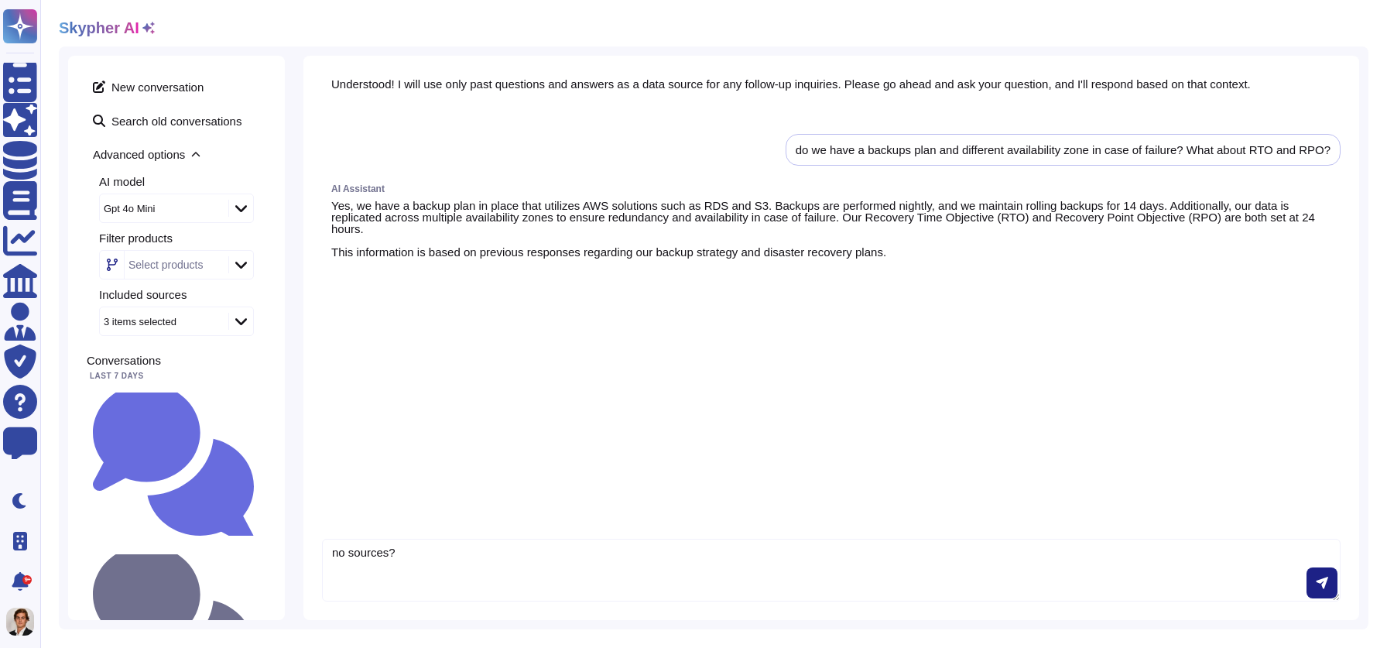
type textarea "no sources?"
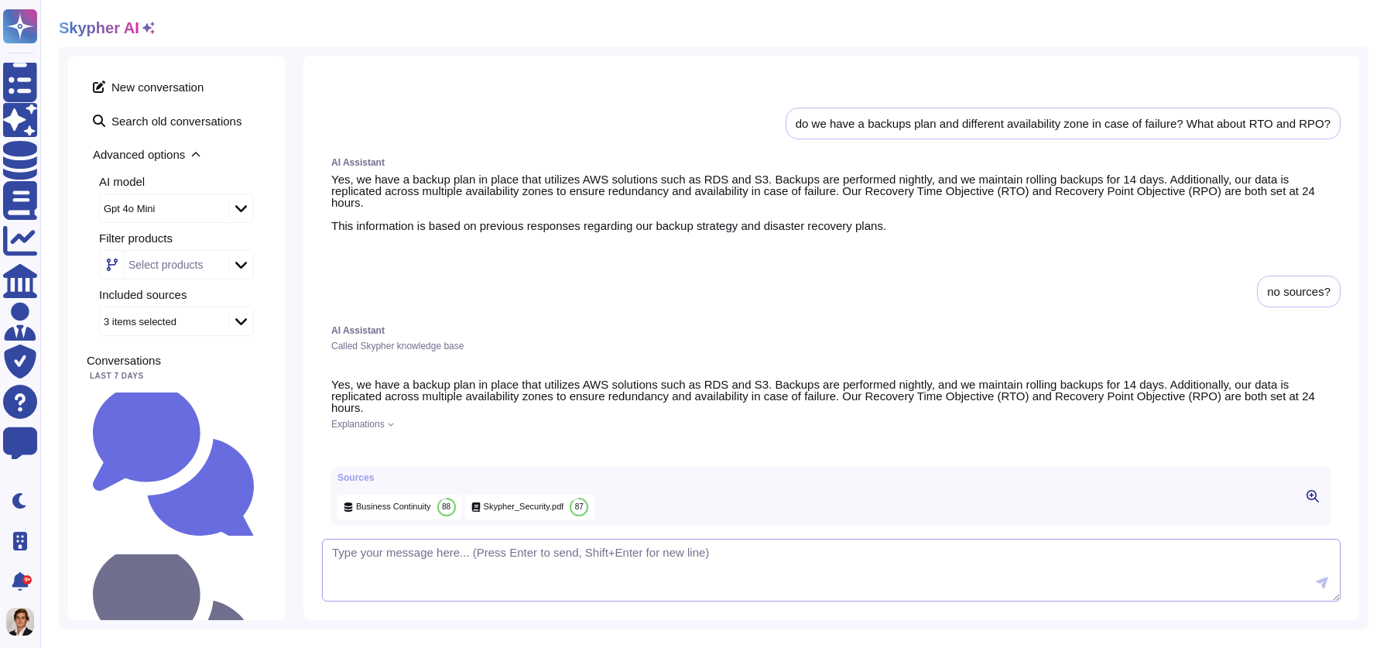
scroll to position [0, 0]
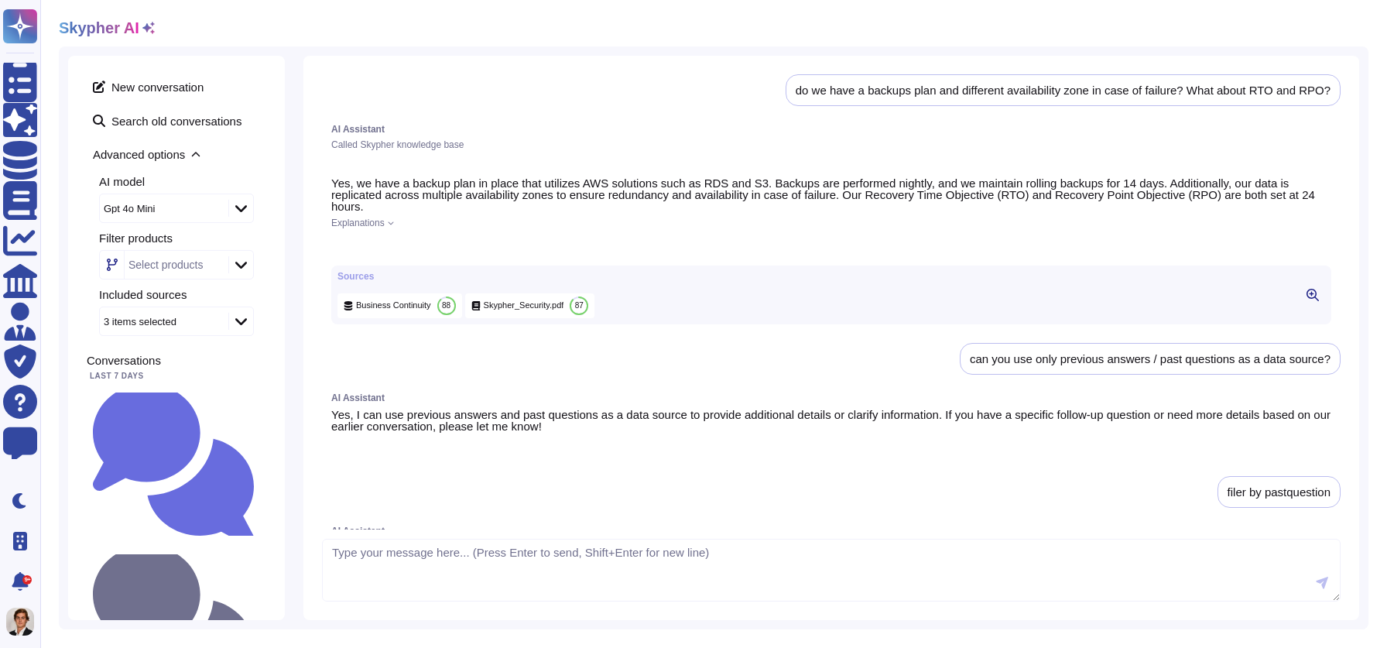
click at [208, 327] on div "3 items selected" at bounding box center [162, 321] width 125 height 28
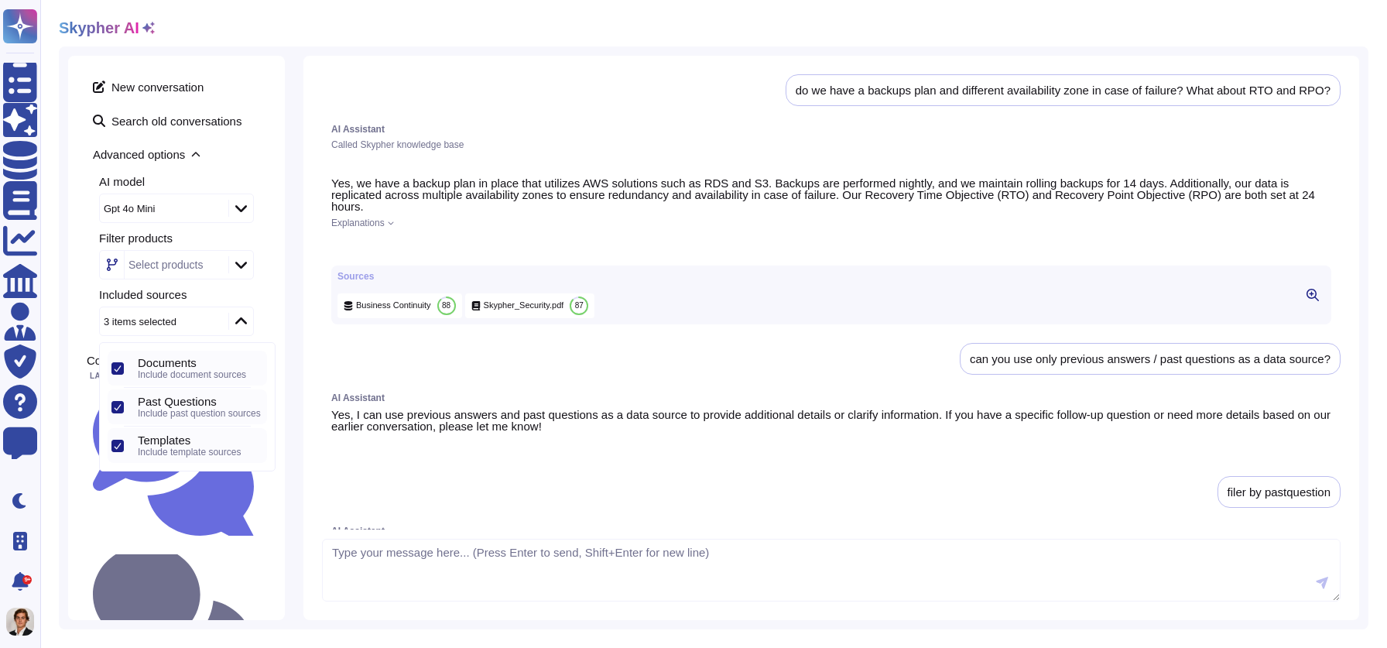
click at [160, 366] on span "Documents" at bounding box center [167, 363] width 59 height 14
click at [162, 410] on span "Include template sources" at bounding box center [189, 413] width 103 height 11
click at [187, 175] on div "Advanced options AI model Gpt 4o Mini Filter products Select products Included …" at bounding box center [177, 239] width 180 height 194
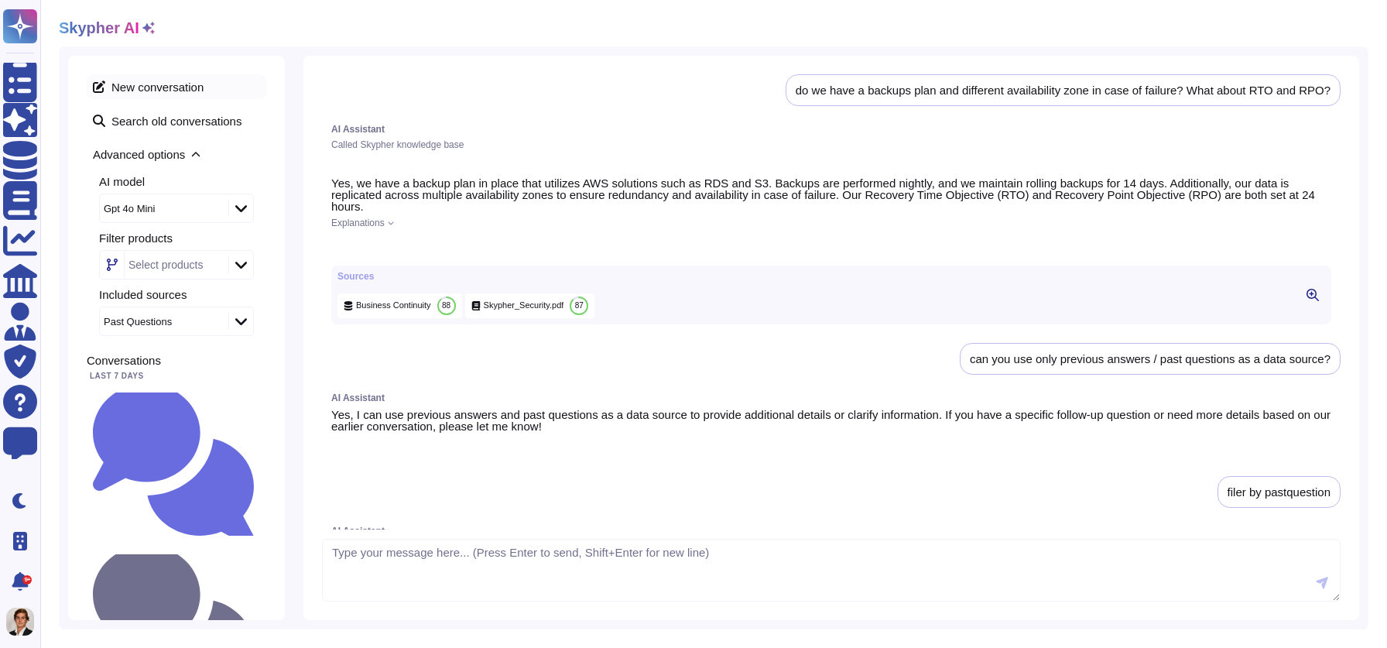
click at [164, 88] on span "New conversation" at bounding box center [177, 86] width 180 height 25
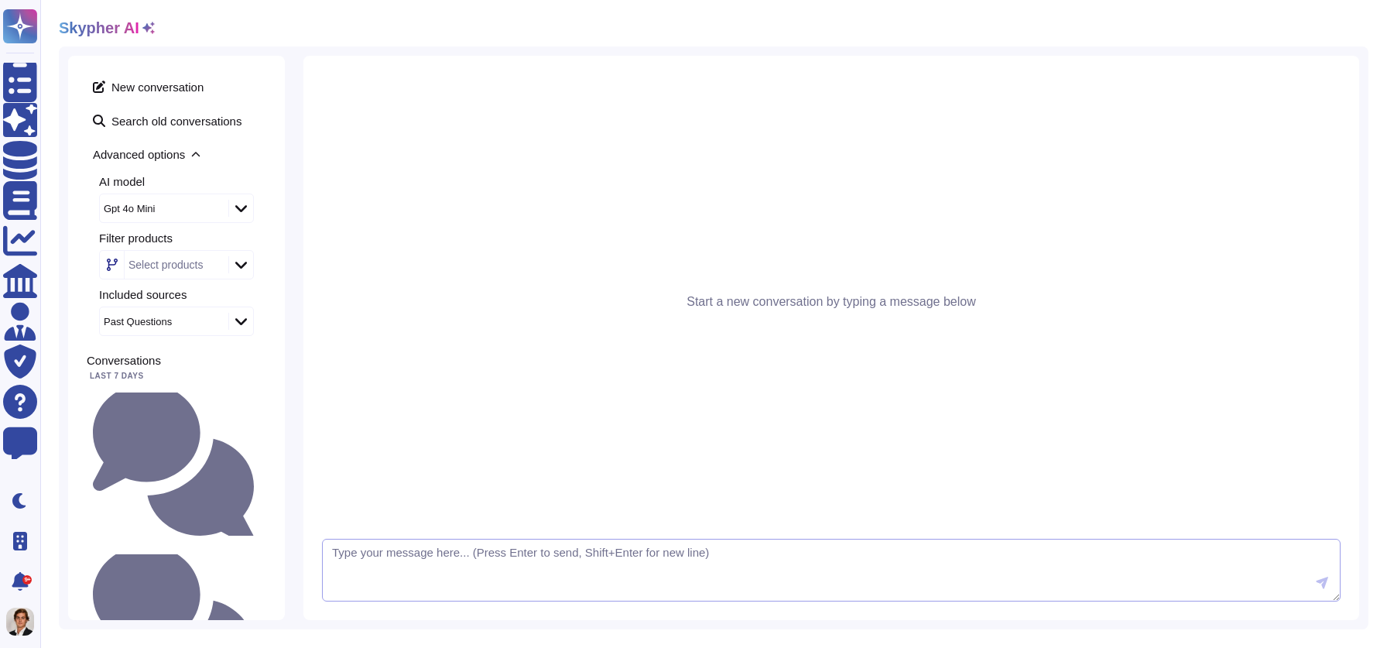
click at [386, 576] on textarea at bounding box center [831, 570] width 1019 height 63
paste textarea "do we have a backups plan and different availability zone in case of failure? W…"
type textarea "do we have a backups plan and different availability zone in case of failure? W…"
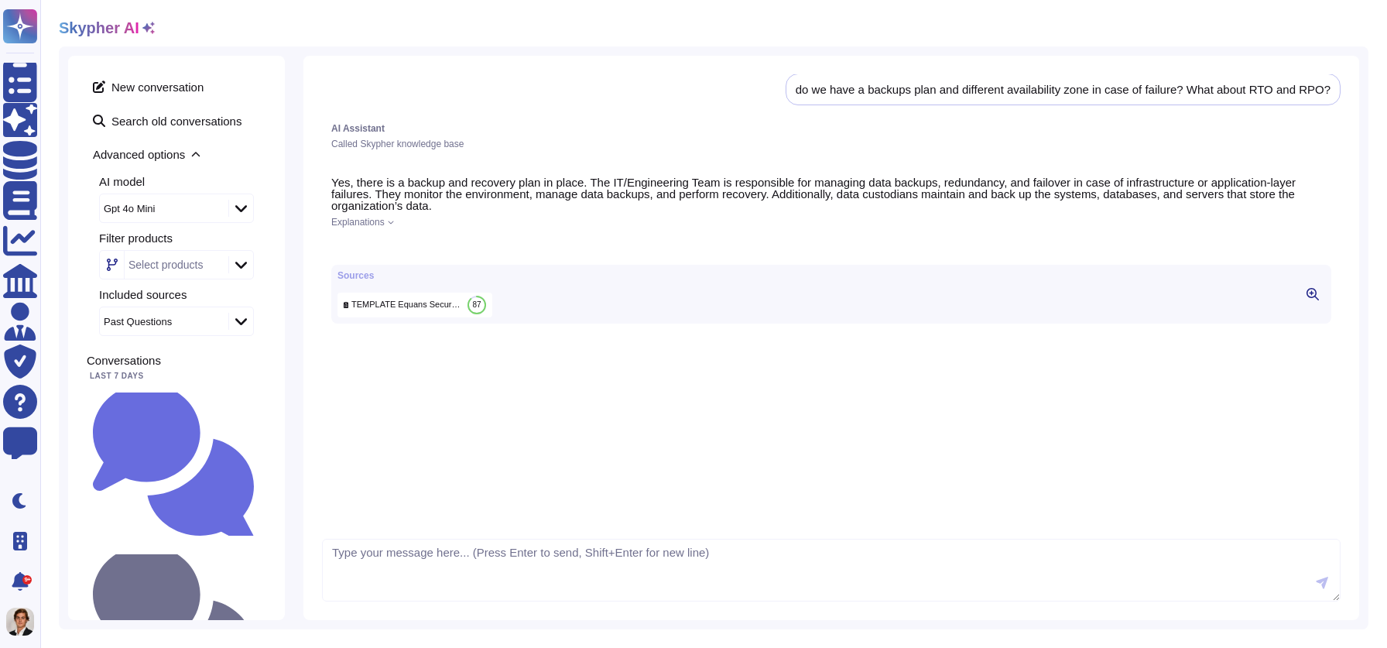
click at [388, 227] on div "Yes, there is a backup and recovery plan in place. The IT/Engineering Team is r…" at bounding box center [831, 250] width 1019 height 166
click at [389, 220] on div "Explanations" at bounding box center [831, 222] width 1000 height 9
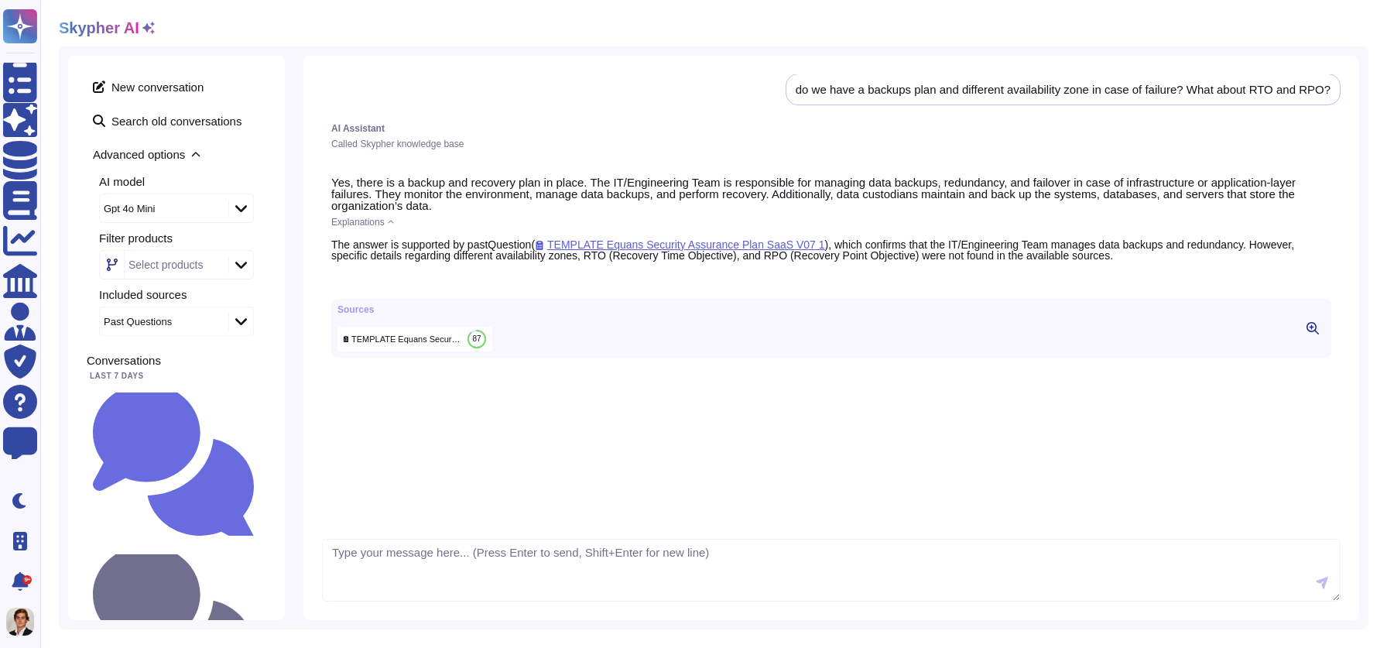
click at [1314, 333] on button at bounding box center [1313, 328] width 25 height 19
